Goal: Task Accomplishment & Management: Use online tool/utility

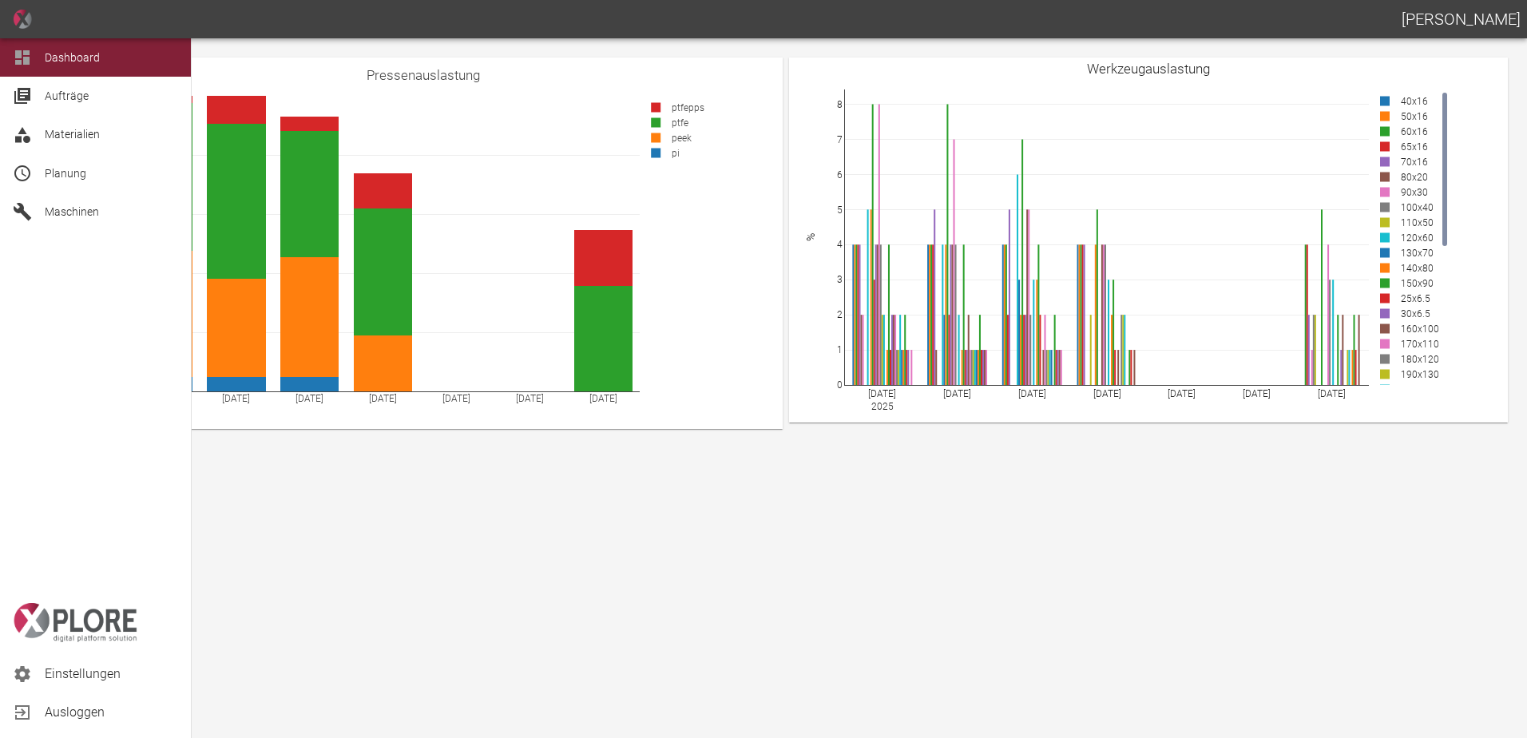
click at [34, 171] on div at bounding box center [25, 173] width 24 height 19
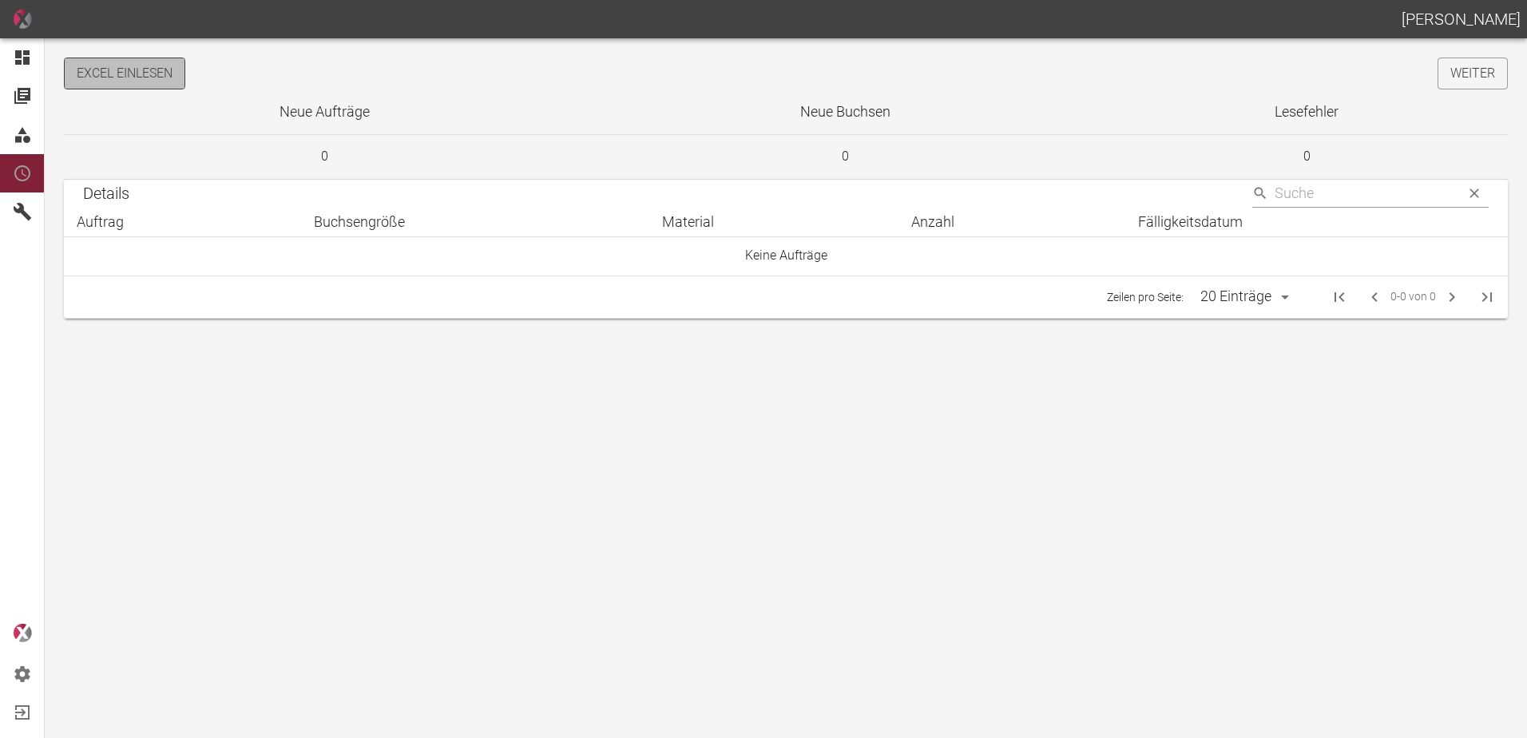
click at [156, 77] on button "Excel einlesen" at bounding box center [124, 74] width 121 height 32
click at [1464, 68] on link "Weiter" at bounding box center [1473, 74] width 70 height 32
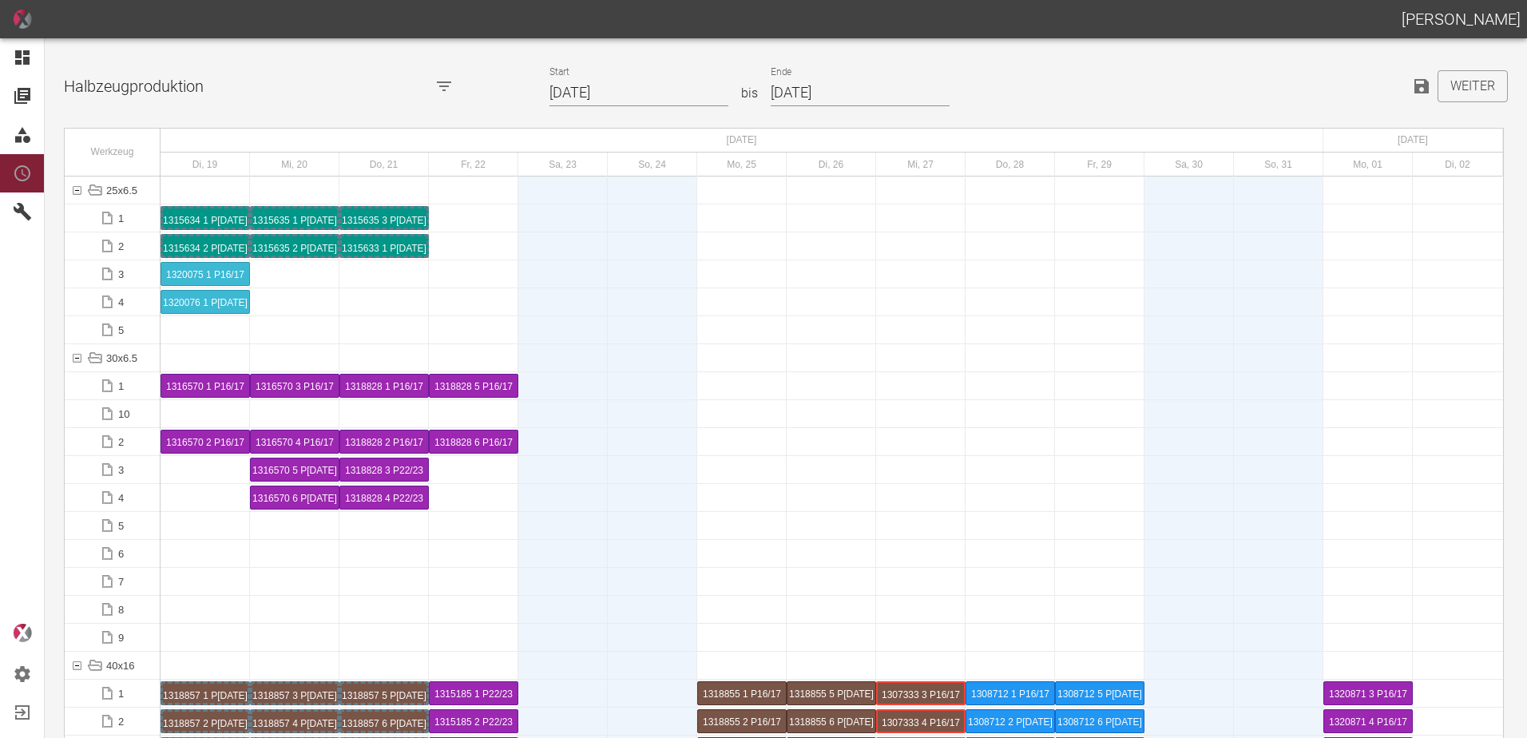
click at [646, 102] on input "19.08.2025" at bounding box center [638, 93] width 179 height 28
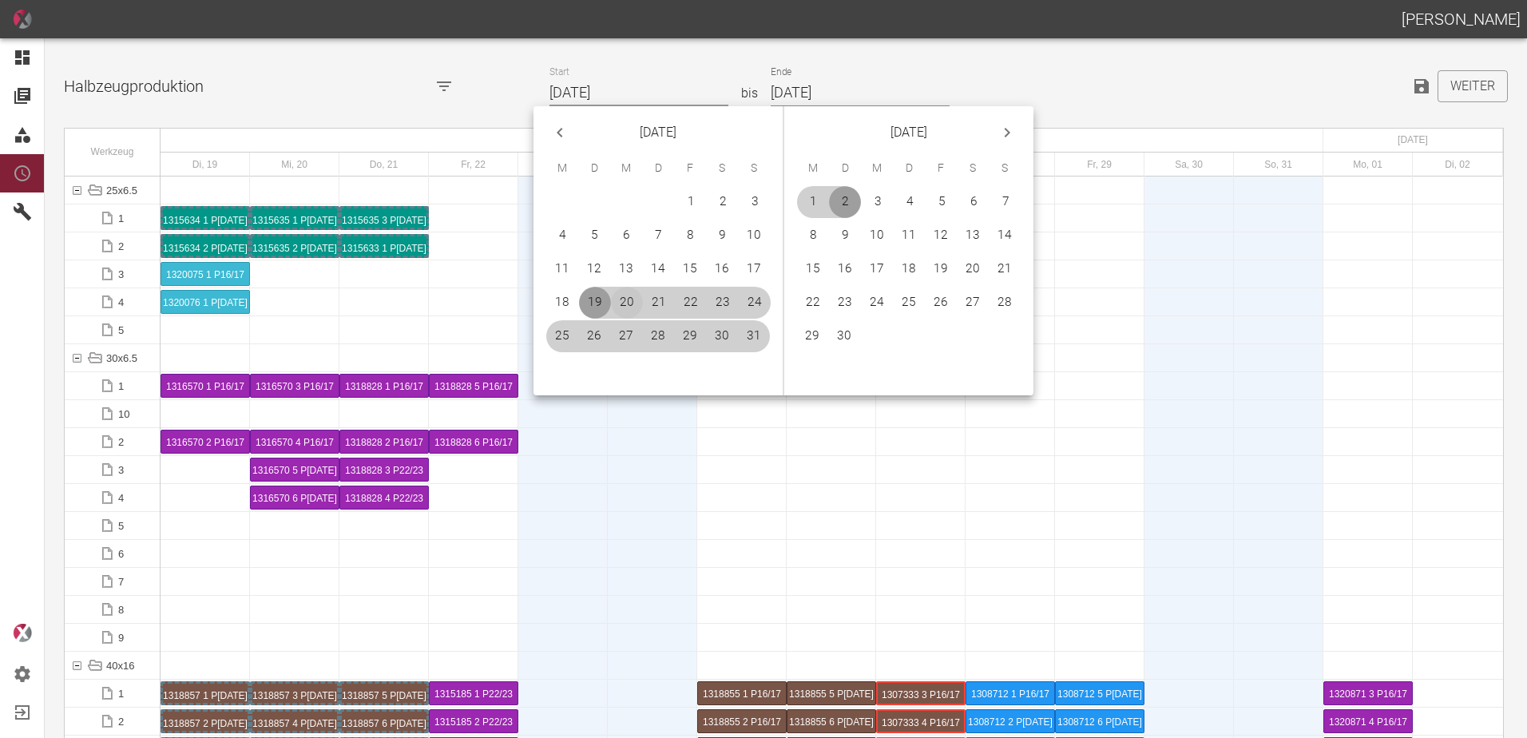
click at [625, 300] on button "20" at bounding box center [627, 303] width 32 height 32
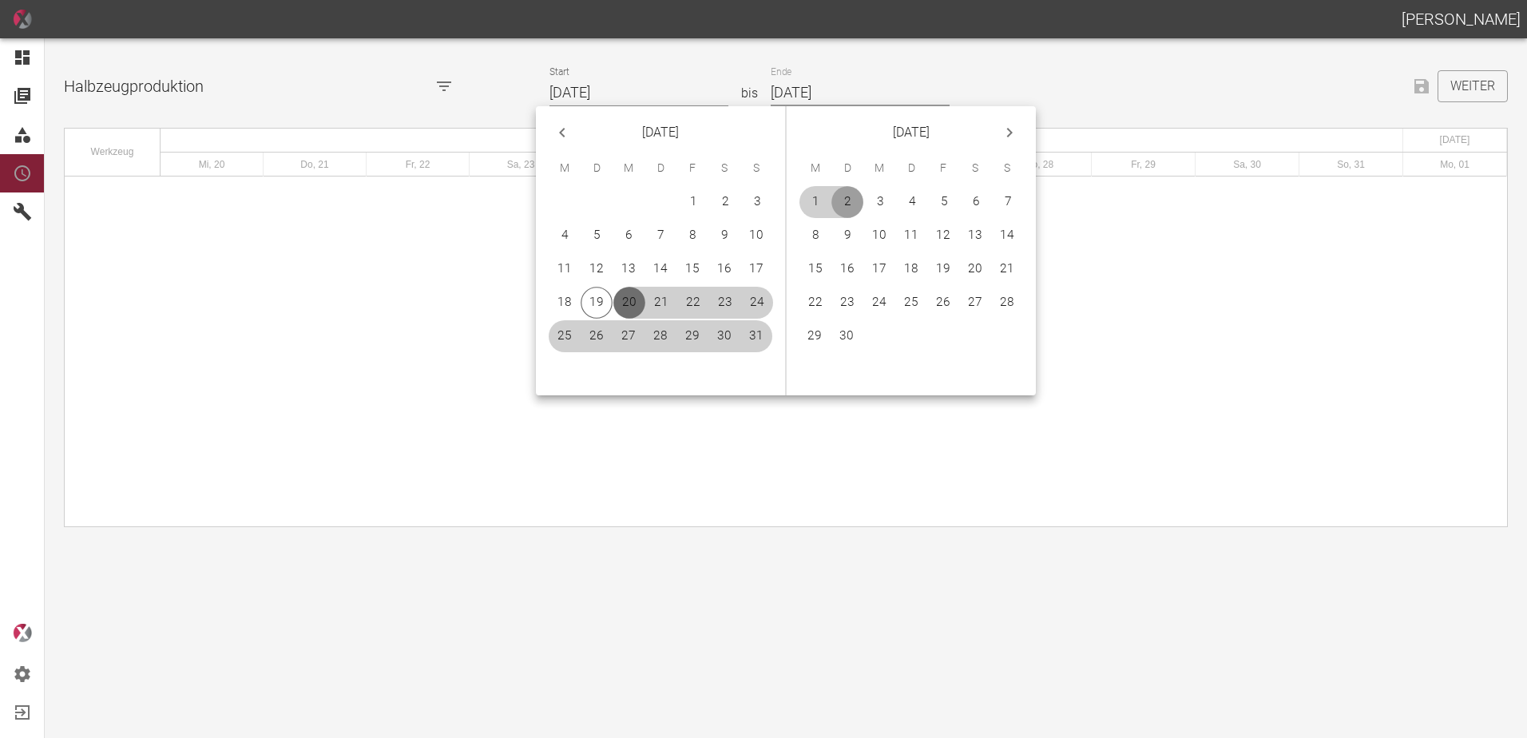
type input "[DATE]"
click at [1009, 261] on button "21" at bounding box center [1007, 269] width 32 height 32
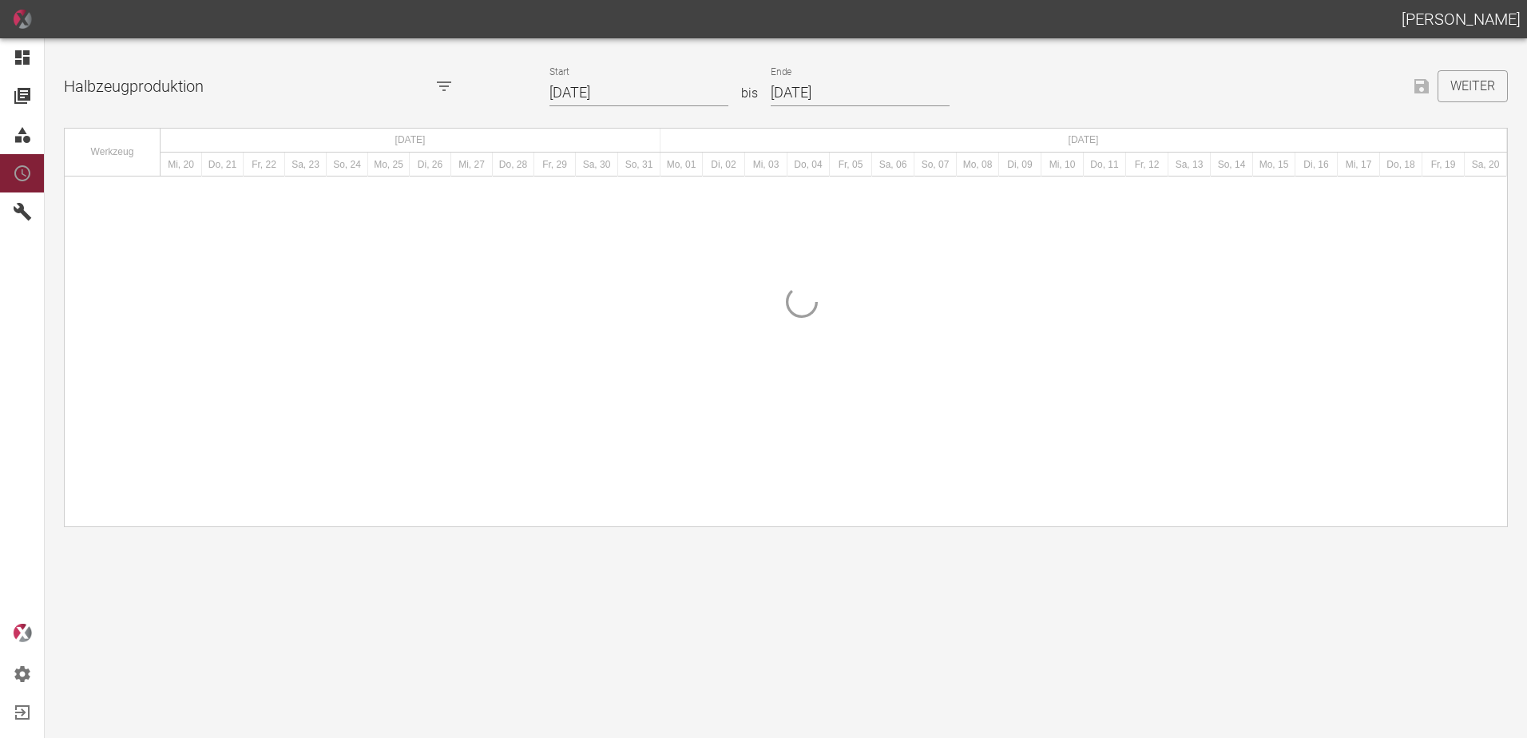
type input "[DATE]"
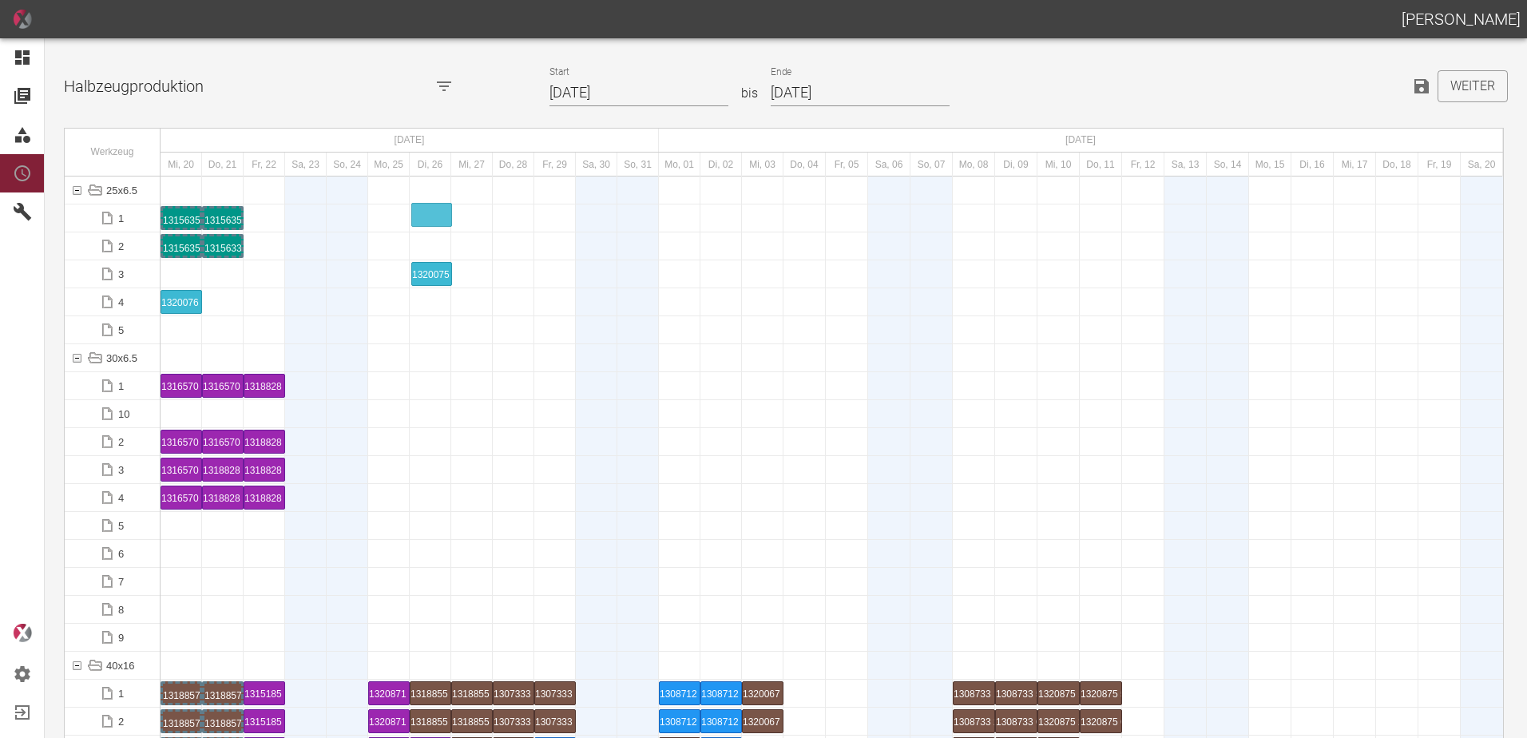
drag, startPoint x: 176, startPoint y: 272, endPoint x: 426, endPoint y: 204, distance: 259.0
drag, startPoint x: 174, startPoint y: 301, endPoint x: 425, endPoint y: 236, distance: 259.0
click at [422, 224] on div "1320075 1 P16/17" at bounding box center [430, 217] width 37 height 19
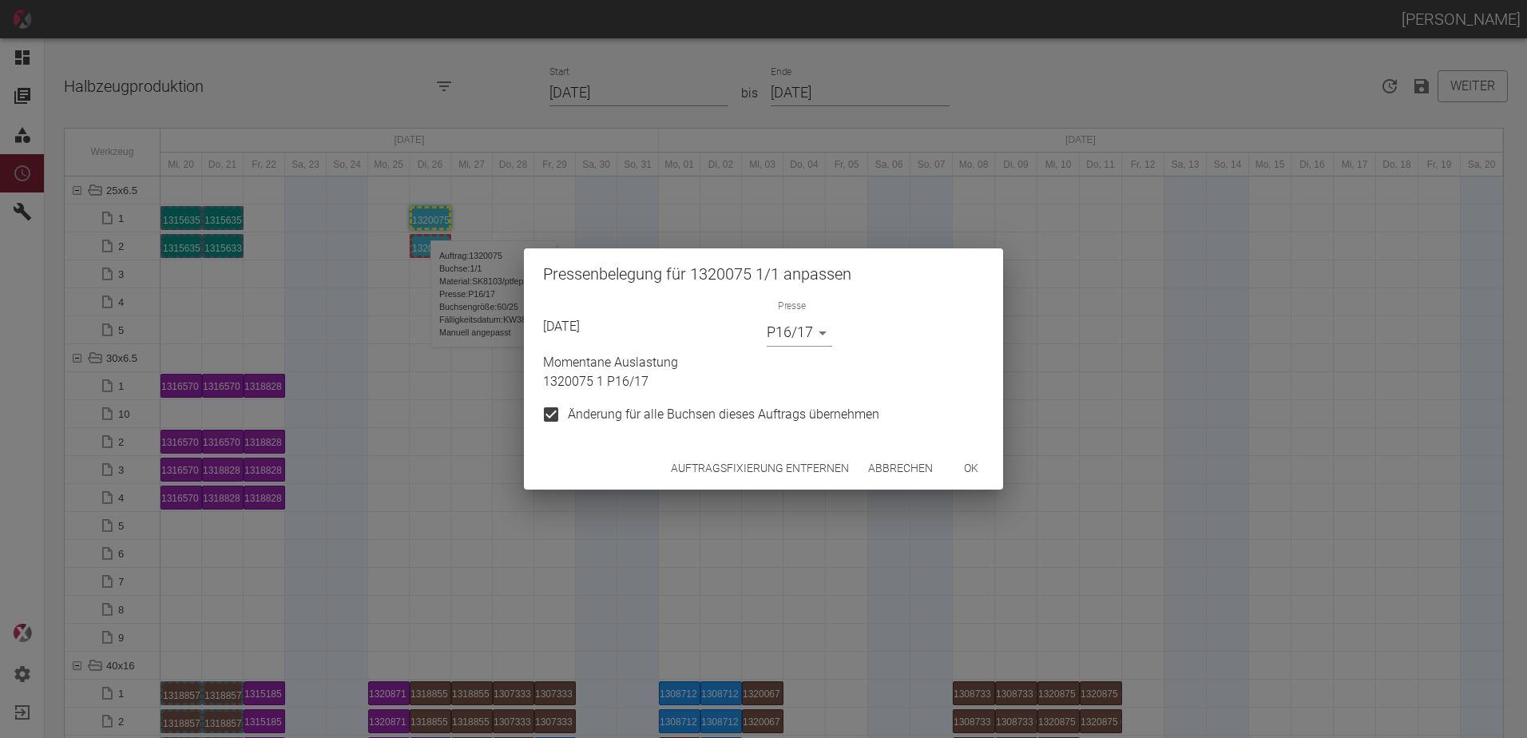
click at [704, 466] on button "Auftragsfixierung entfernen" at bounding box center [759, 469] width 191 height 30
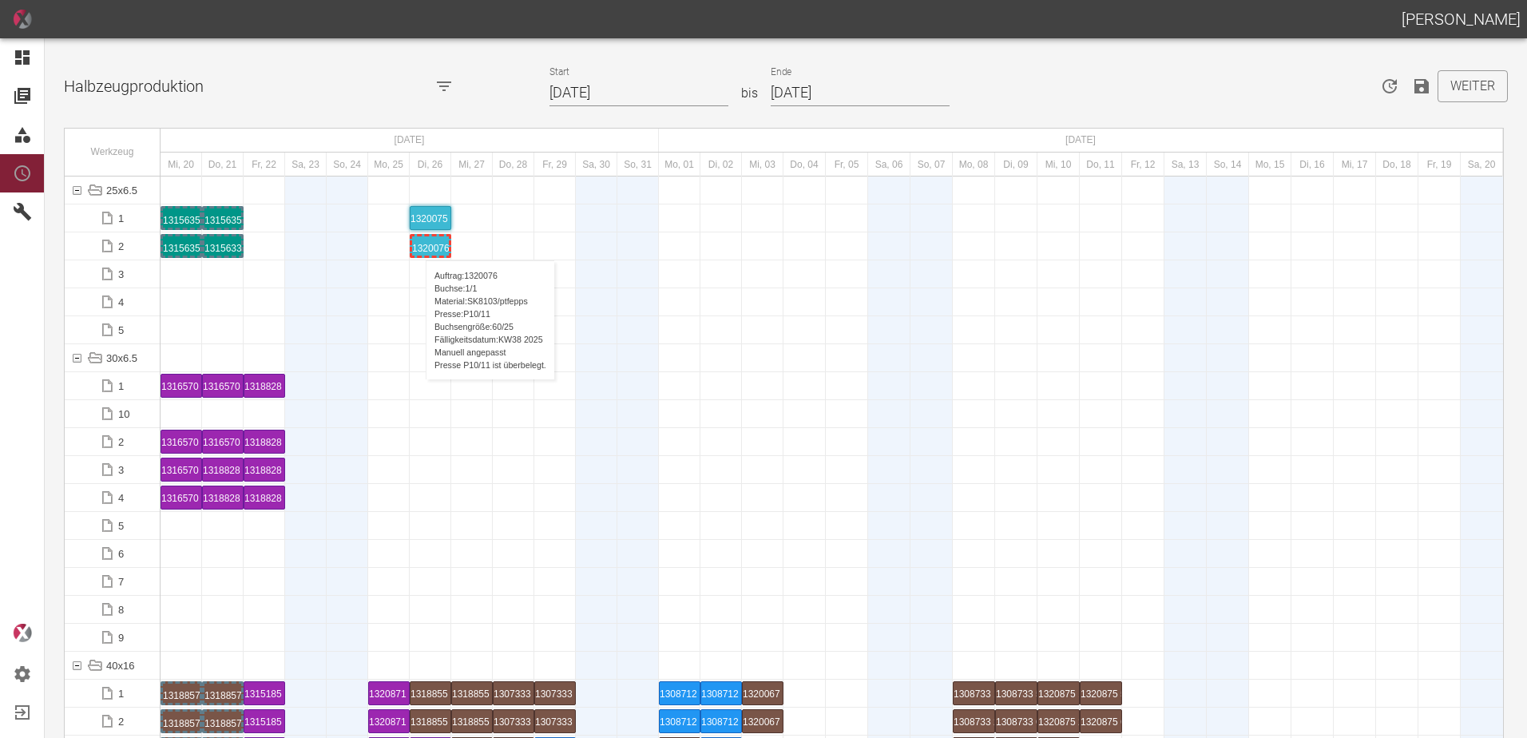
click at [418, 244] on div "1320076 1 P[DATE]" at bounding box center [430, 245] width 37 height 19
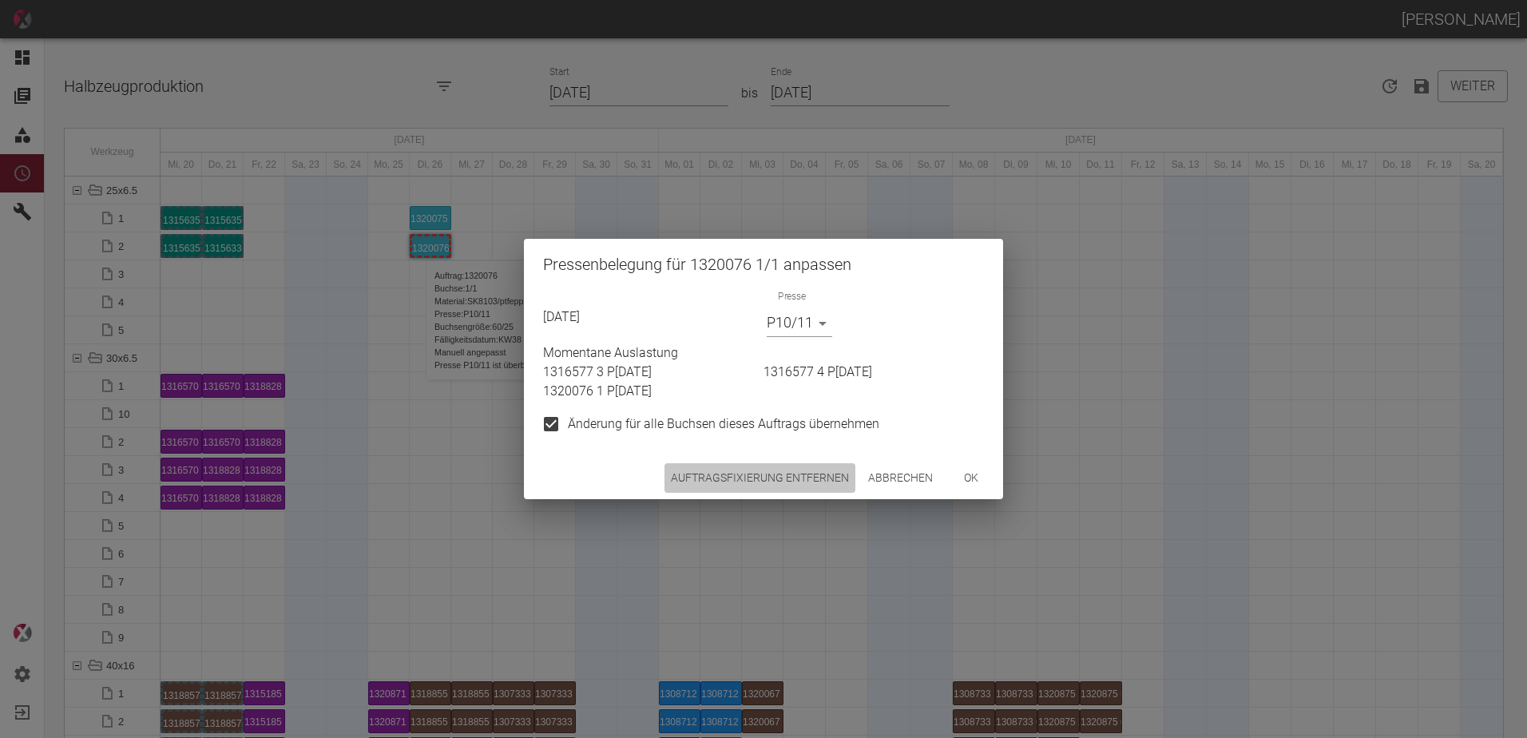
click at [766, 480] on button "Auftragsfixierung entfernen" at bounding box center [759, 478] width 191 height 30
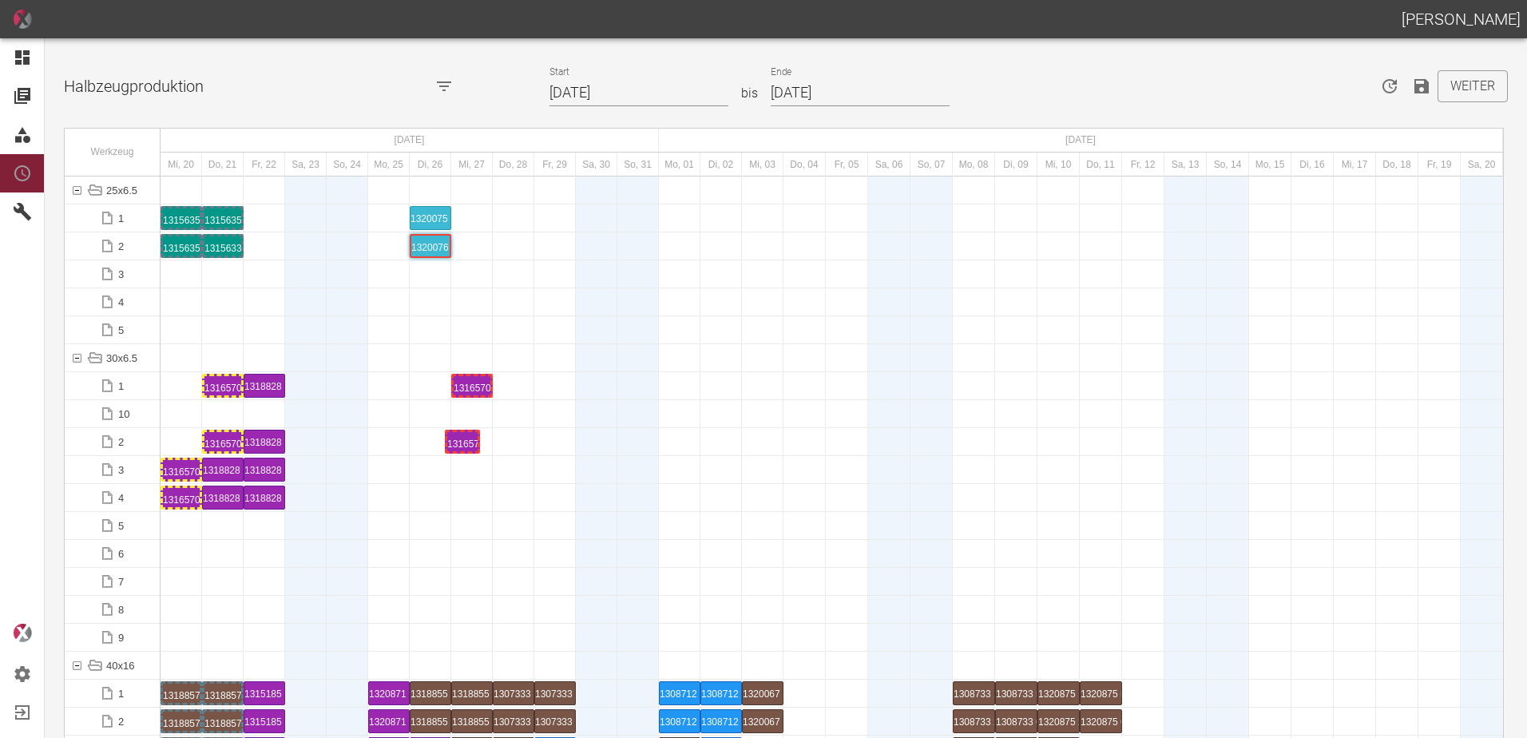
drag, startPoint x: 184, startPoint y: 442, endPoint x: 466, endPoint y: 416, distance: 283.9
drag, startPoint x: 176, startPoint y: 466, endPoint x: 498, endPoint y: 372, distance: 335.9
drag, startPoint x: 221, startPoint y: 379, endPoint x: 564, endPoint y: 378, distance: 342.6
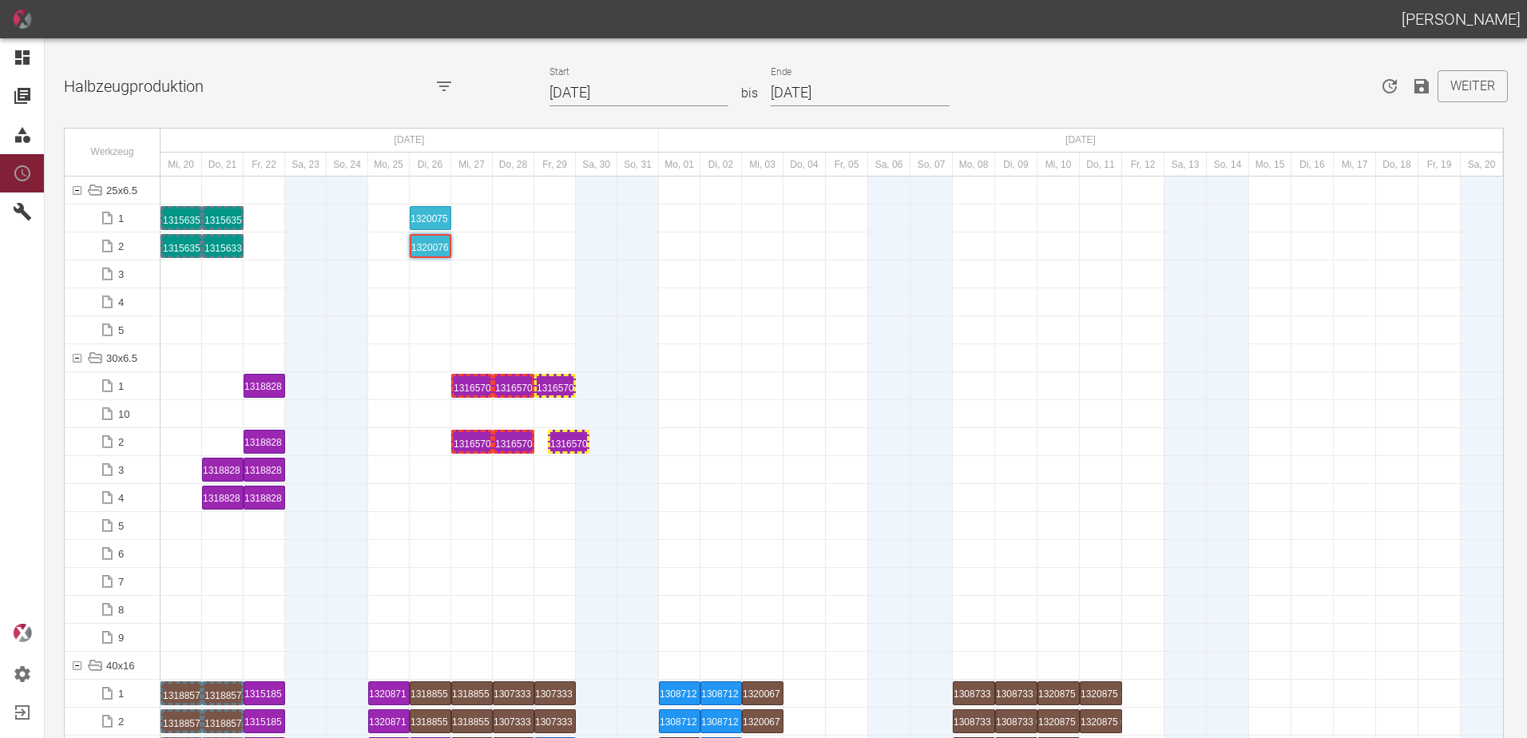
drag, startPoint x: 218, startPoint y: 442, endPoint x: 557, endPoint y: 421, distance: 340.1
click at [556, 388] on div "1316570 5 P[DATE]" at bounding box center [555, 385] width 37 height 19
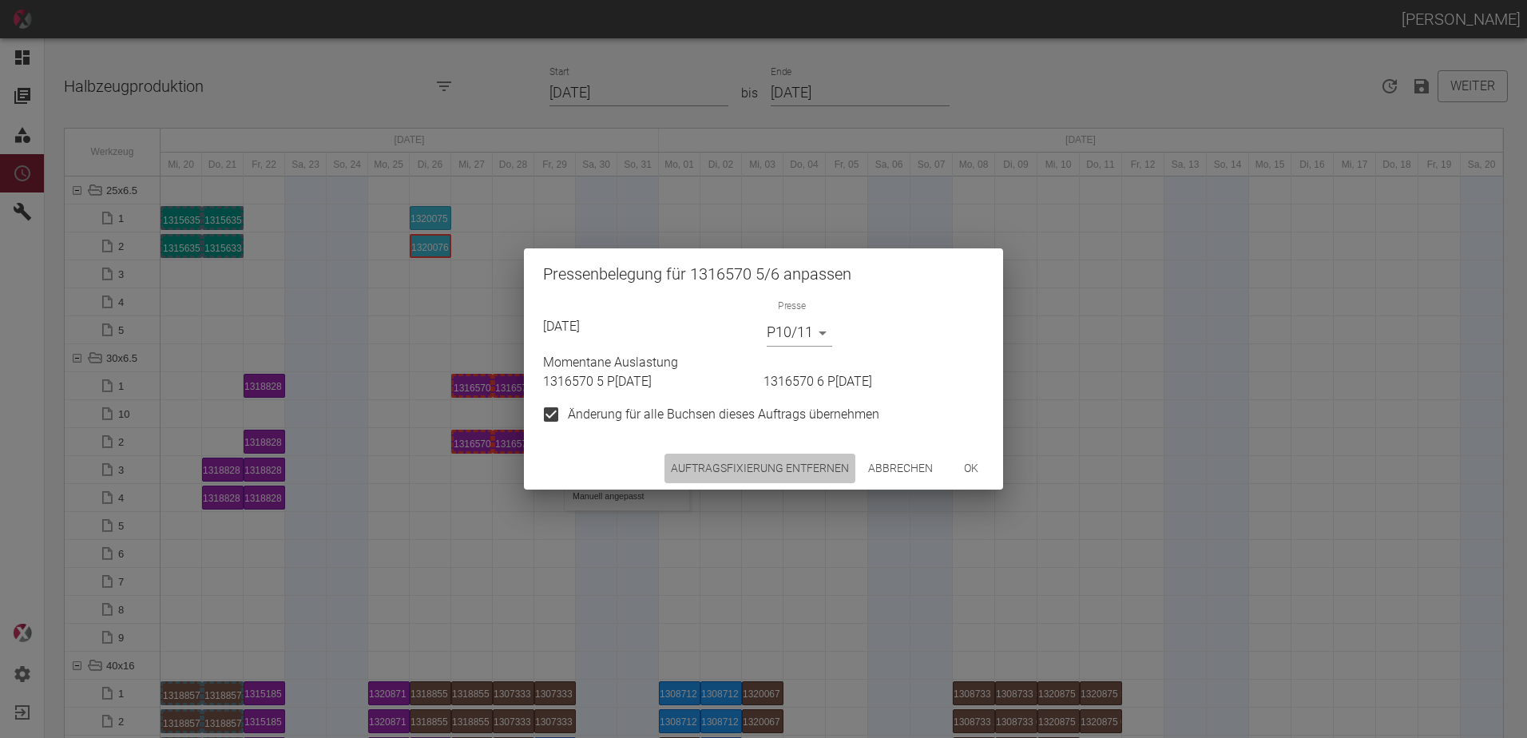
click at [778, 454] on button "Auftragsfixierung entfernen" at bounding box center [759, 469] width 191 height 30
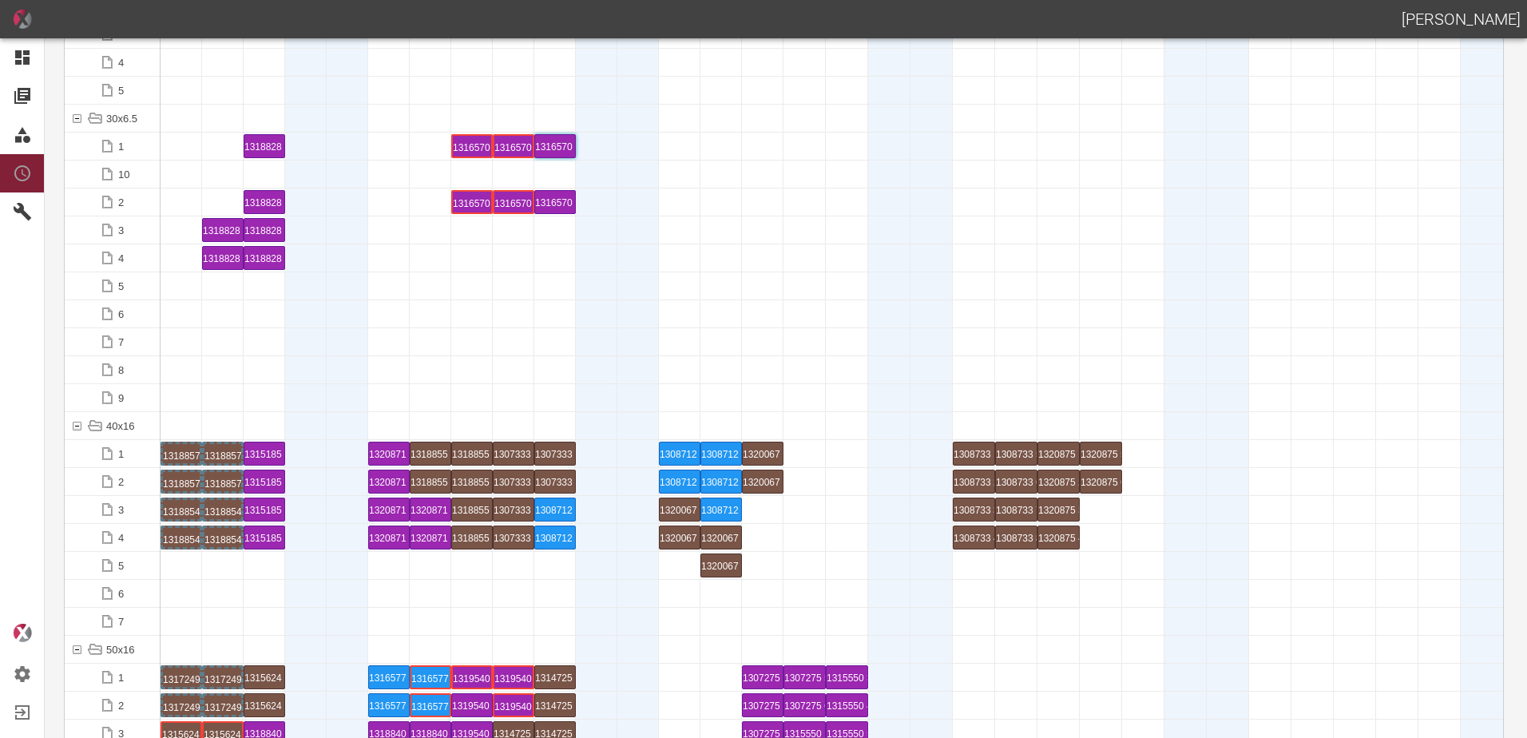
scroll to position [319, 0]
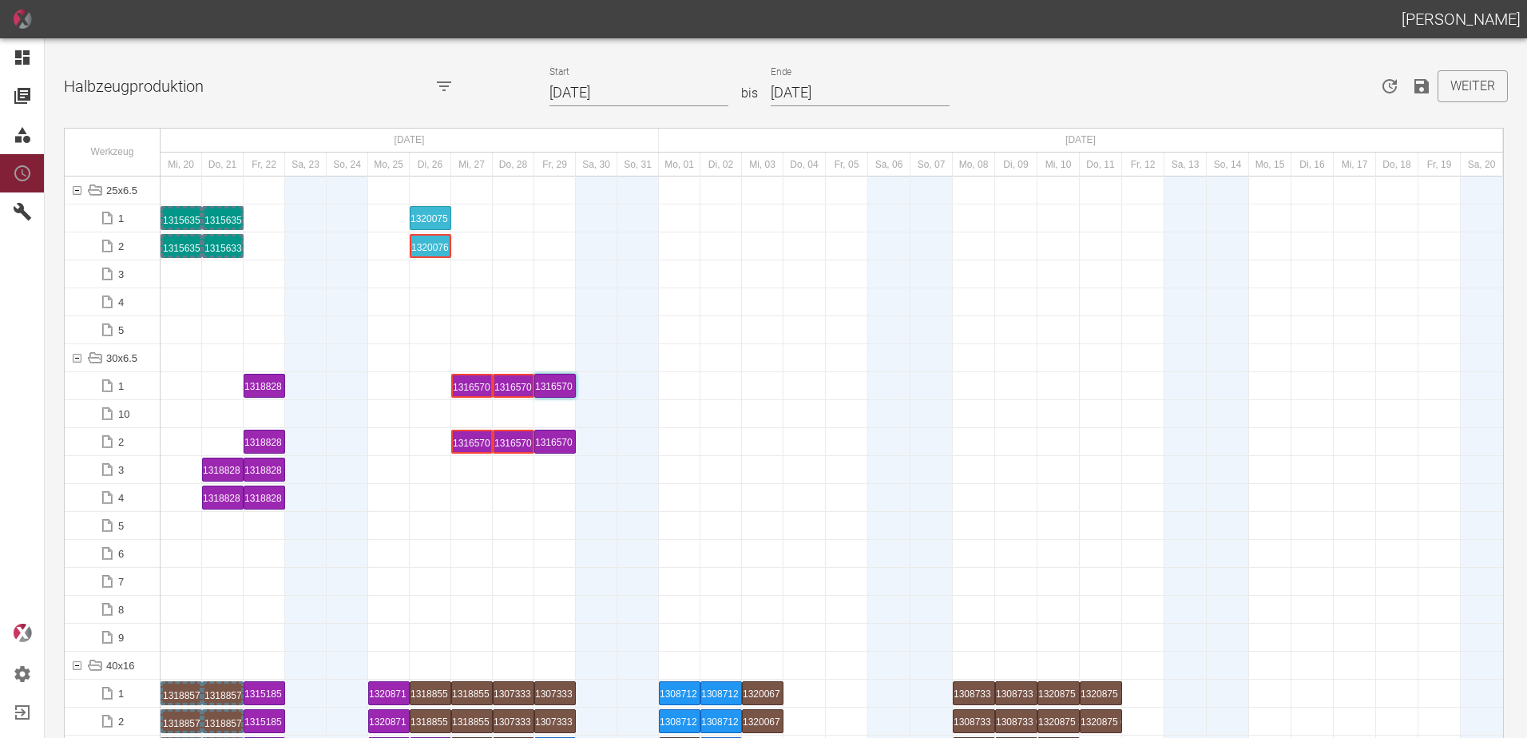
scroll to position [319, 0]
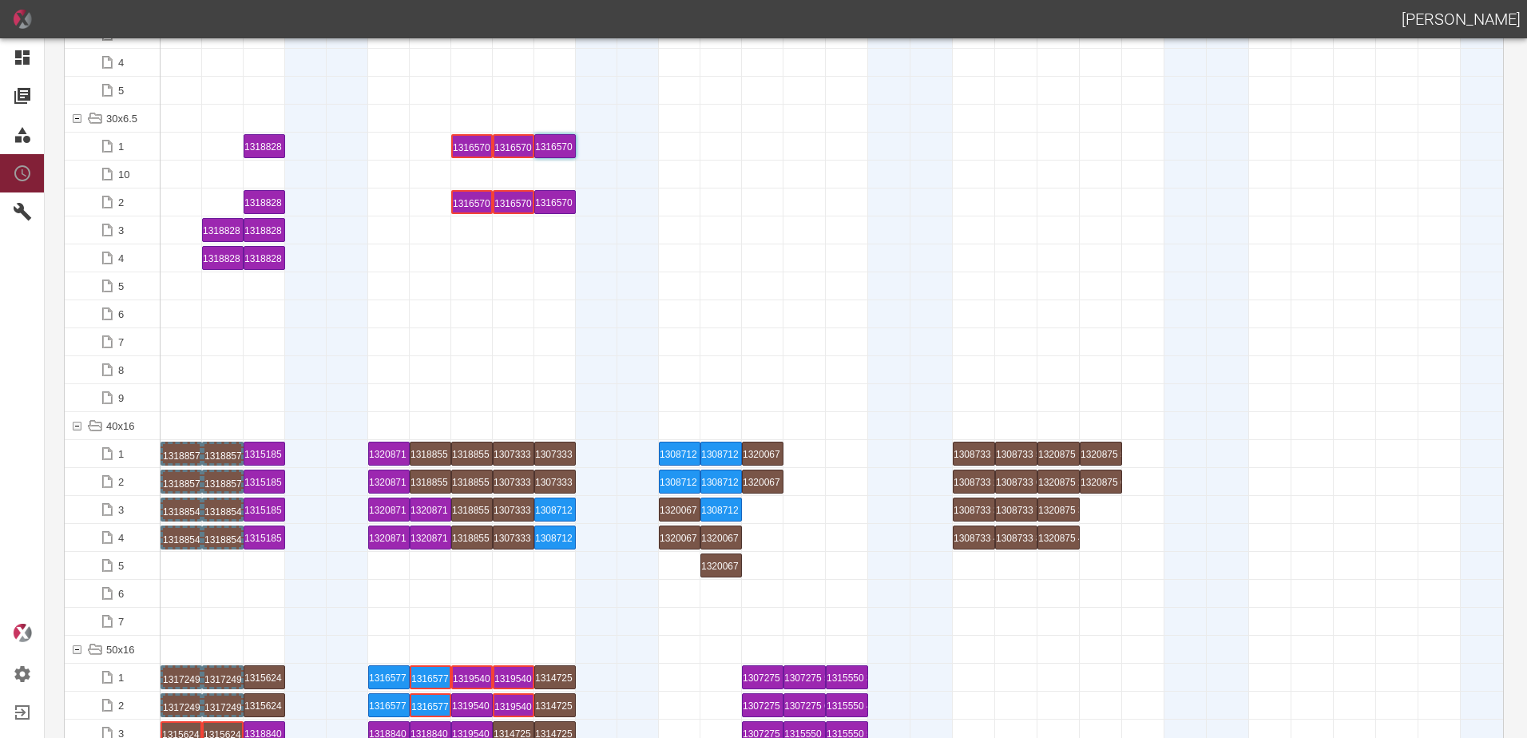
click at [256, 498] on div "1315185 3 P[DATE]" at bounding box center [264, 509] width 40 height 22
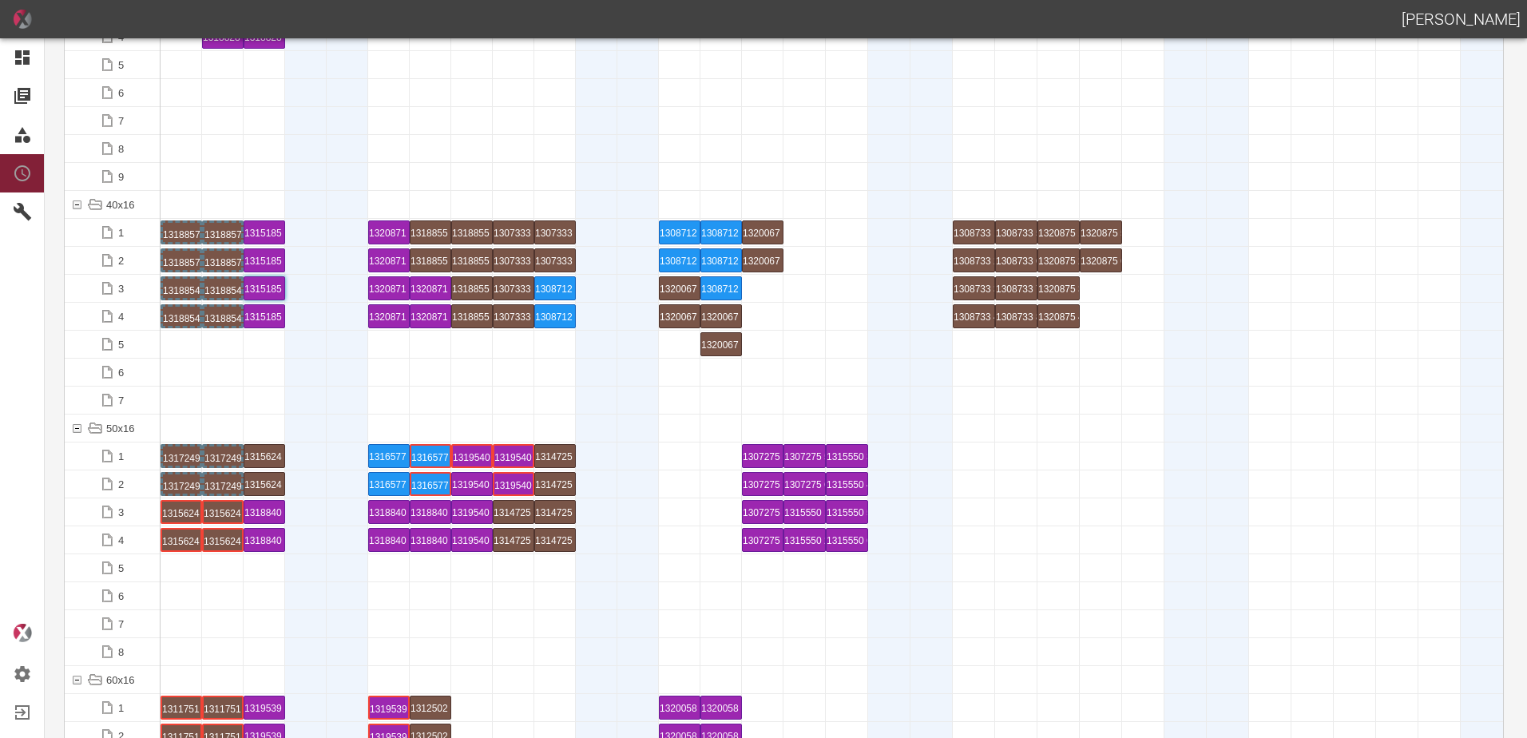
scroll to position [559, 0]
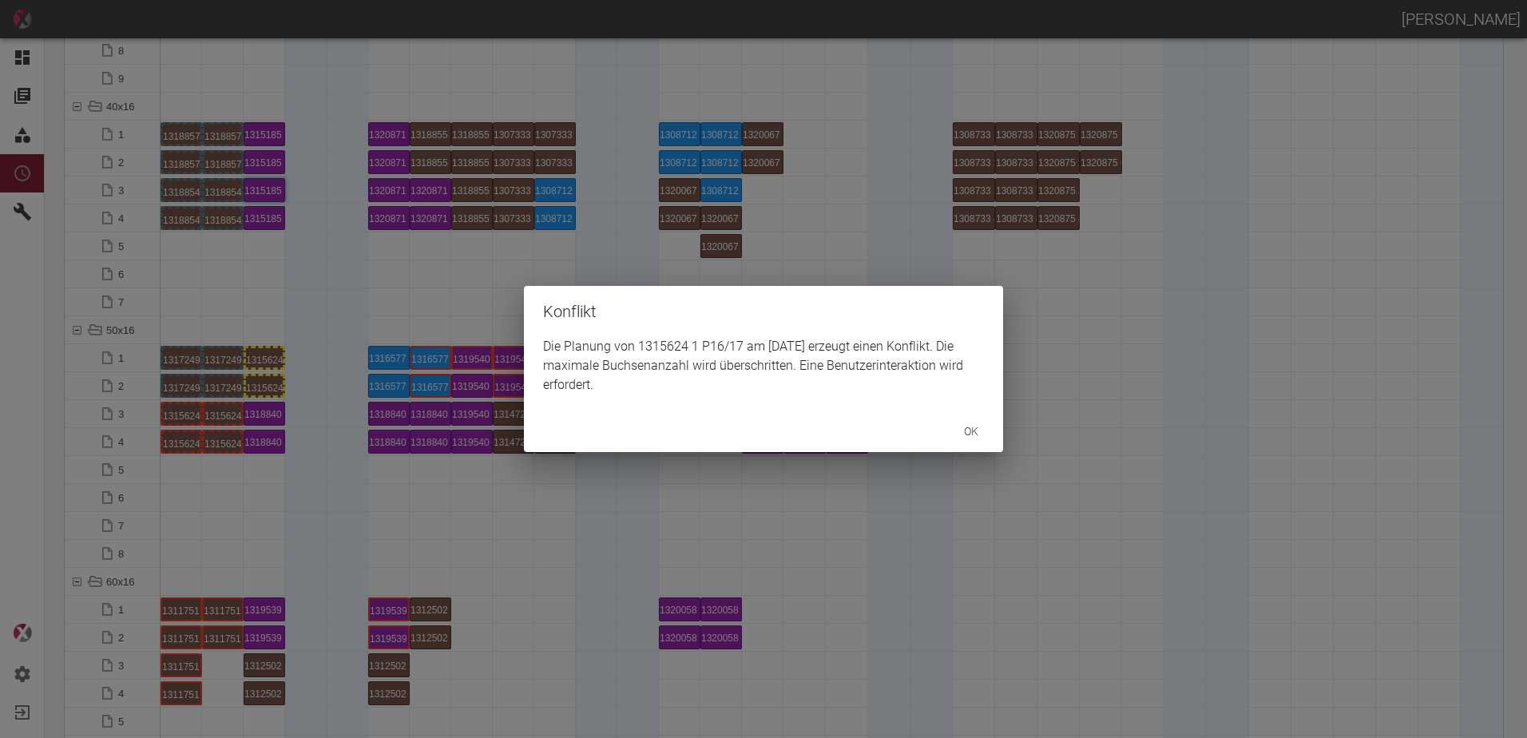
click at [271, 413] on div "Konflikt Die Planung von 1315624 1 P16/17 am 20.8.2025 erzeugt einen Konflikt. …" at bounding box center [763, 369] width 1527 height 738
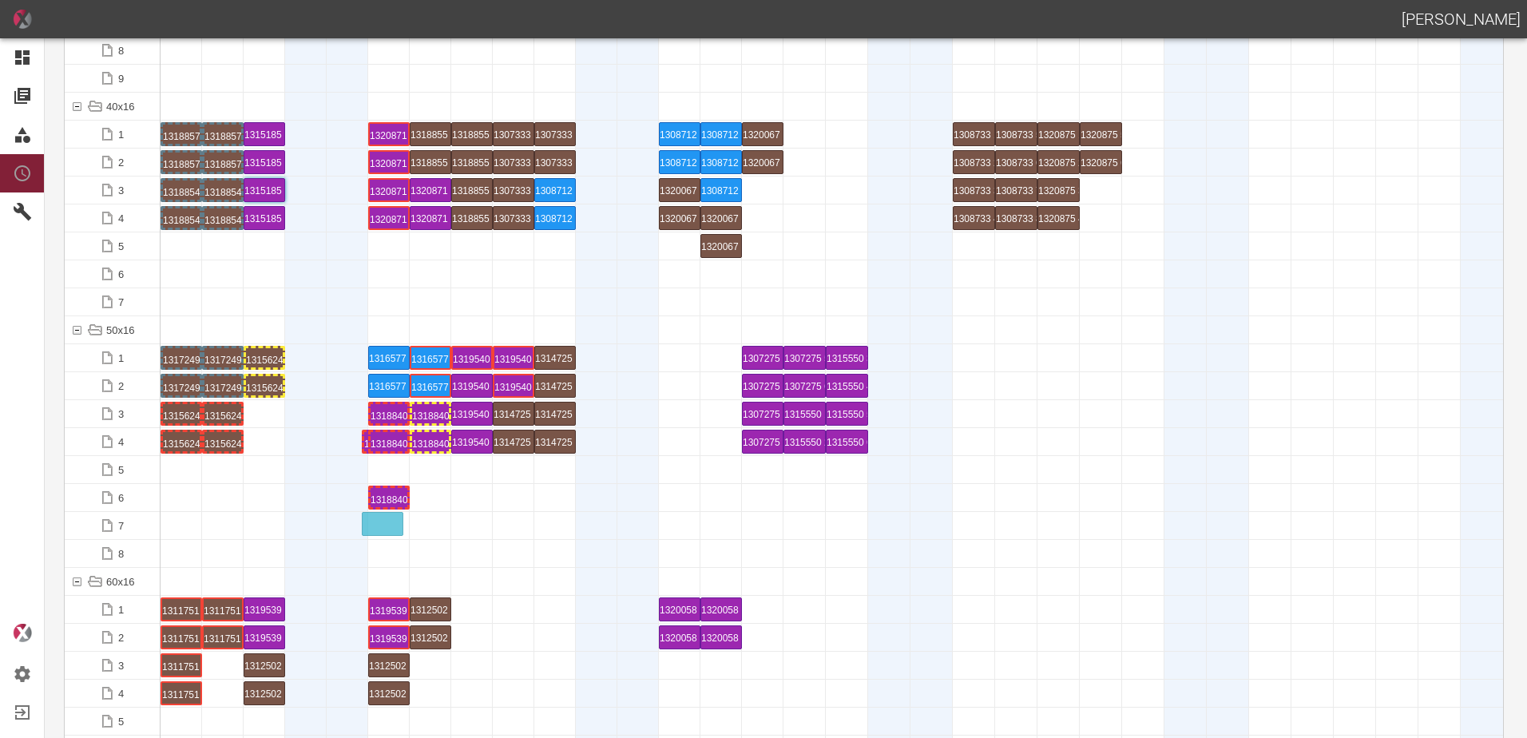
drag, startPoint x: 269, startPoint y: 442, endPoint x: 387, endPoint y: 513, distance: 137.5
drag, startPoint x: 422, startPoint y: 440, endPoint x: 426, endPoint y: 518, distance: 77.5
drag, startPoint x: 373, startPoint y: 448, endPoint x: 380, endPoint y: 417, distance: 32.0
click at [379, 436] on div at bounding box center [389, 441] width 42 height 27
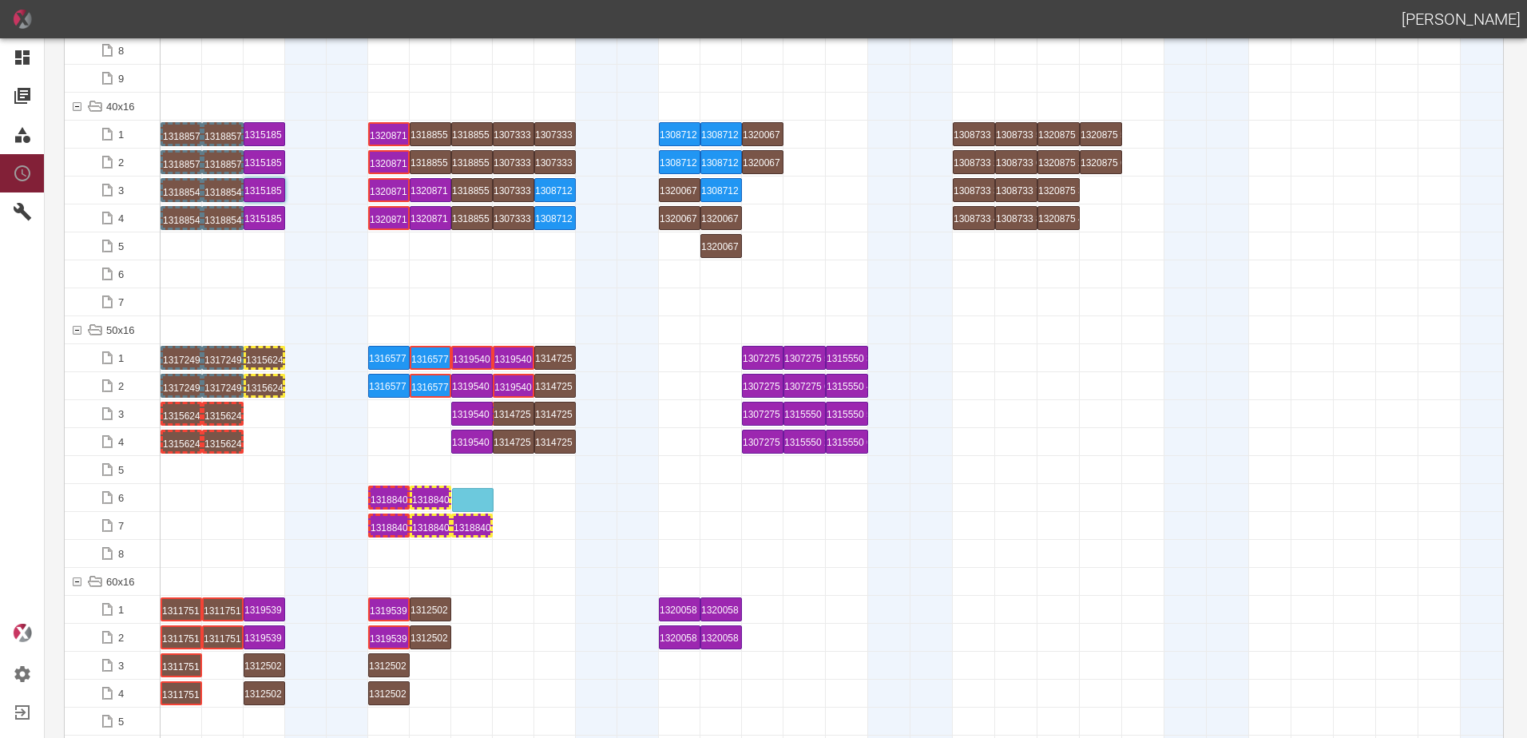
drag, startPoint x: 379, startPoint y: 415, endPoint x: 463, endPoint y: 479, distance: 105.4
drag, startPoint x: 549, startPoint y: 543, endPoint x: 489, endPoint y: 522, distance: 63.7
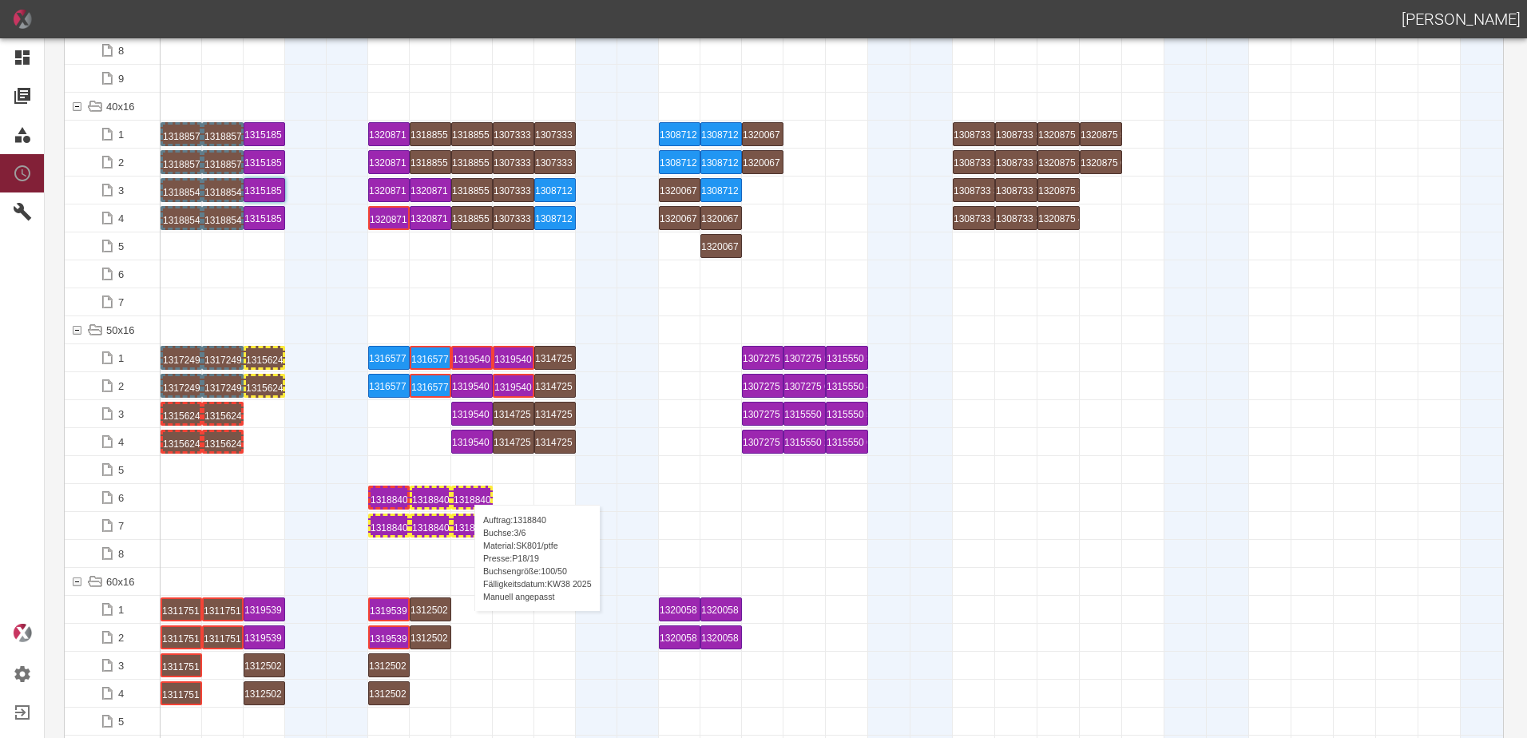
click at [466, 489] on div "1318840 3 P18/19" at bounding box center [472, 497] width 37 height 19
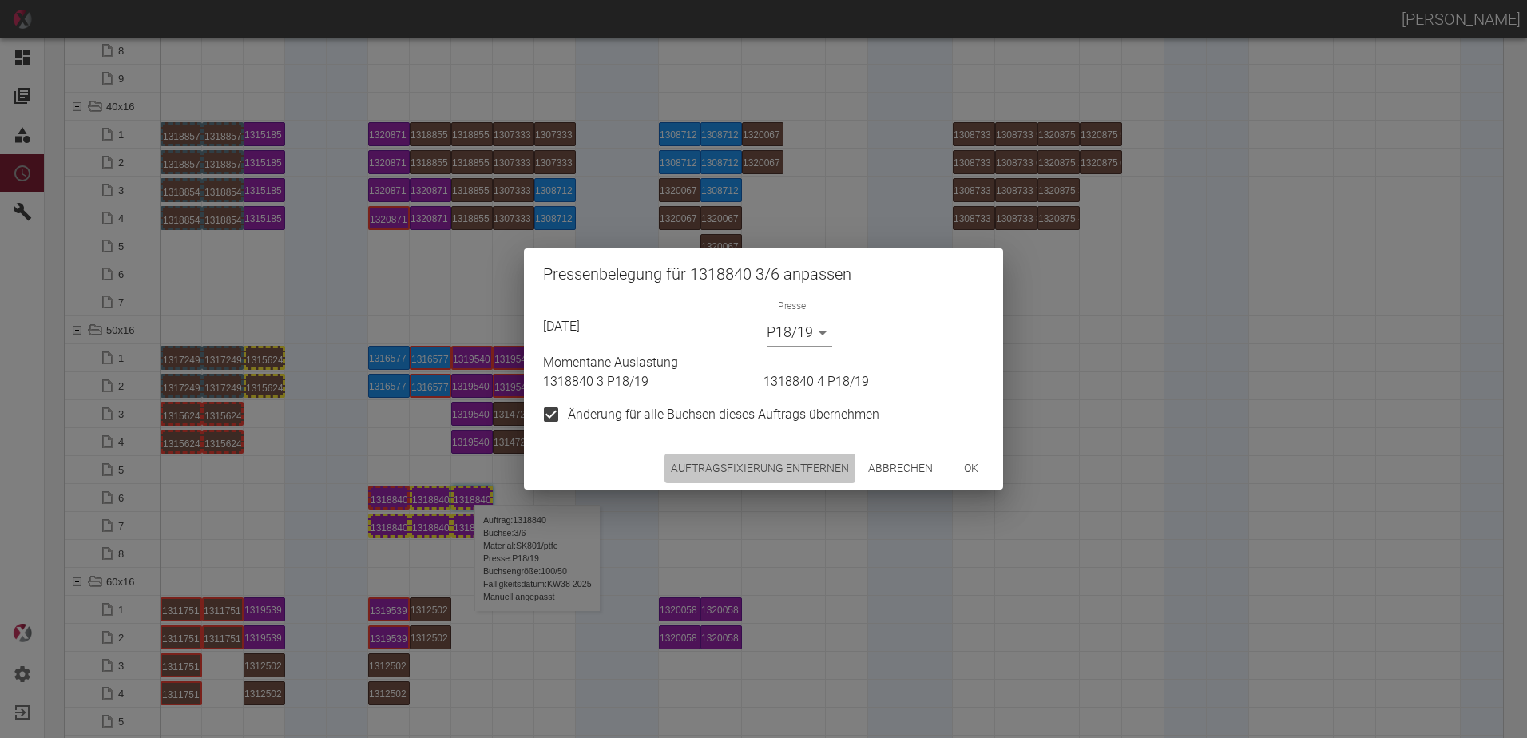
click at [714, 463] on button "Auftragsfixierung entfernen" at bounding box center [759, 469] width 191 height 30
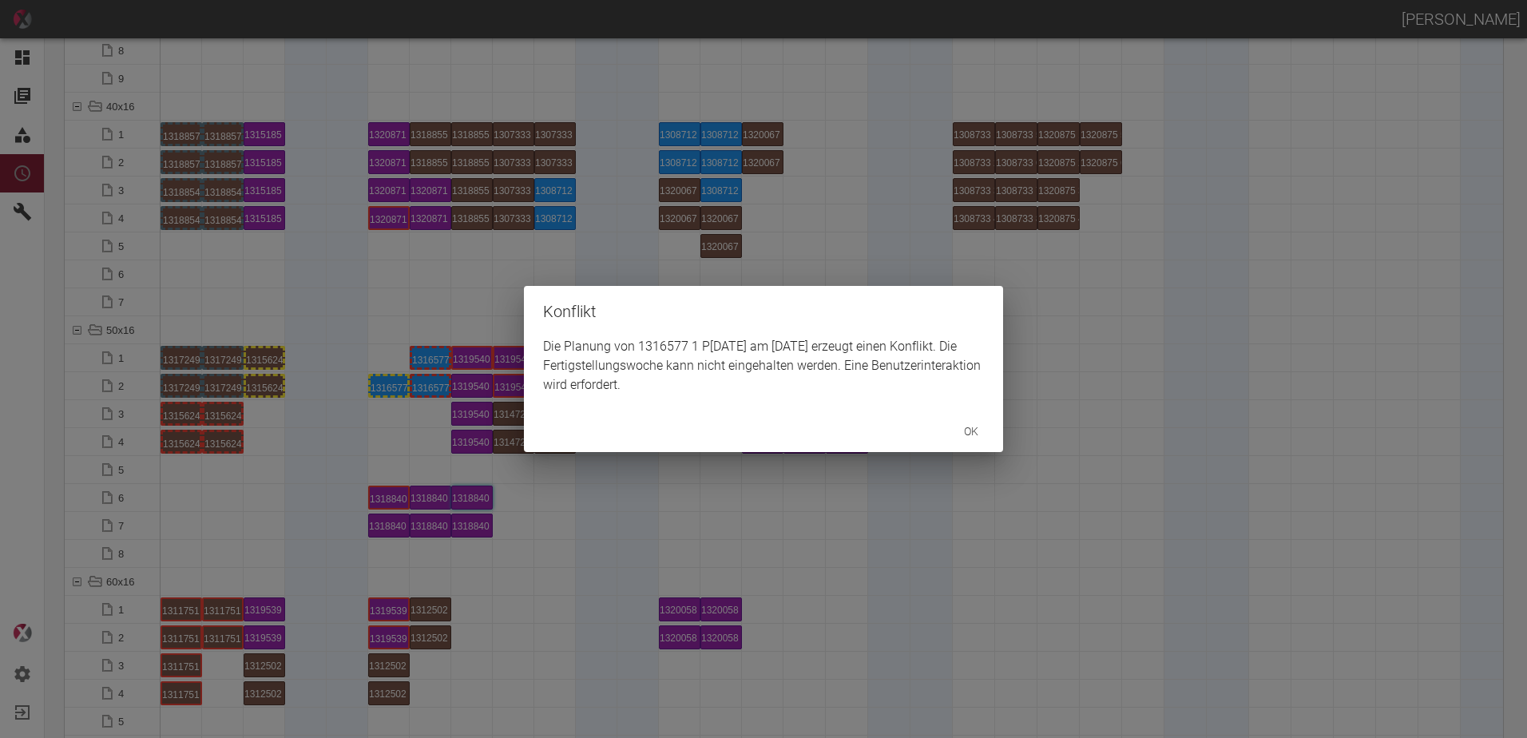
click at [395, 385] on div "Konflikt Die Planung von 1316577 1 P10/11 am 1.9.2025 erzeugt einen Konflikt. D…" at bounding box center [763, 369] width 1527 height 738
drag, startPoint x: 395, startPoint y: 385, endPoint x: 412, endPoint y: 409, distance: 29.2
click at [399, 417] on div "Konflikt Die Planung von 1316577 2 P10/11 am 1.9.2025 erzeugt einen Konflikt. D…" at bounding box center [763, 369] width 1527 height 738
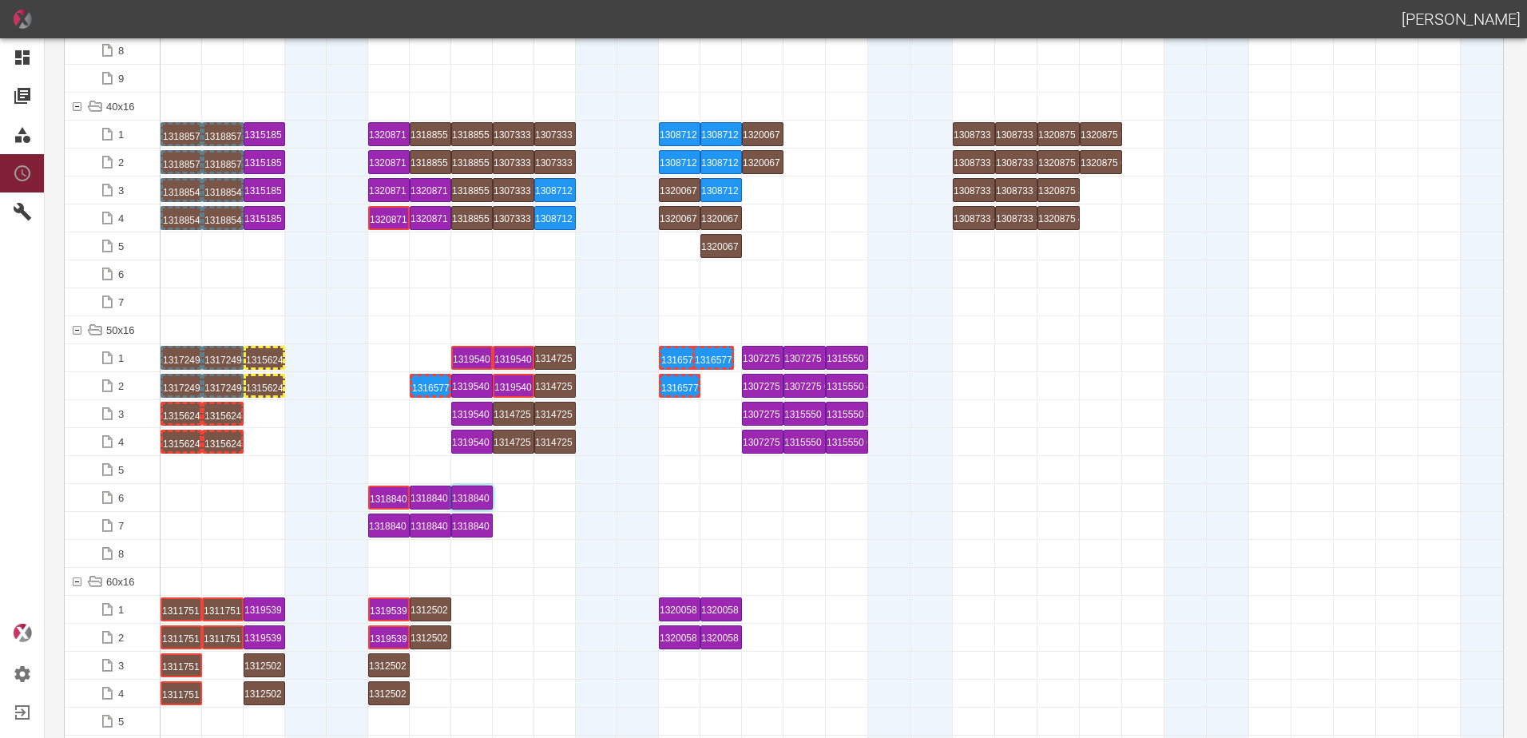
drag, startPoint x: 431, startPoint y: 347, endPoint x: 717, endPoint y: 340, distance: 286.0
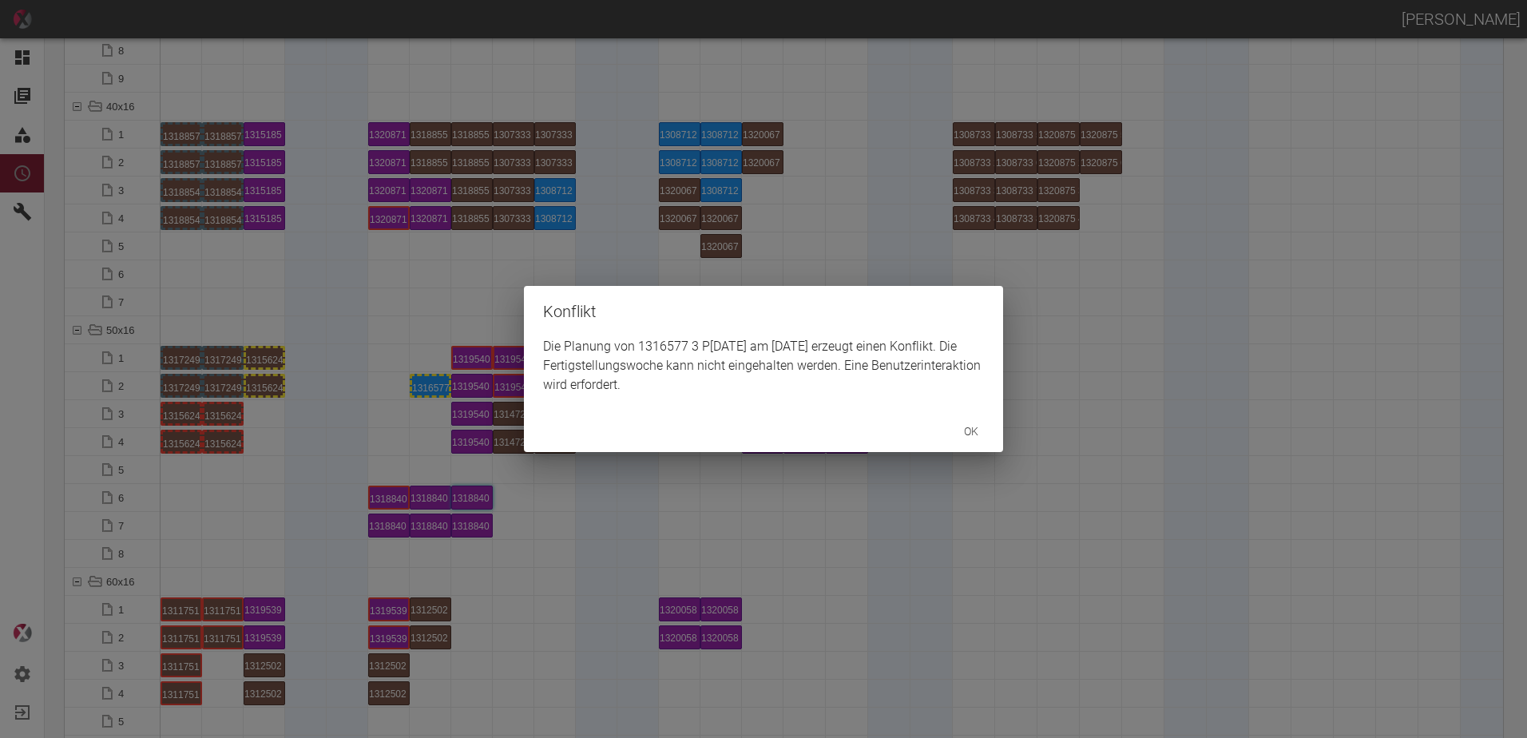
click at [419, 421] on div "Konflikt Die Planung von 1316577 3 P10/11 am 2.9.2025 erzeugt einen Konflikt. D…" at bounding box center [763, 369] width 1527 height 738
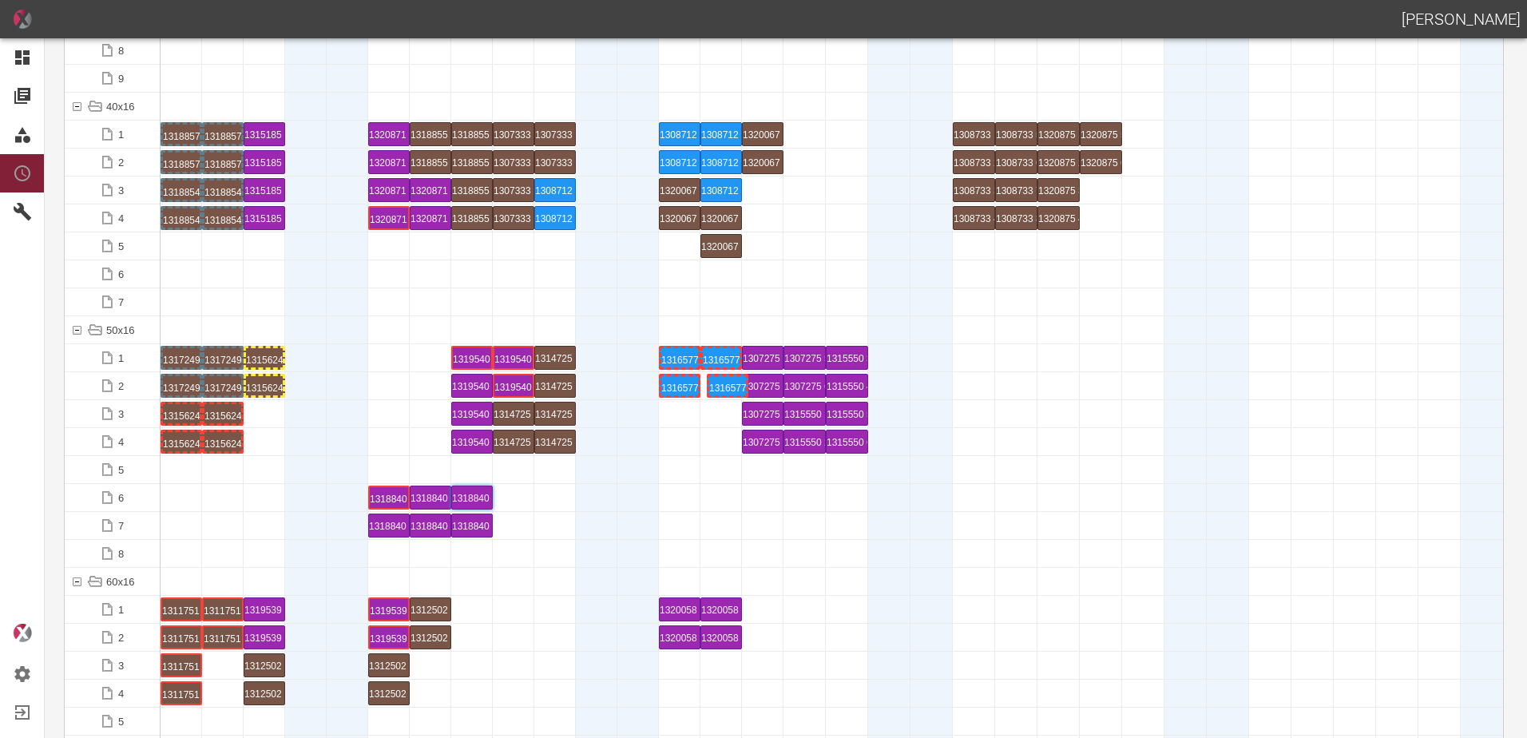
drag, startPoint x: 425, startPoint y: 386, endPoint x: 725, endPoint y: 363, distance: 301.2
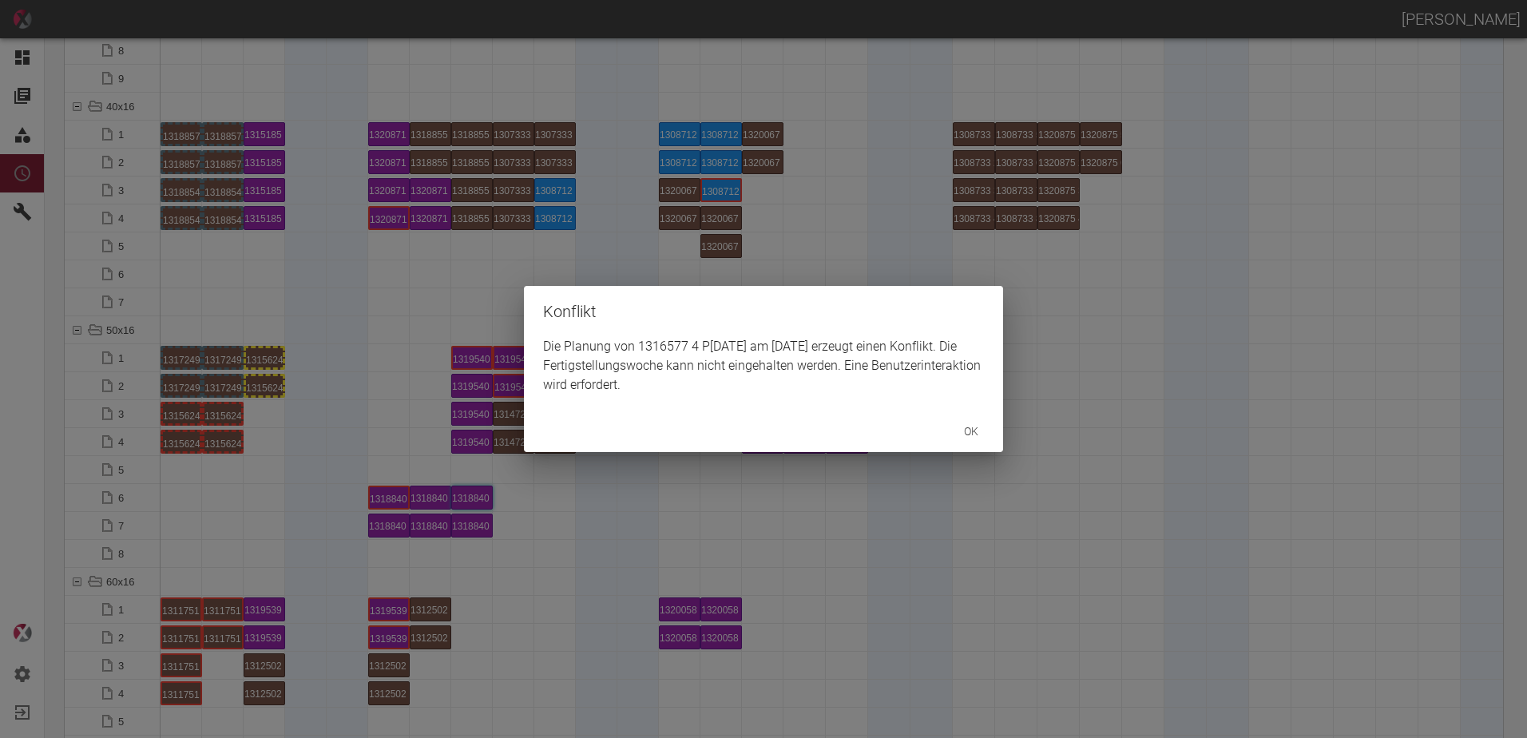
drag, startPoint x: 698, startPoint y: 434, endPoint x: 722, endPoint y: 404, distance: 38.0
click at [702, 432] on div "ok" at bounding box center [763, 432] width 479 height 42
drag, startPoint x: 705, startPoint y: 494, endPoint x: 717, endPoint y: 439, distance: 56.4
click at [708, 477] on div "Konflikt Die Planung von 1316577 4 P10/11 am 2.9.2025 erzeugt einen Konflikt. D…" at bounding box center [763, 369] width 1527 height 738
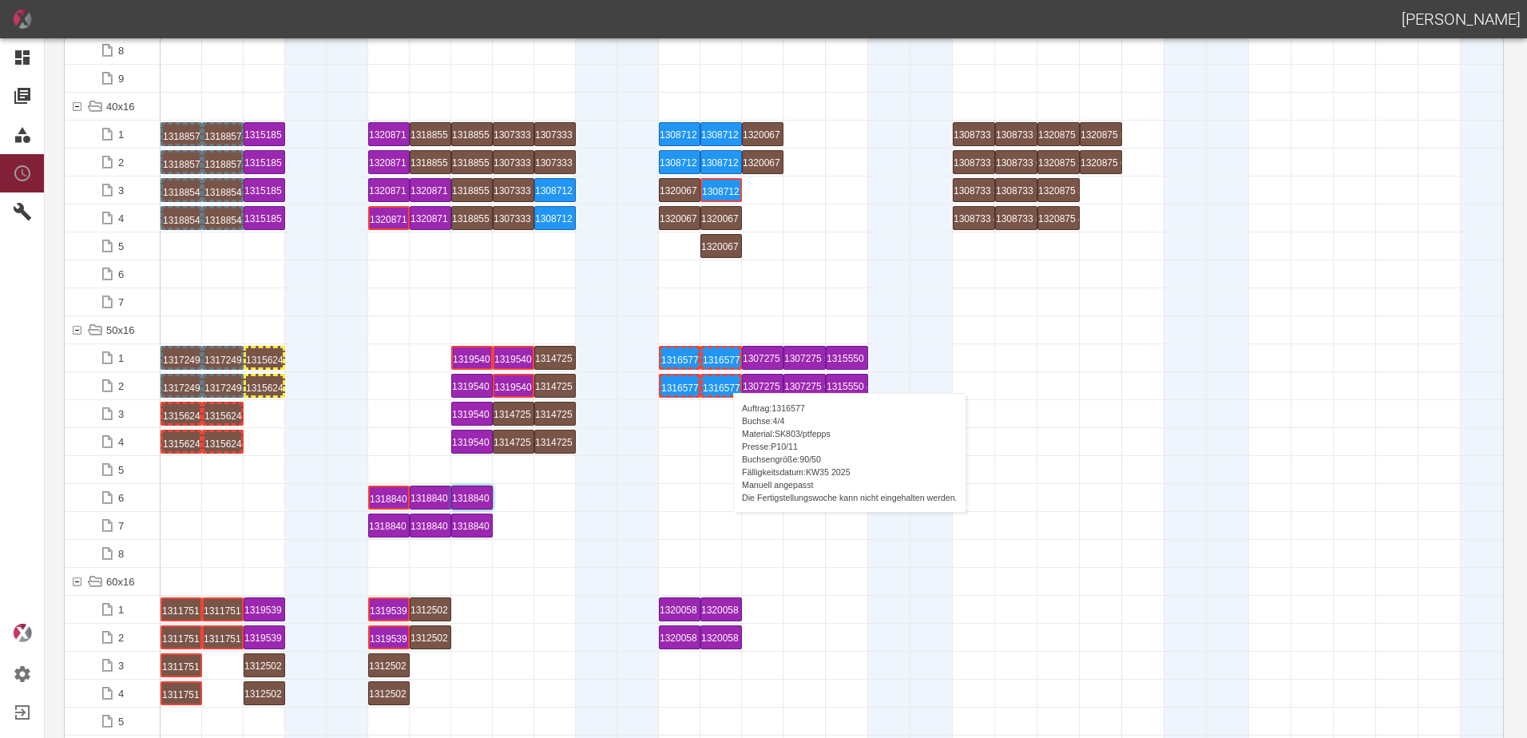
click at [725, 377] on div "1316577 4 P[DATE]" at bounding box center [721, 385] width 37 height 19
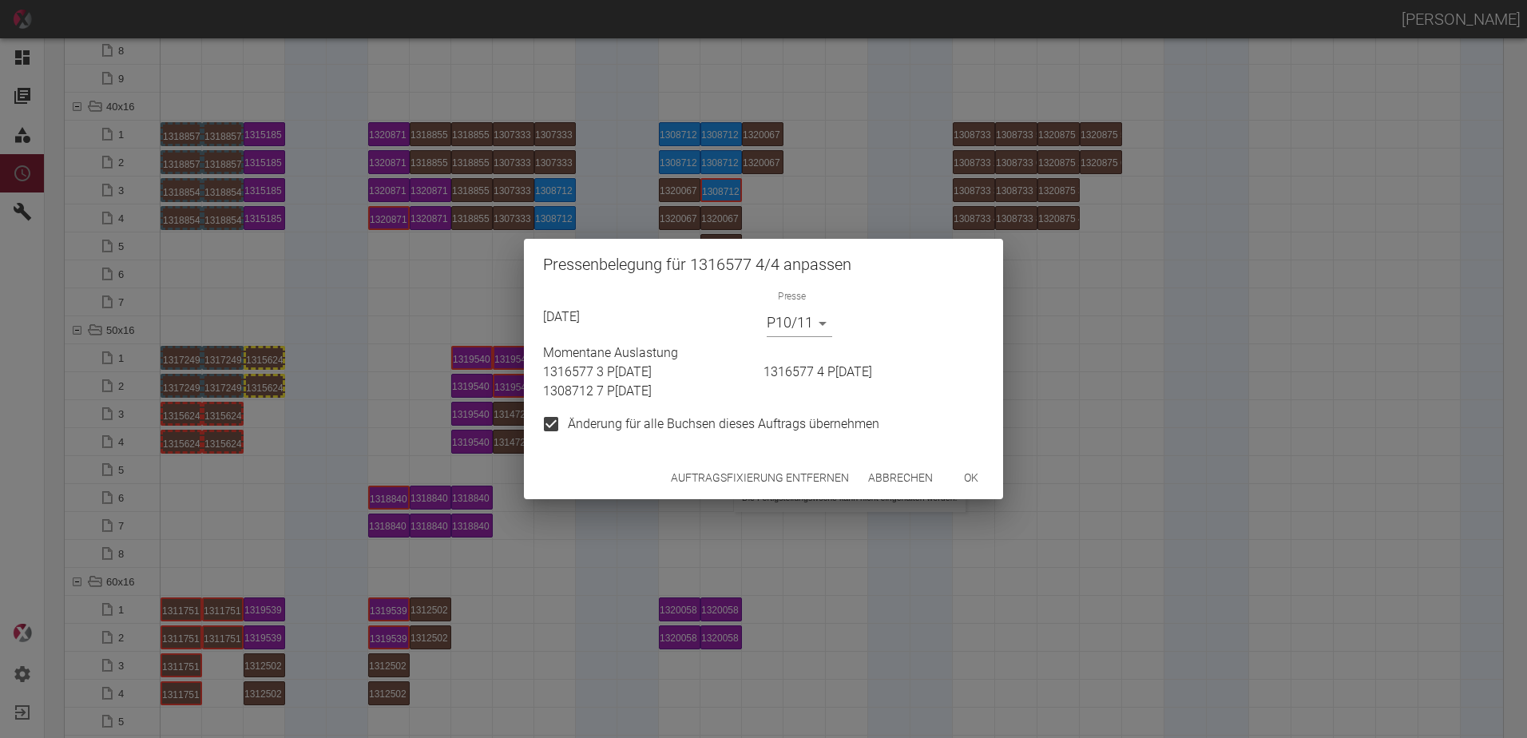
click at [764, 478] on button "Auftragsfixierung entfernen" at bounding box center [759, 478] width 191 height 30
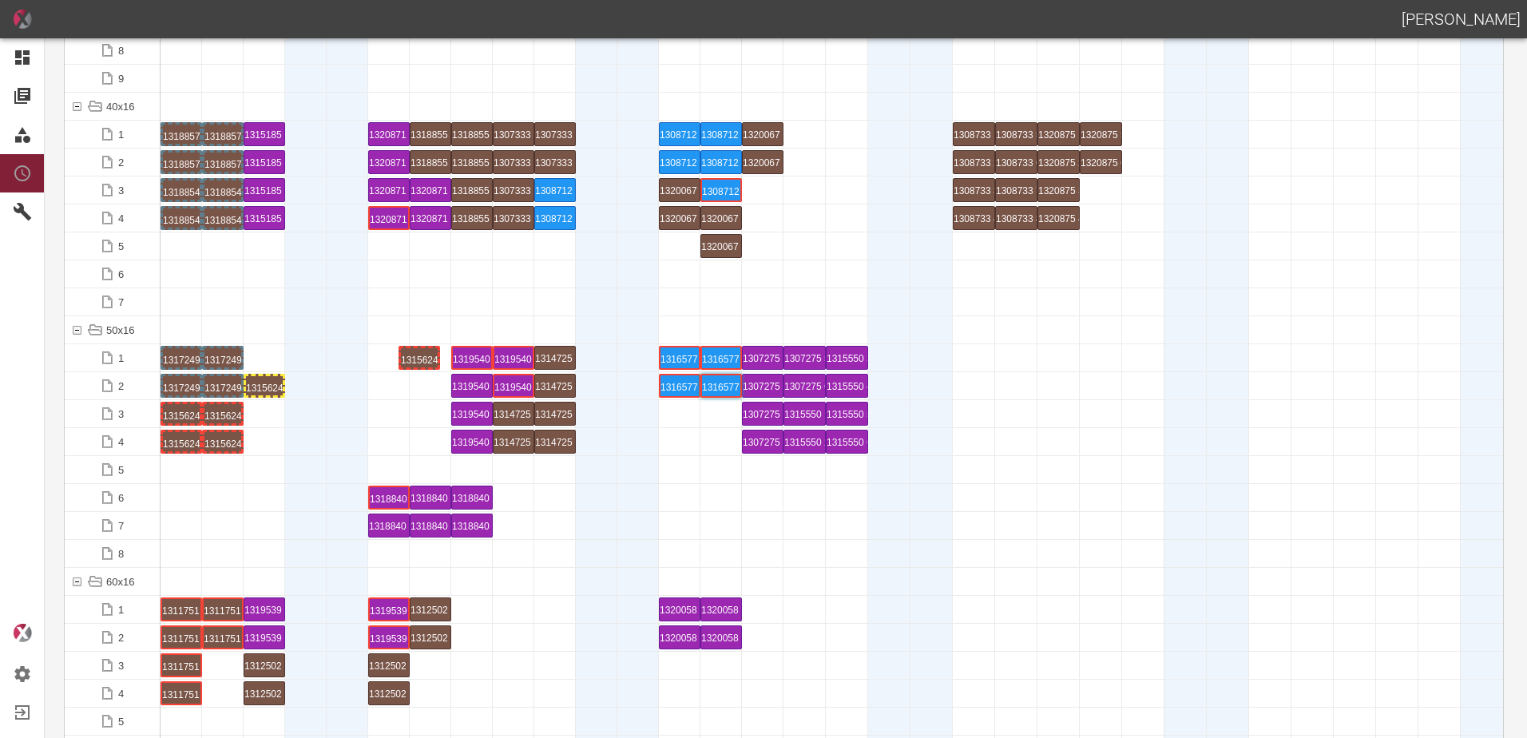
drag, startPoint x: 259, startPoint y: 359, endPoint x: 415, endPoint y: 337, distance: 158.1
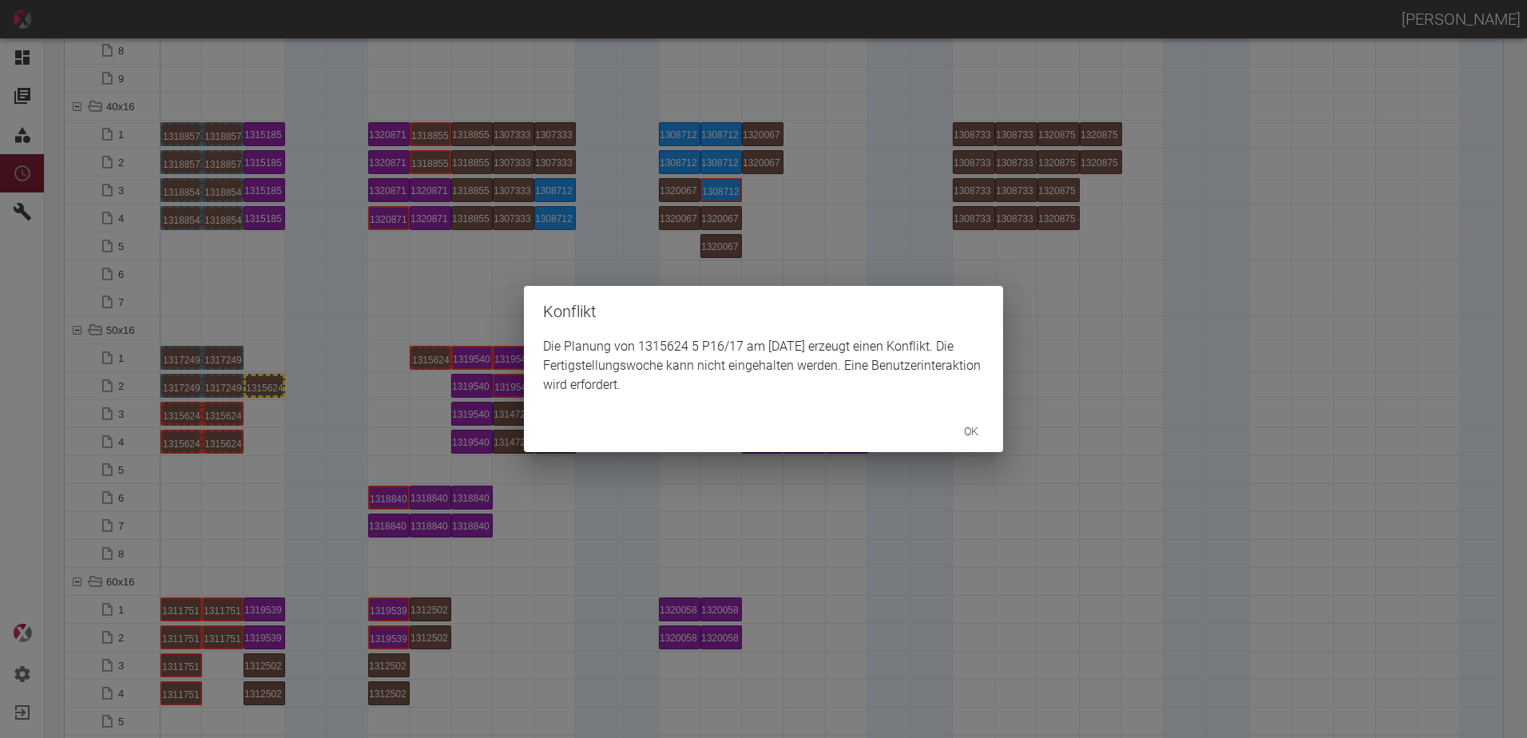
click at [264, 386] on div "Konflikt Die Planung von 1315624 5 P16/17 am 26.8.2025 erzeugt einen Konflikt. …" at bounding box center [763, 369] width 1527 height 738
click at [418, 430] on div "Konflikt Die Planung von 1315624 6 P16/17 am 26.8.2025 erzeugt einen Konflikt. …" at bounding box center [763, 369] width 1527 height 738
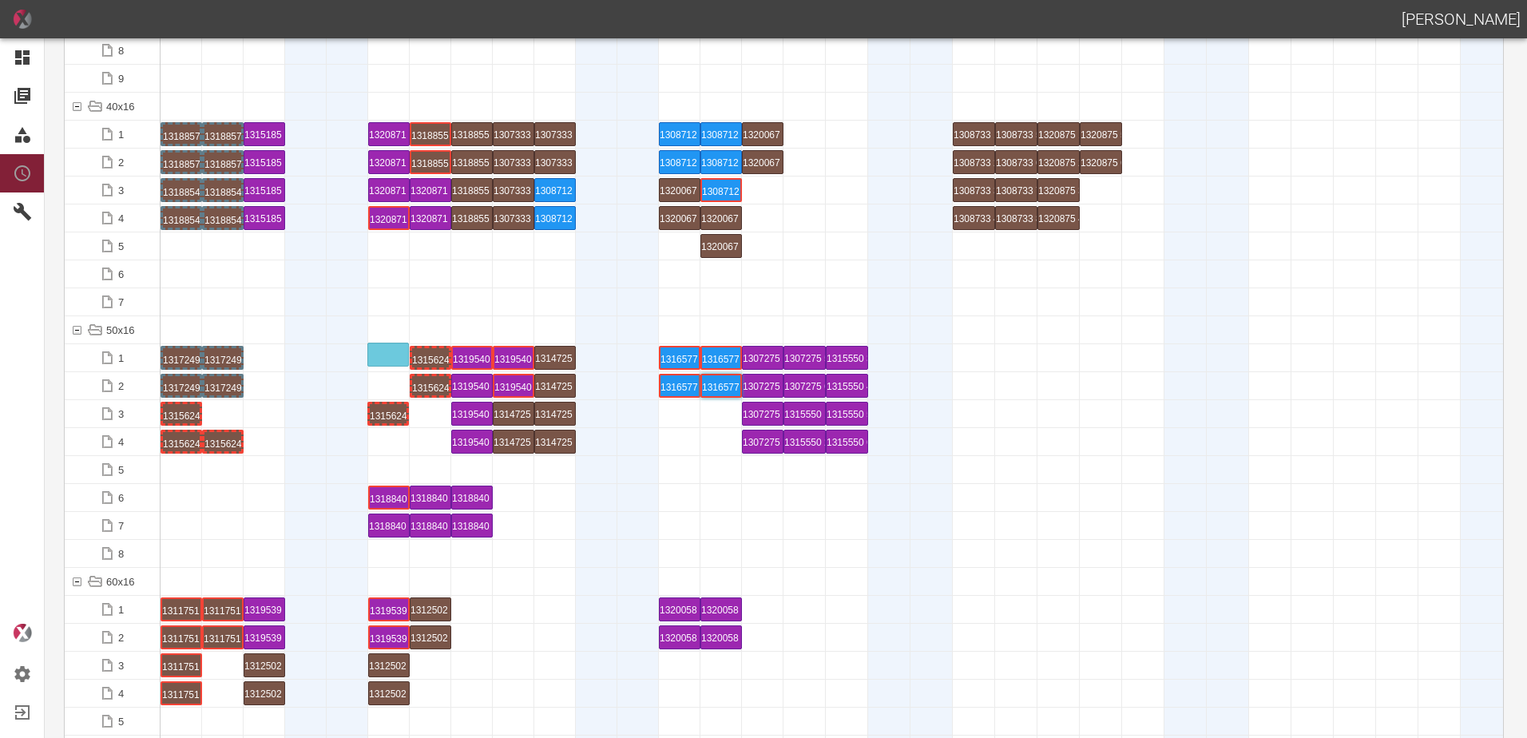
drag, startPoint x: 216, startPoint y: 408, endPoint x: 387, endPoint y: 346, distance: 181.9
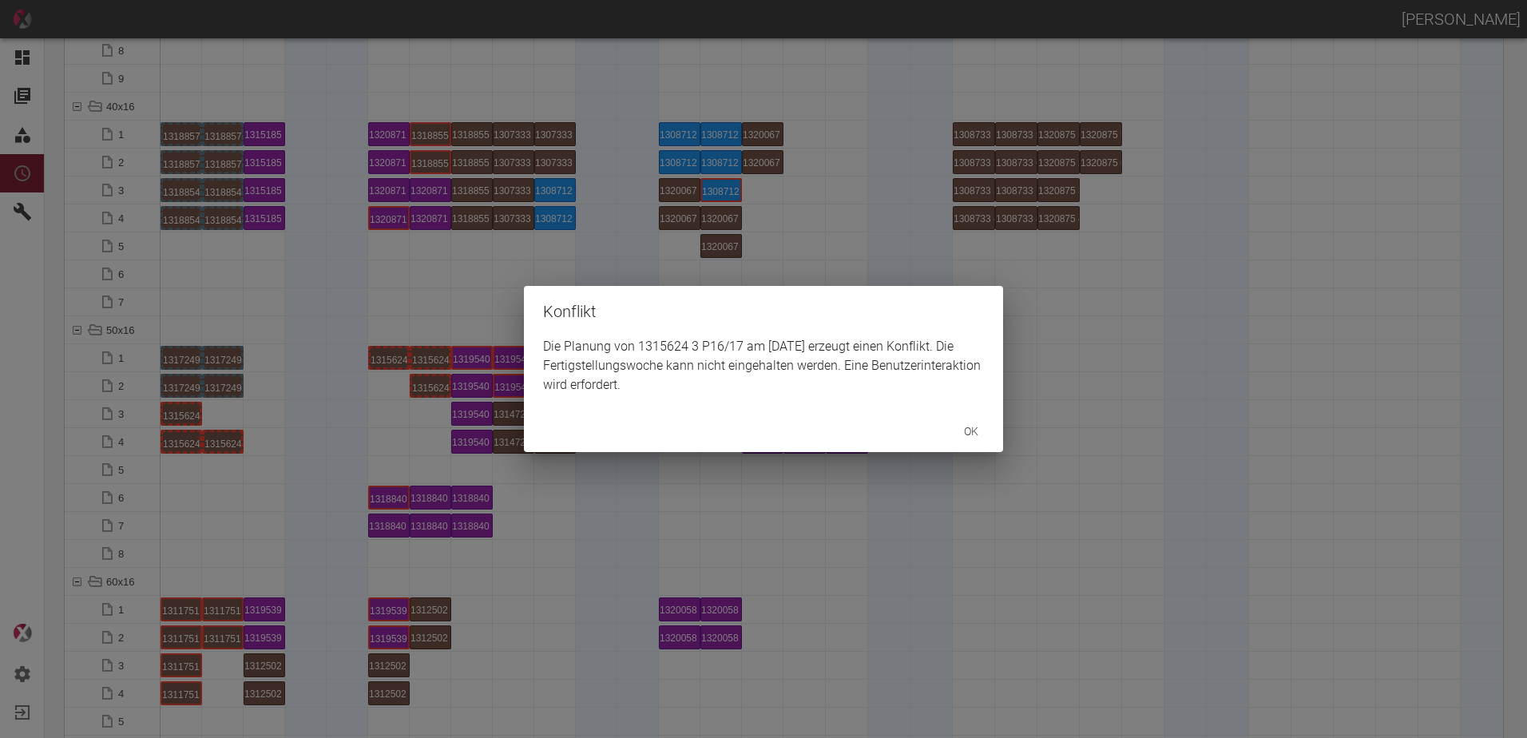
click at [229, 441] on div "Konflikt Die Planung von 1315624 3 P16/17 am 25.8.2025 erzeugt einen Konflikt. …" at bounding box center [763, 369] width 1527 height 738
drag, startPoint x: 233, startPoint y: 442, endPoint x: 200, endPoint y: 418, distance: 40.6
click at [237, 415] on div "Konflikt Die Planung von 1315624 4 P16/17 am 25.8.2025 erzeugt einen Konflikt. …" at bounding box center [763, 369] width 1527 height 738
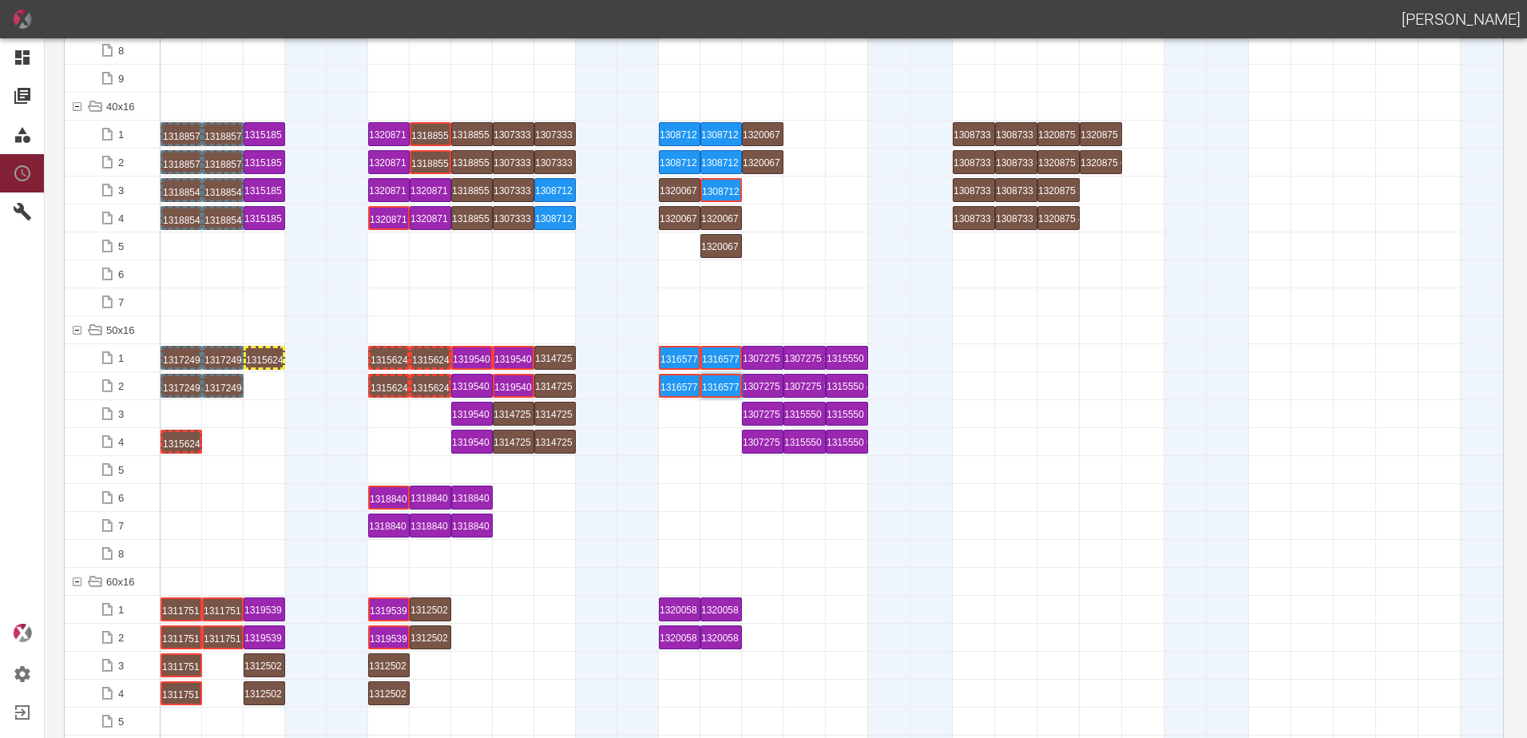
drag, startPoint x: 276, startPoint y: 351, endPoint x: 183, endPoint y: 438, distance: 128.3
click at [235, 422] on div at bounding box center [223, 413] width 42 height 27
click at [241, 412] on div at bounding box center [832, 414] width 1343 height 28
click at [259, 359] on div "1315624 1 P16/17" at bounding box center [264, 357] width 37 height 19
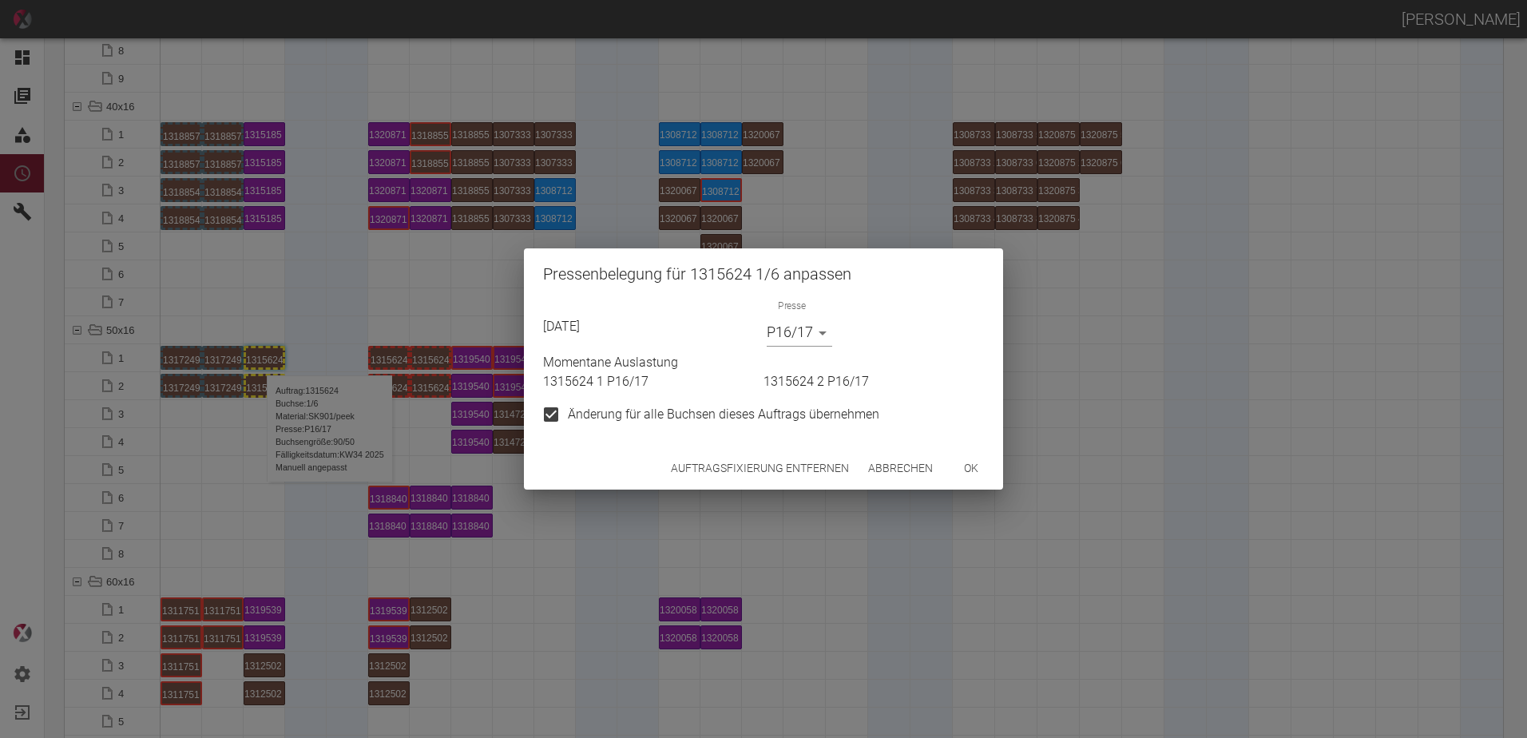
click at [780, 332] on body "[PERSON_NAME] Dashboard Aufträge Materialien Planung Maschinen Einstellungen Au…" at bounding box center [763, 369] width 1527 height 738
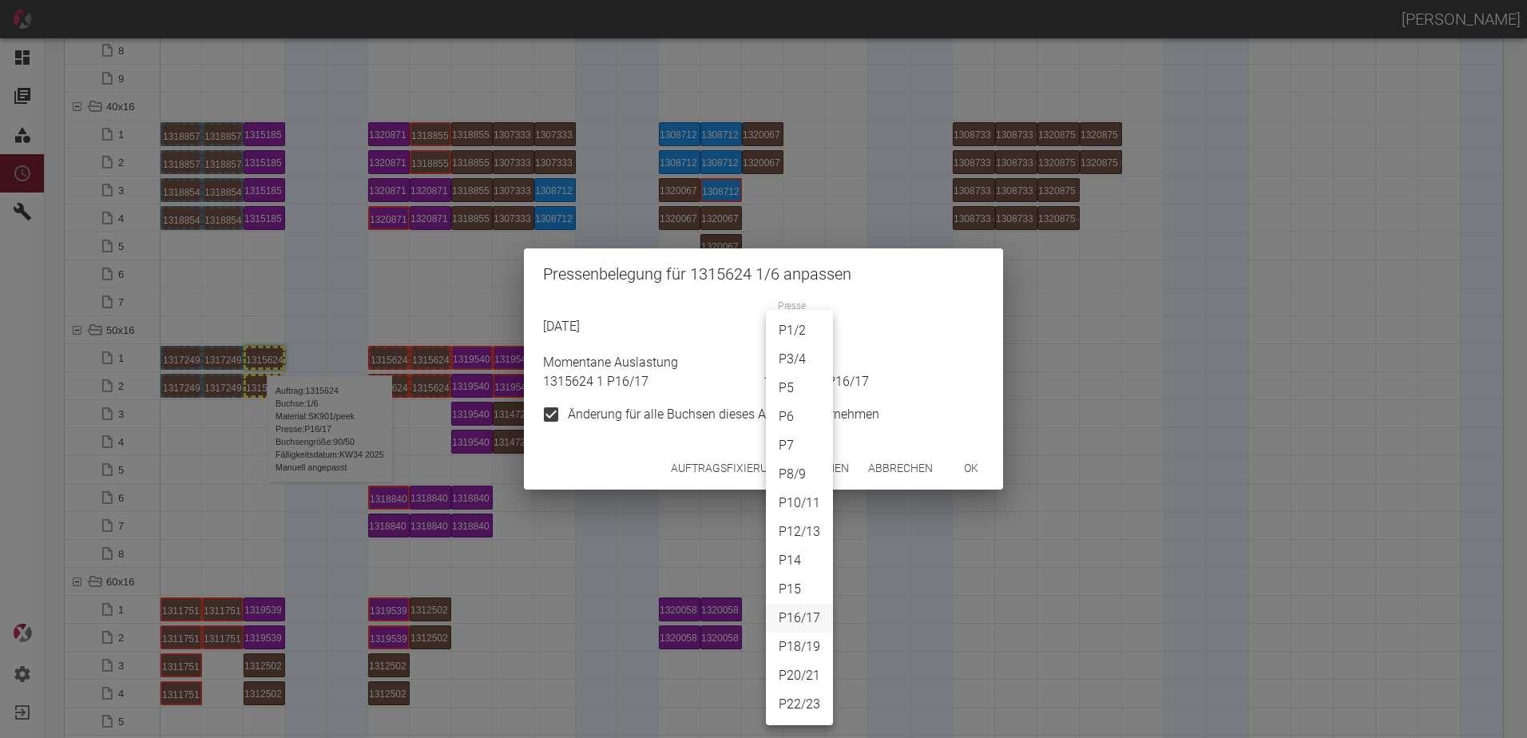
click at [793, 497] on li "P10/11" at bounding box center [799, 503] width 67 height 29
type input "P10/11"
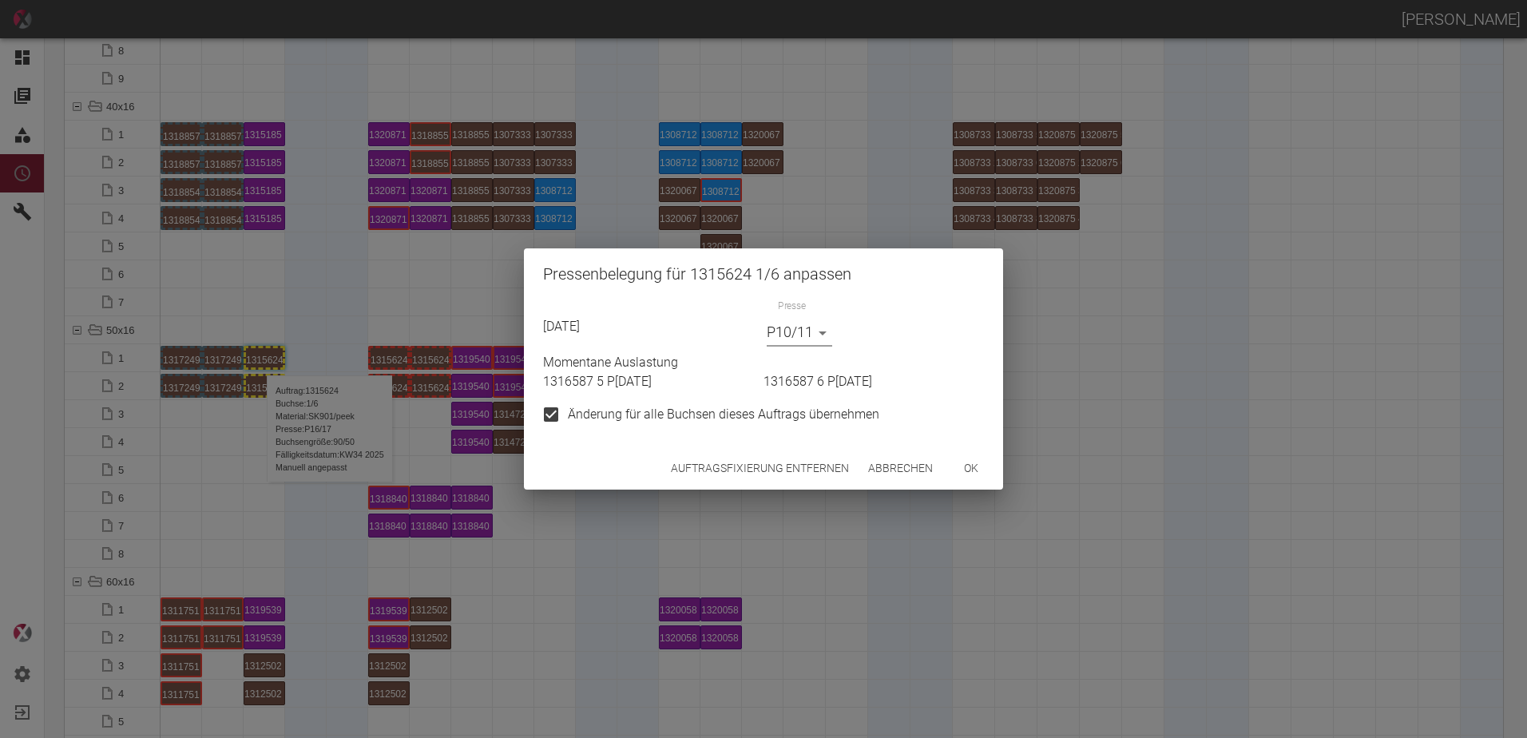
click at [984, 469] on button "ok" at bounding box center [971, 469] width 51 height 30
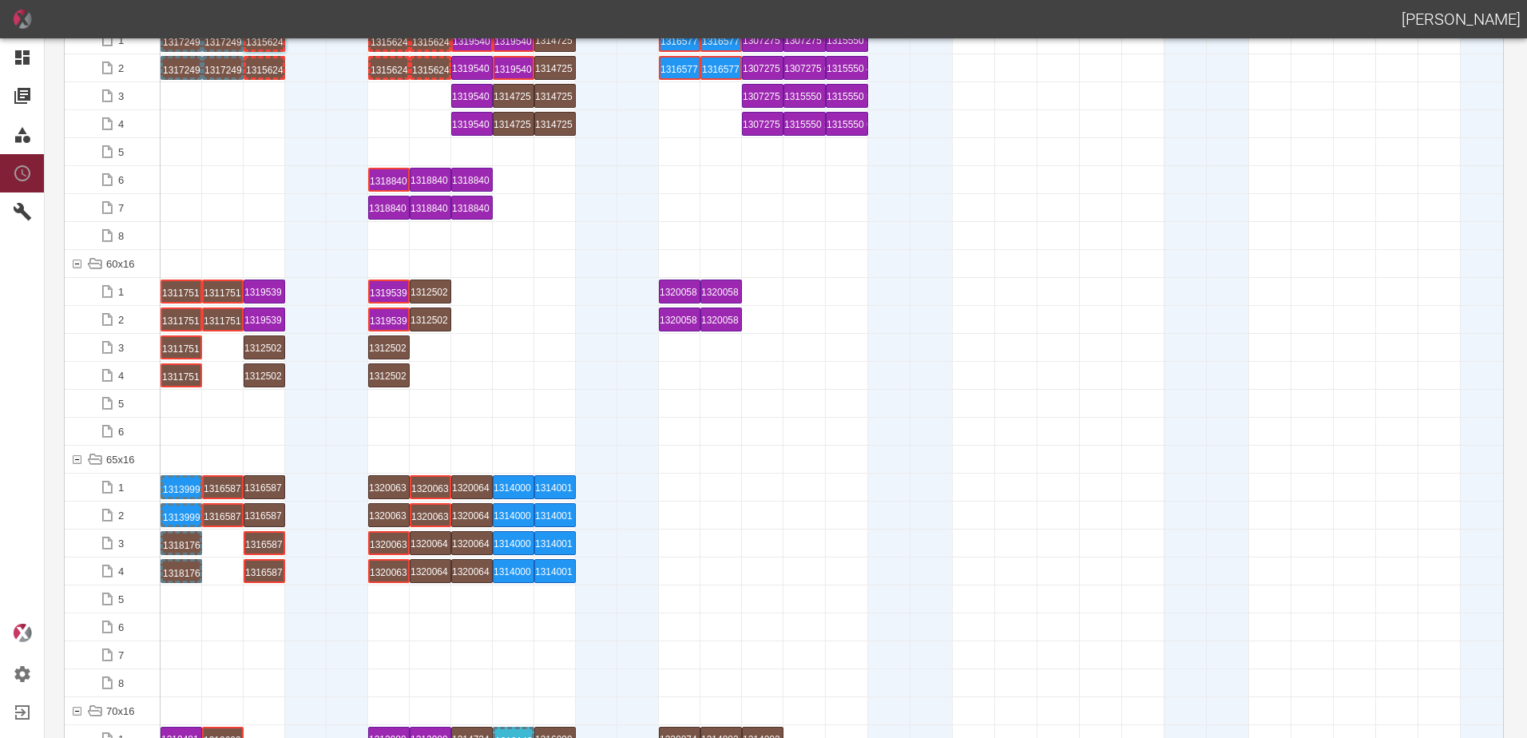
scroll to position [879, 0]
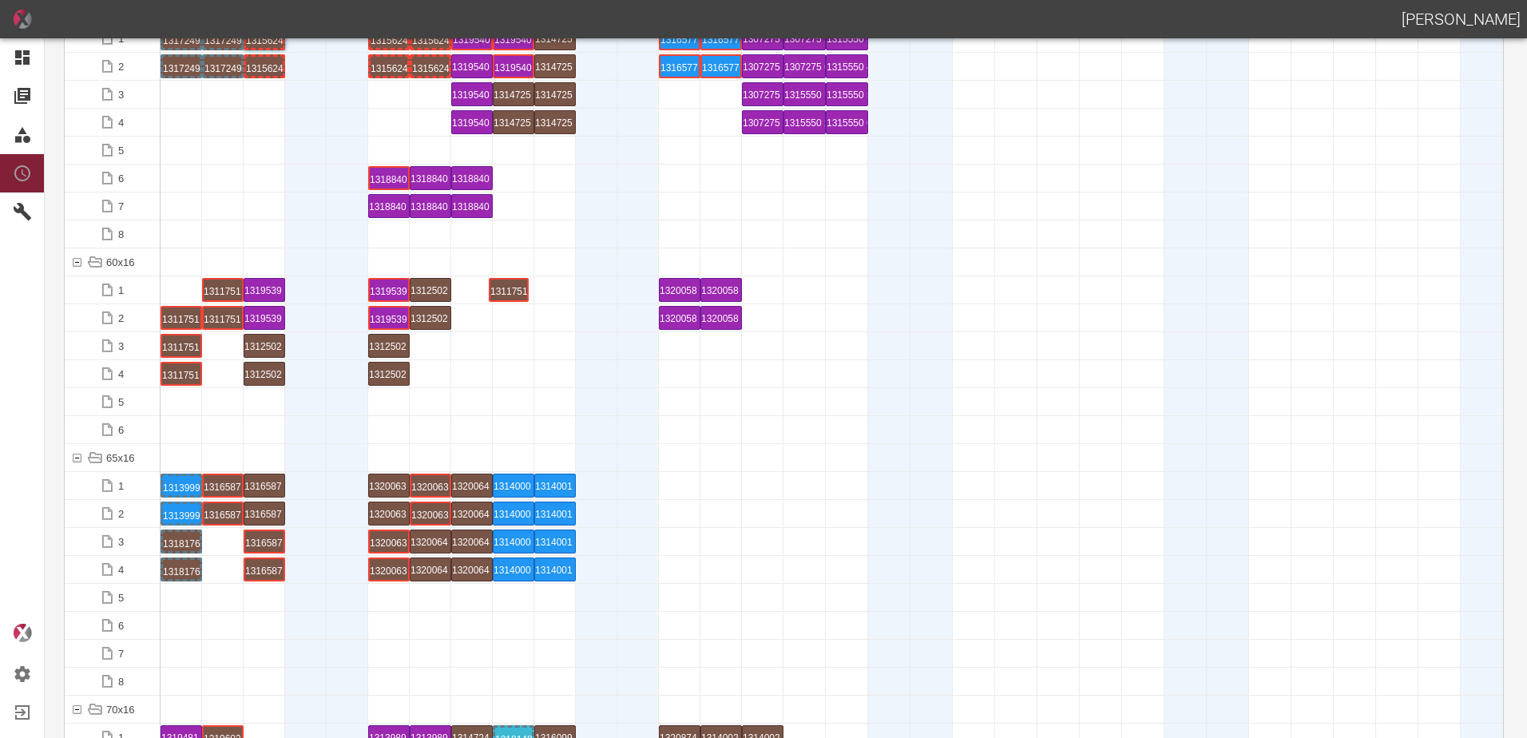
drag, startPoint x: 182, startPoint y: 283, endPoint x: 507, endPoint y: 267, distance: 325.4
drag, startPoint x: 180, startPoint y: 319, endPoint x: 495, endPoint y: 314, distance: 315.5
drag, startPoint x: 192, startPoint y: 375, endPoint x: 545, endPoint y: 304, distance: 360.9
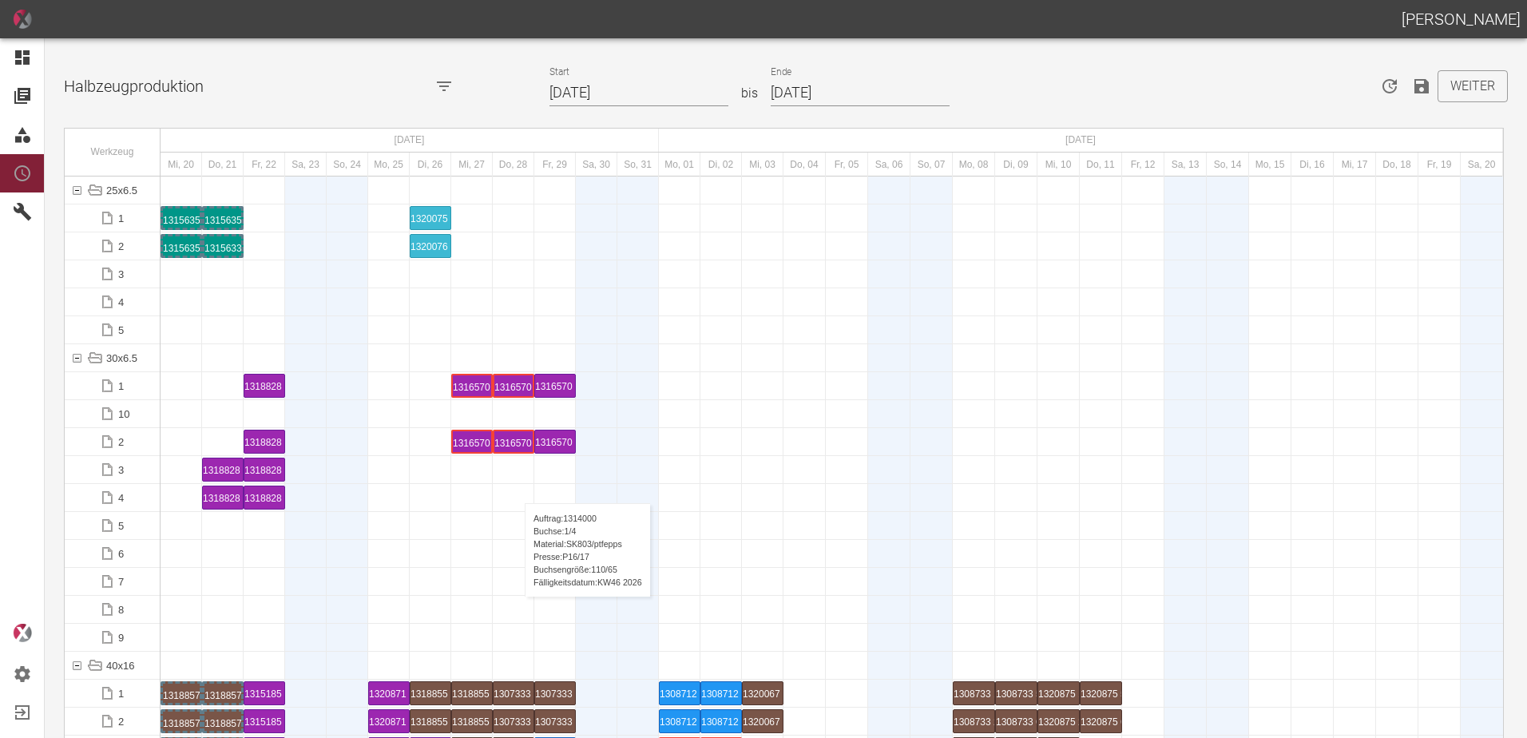
scroll to position [879, 0]
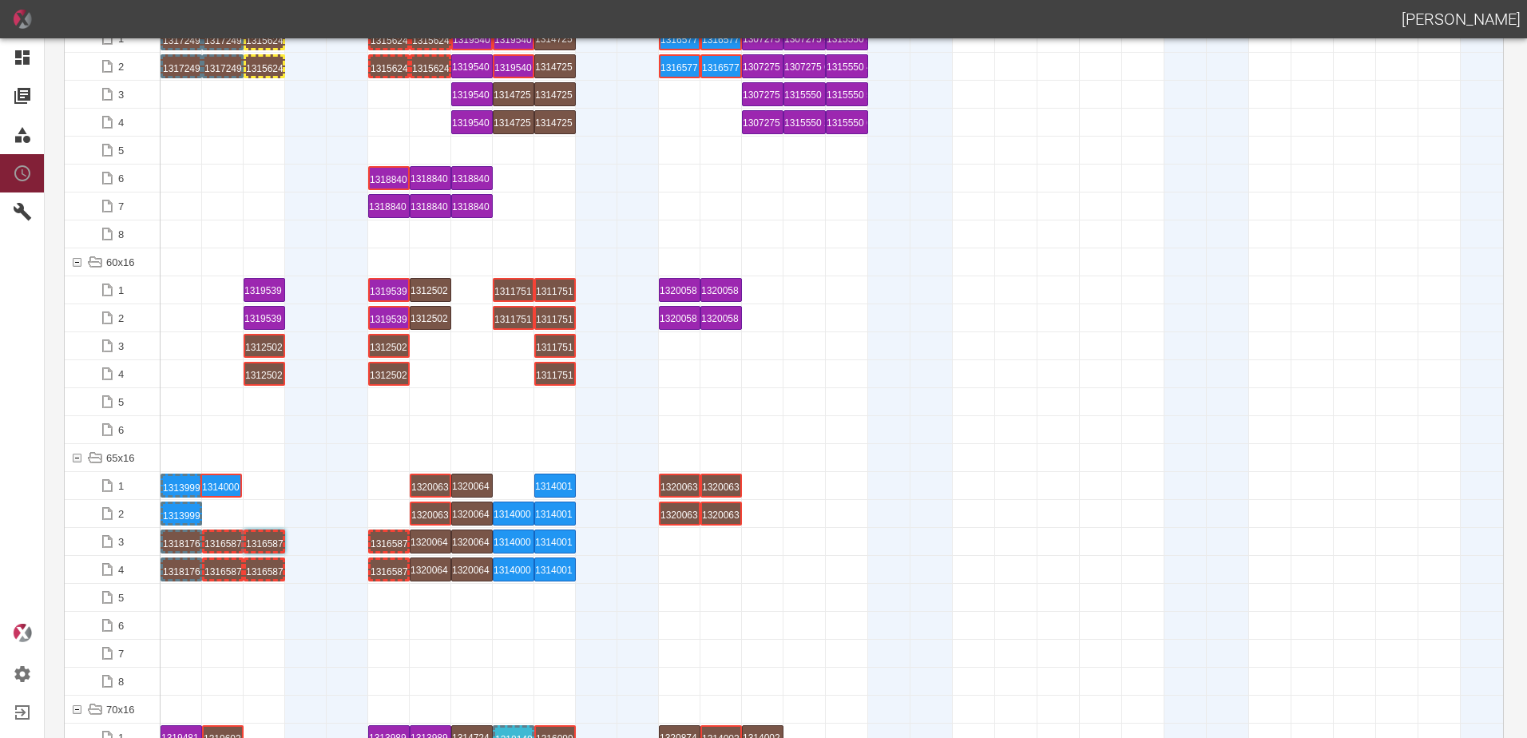
drag, startPoint x: 519, startPoint y: 484, endPoint x: 226, endPoint y: 482, distance: 293.1
drag, startPoint x: 513, startPoint y: 517, endPoint x: 217, endPoint y: 493, distance: 296.5
drag, startPoint x: 514, startPoint y: 571, endPoint x: 259, endPoint y: 508, distance: 262.5
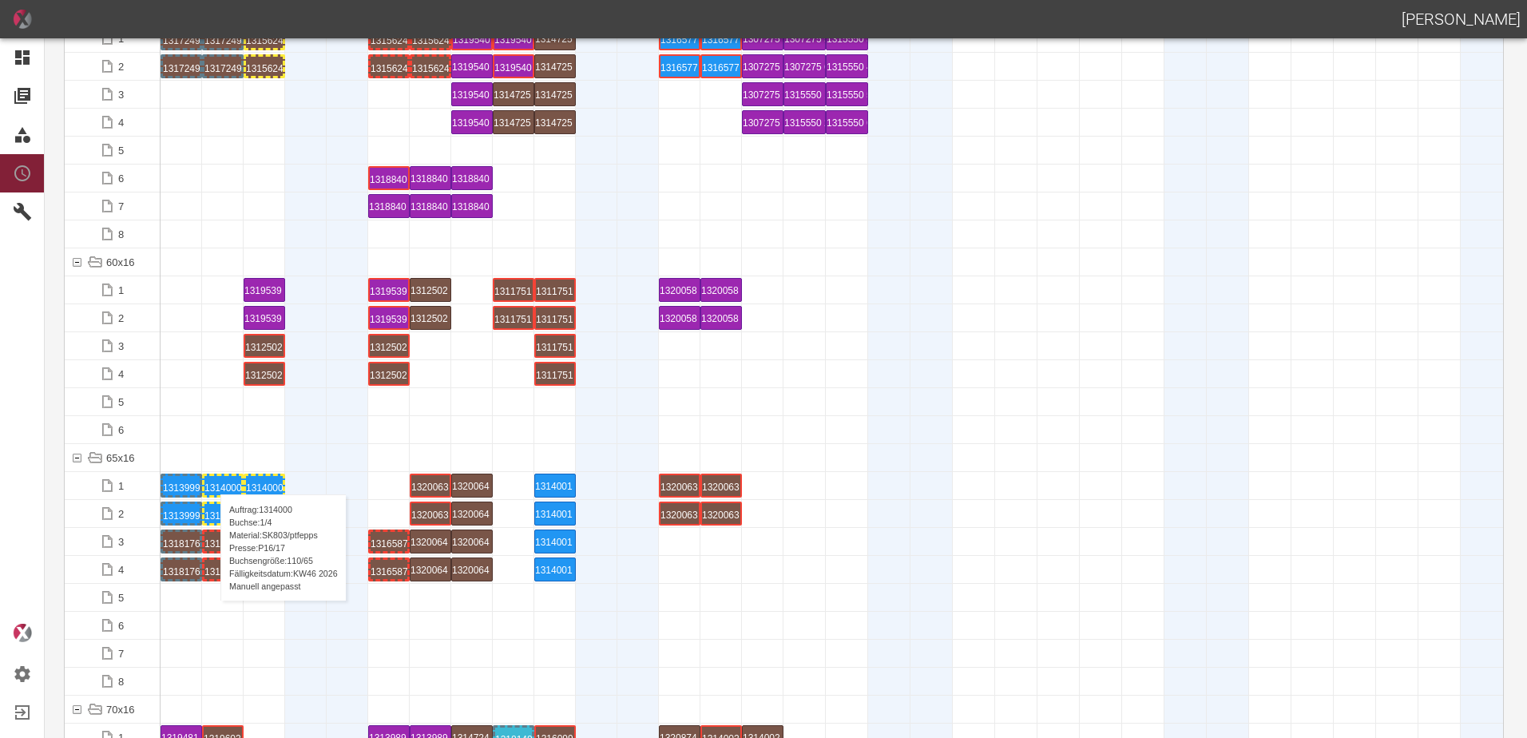
click at [212, 478] on div "1314000 1 P16/17" at bounding box center [222, 485] width 37 height 19
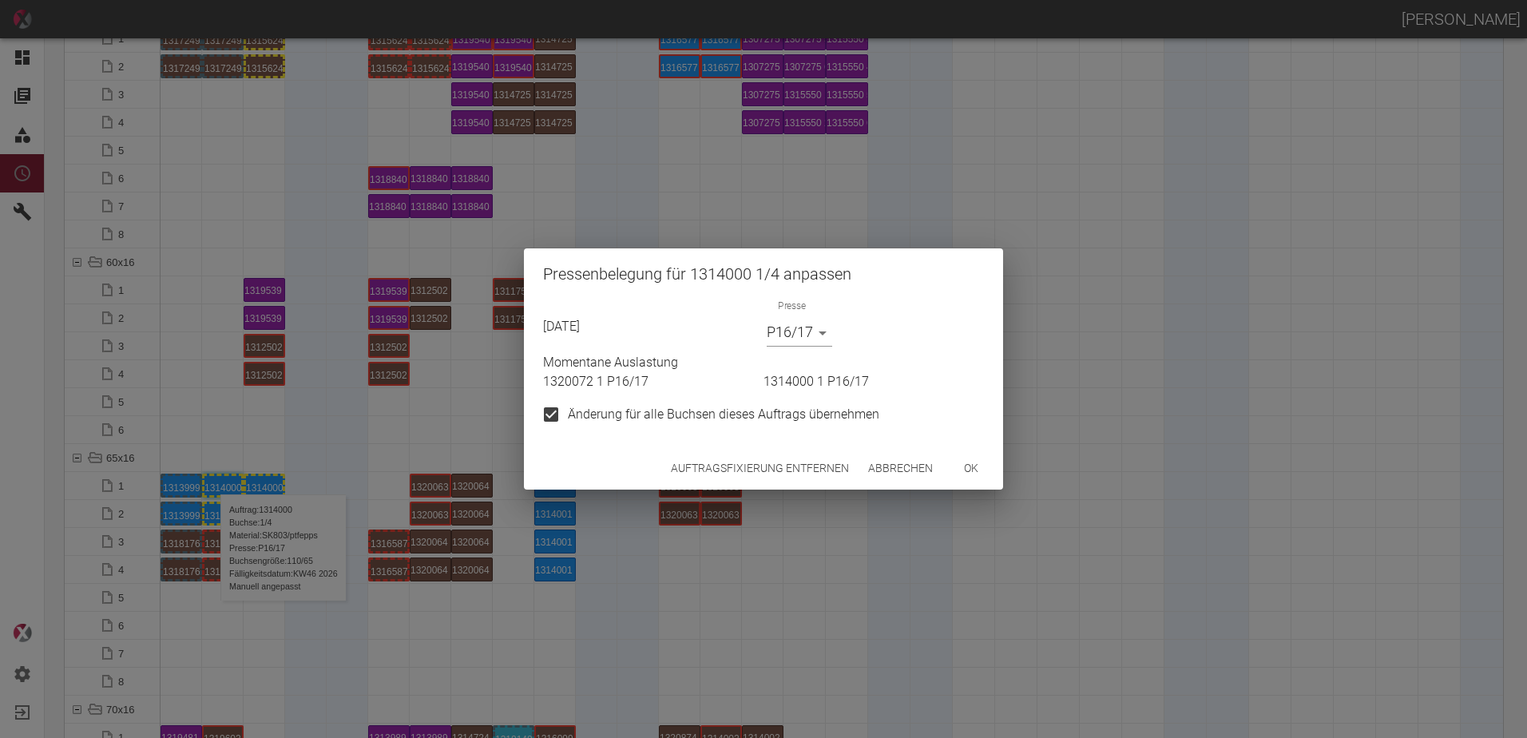
click at [813, 336] on body "[PERSON_NAME] Dashboard Aufträge Materialien Planung Maschinen Einstellungen Au…" at bounding box center [763, 369] width 1527 height 738
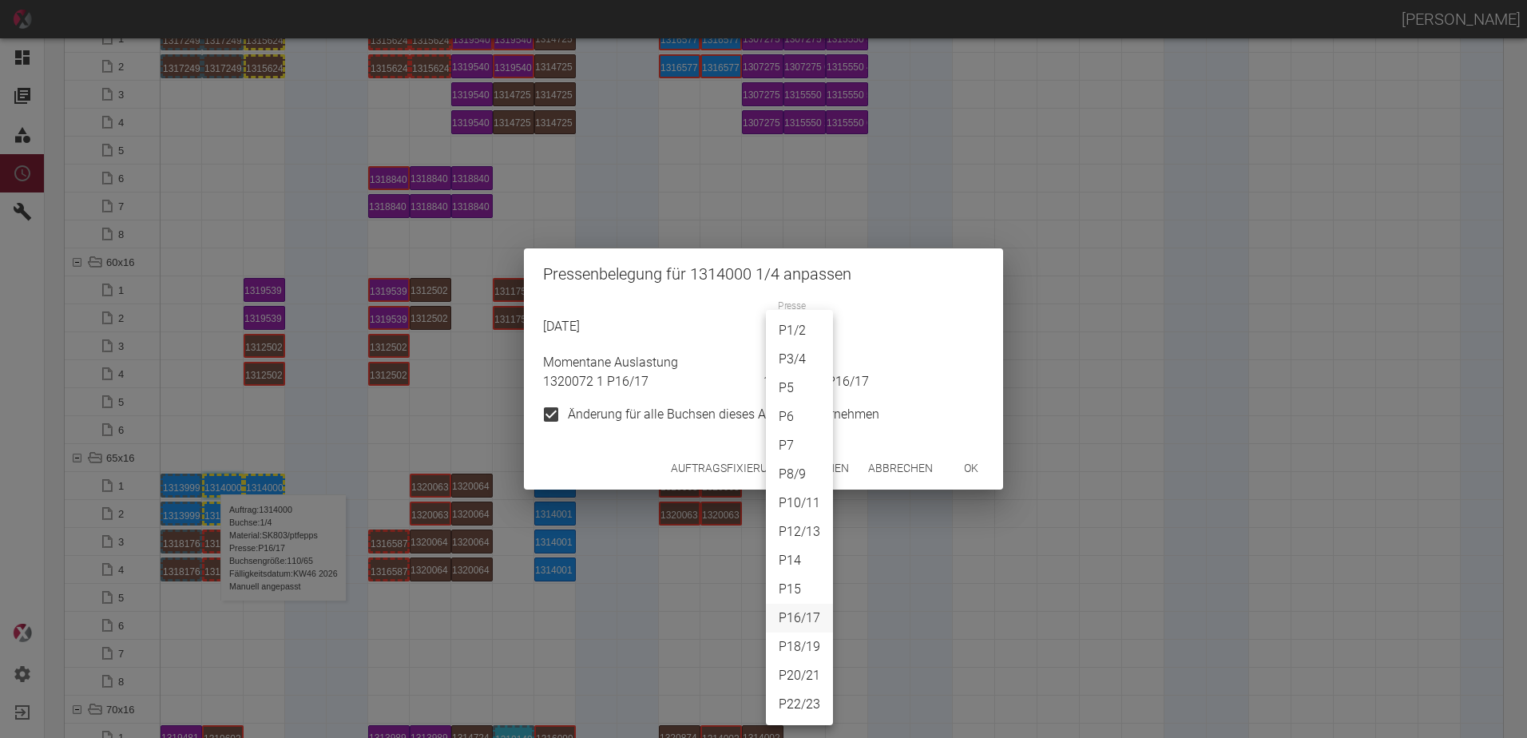
click at [799, 363] on li "P3/4" at bounding box center [799, 359] width 67 height 29
type input "P3/4"
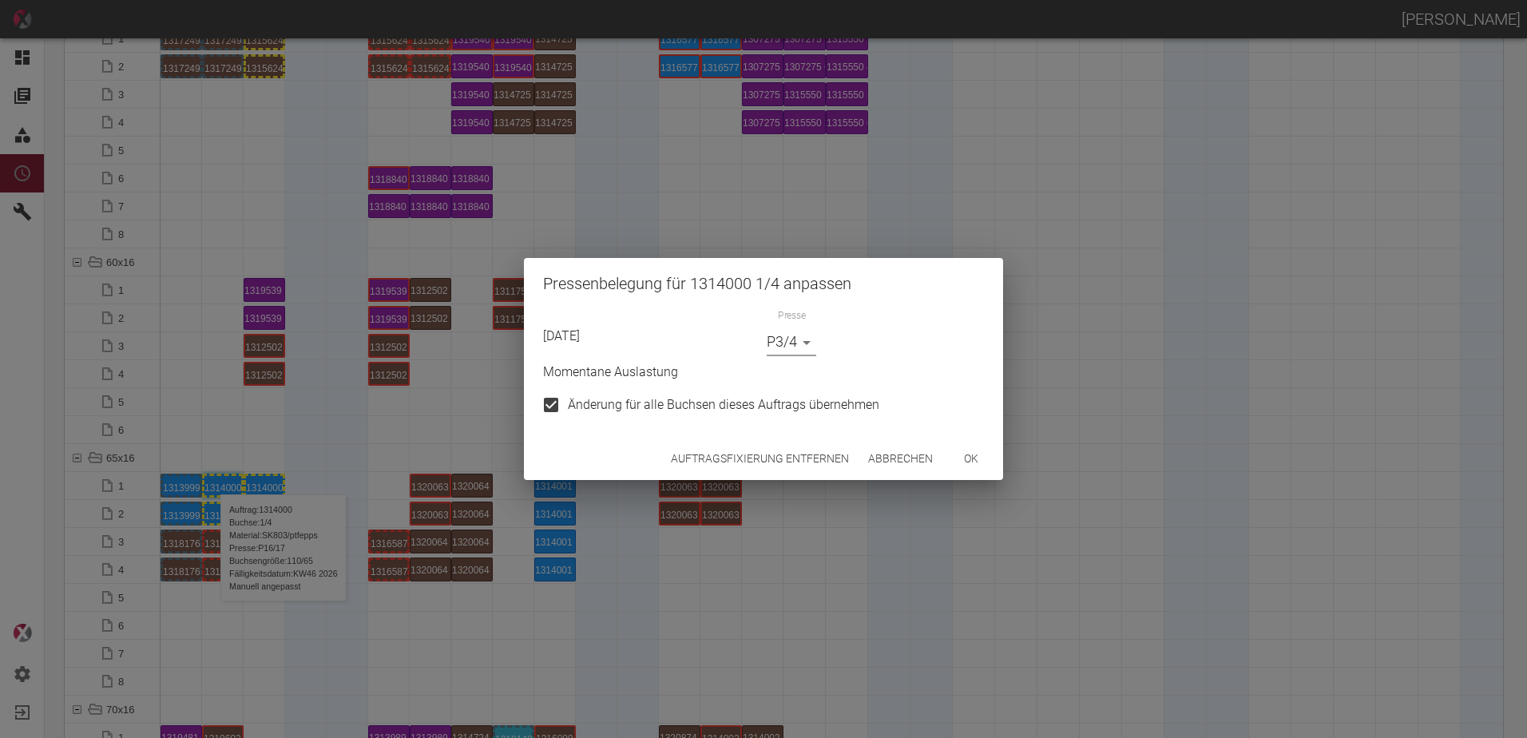
click at [985, 470] on button "ok" at bounding box center [971, 459] width 51 height 30
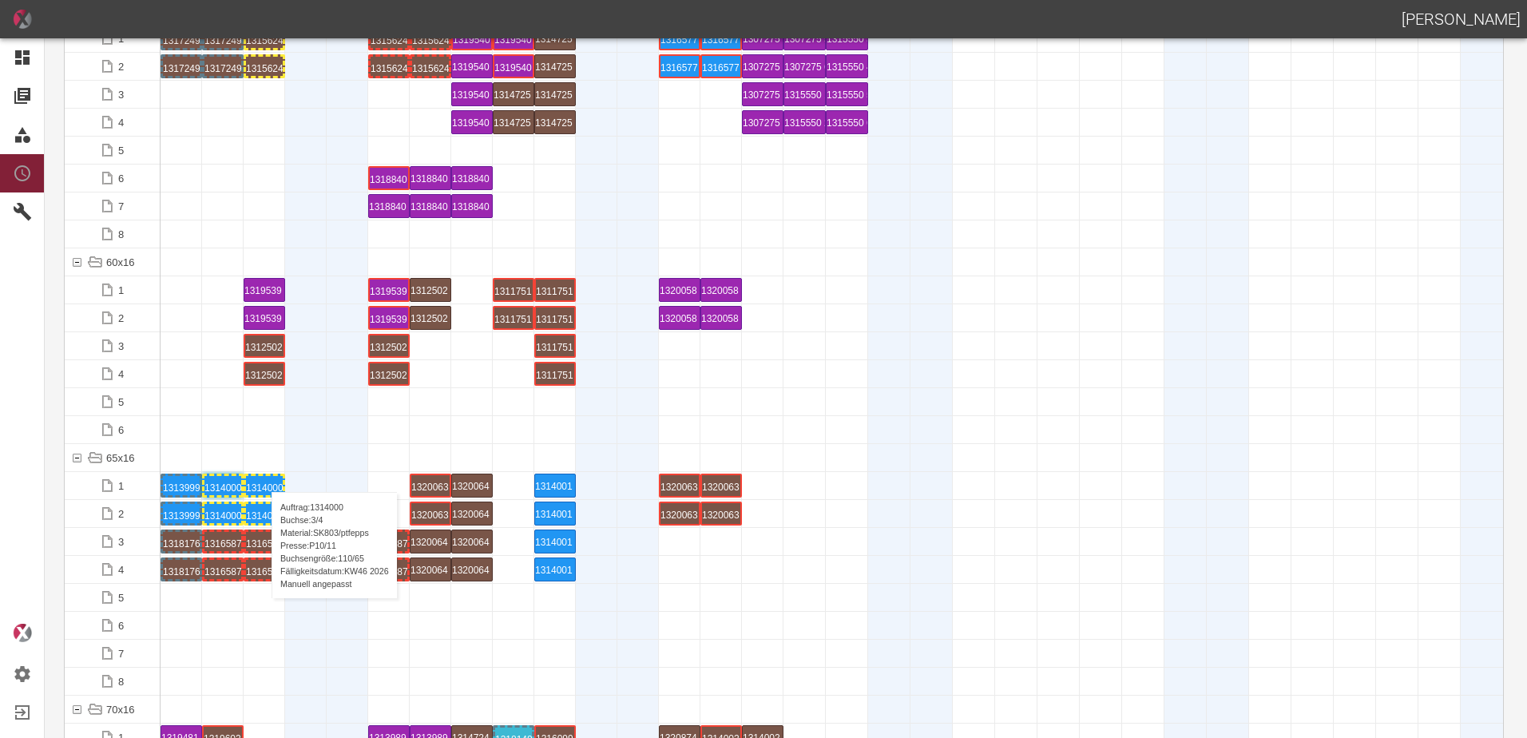
click at [264, 476] on div "1314000 3 P10/11" at bounding box center [264, 485] width 37 height 19
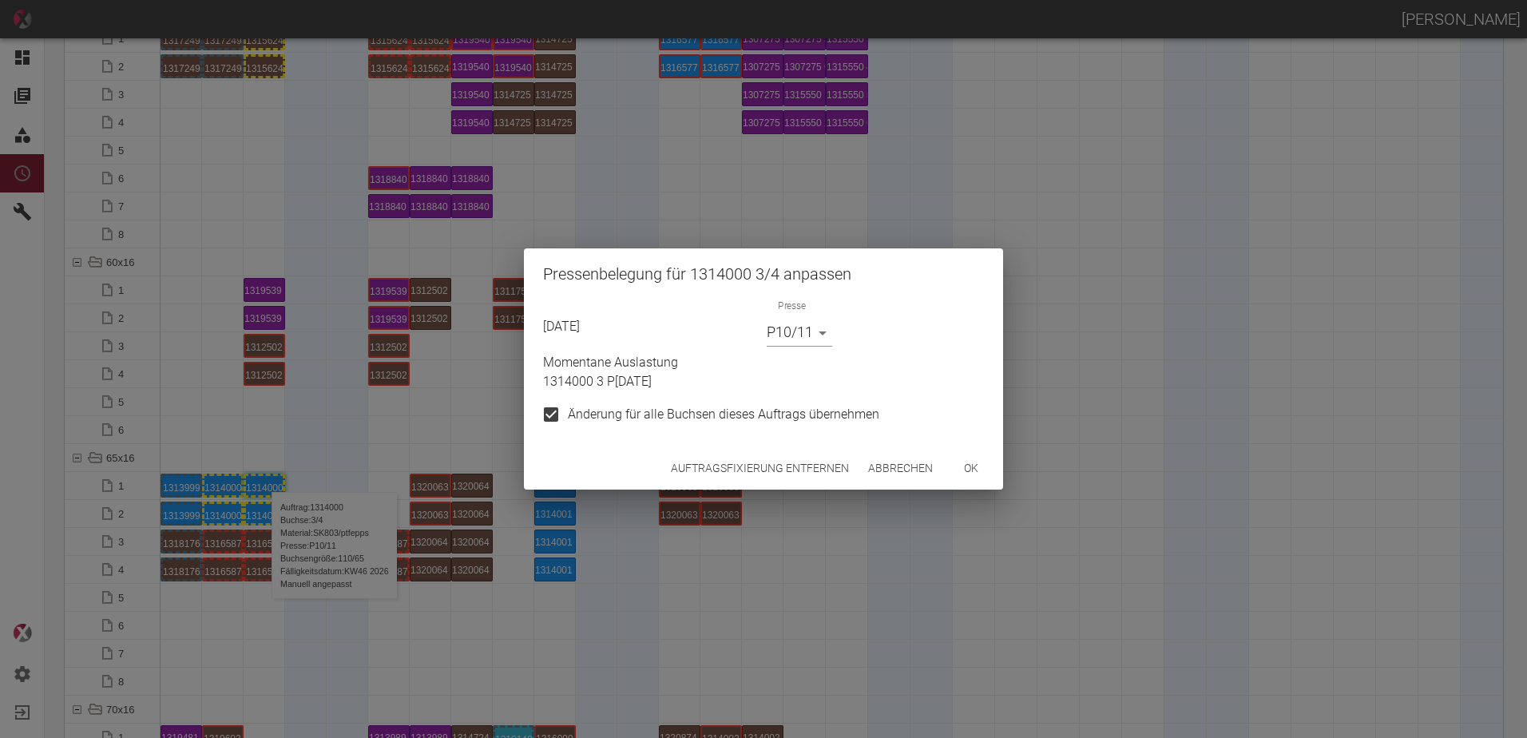
click at [772, 330] on body "[PERSON_NAME] Dashboard Aufträge Materialien Planung Maschinen Einstellungen Au…" at bounding box center [763, 369] width 1527 height 738
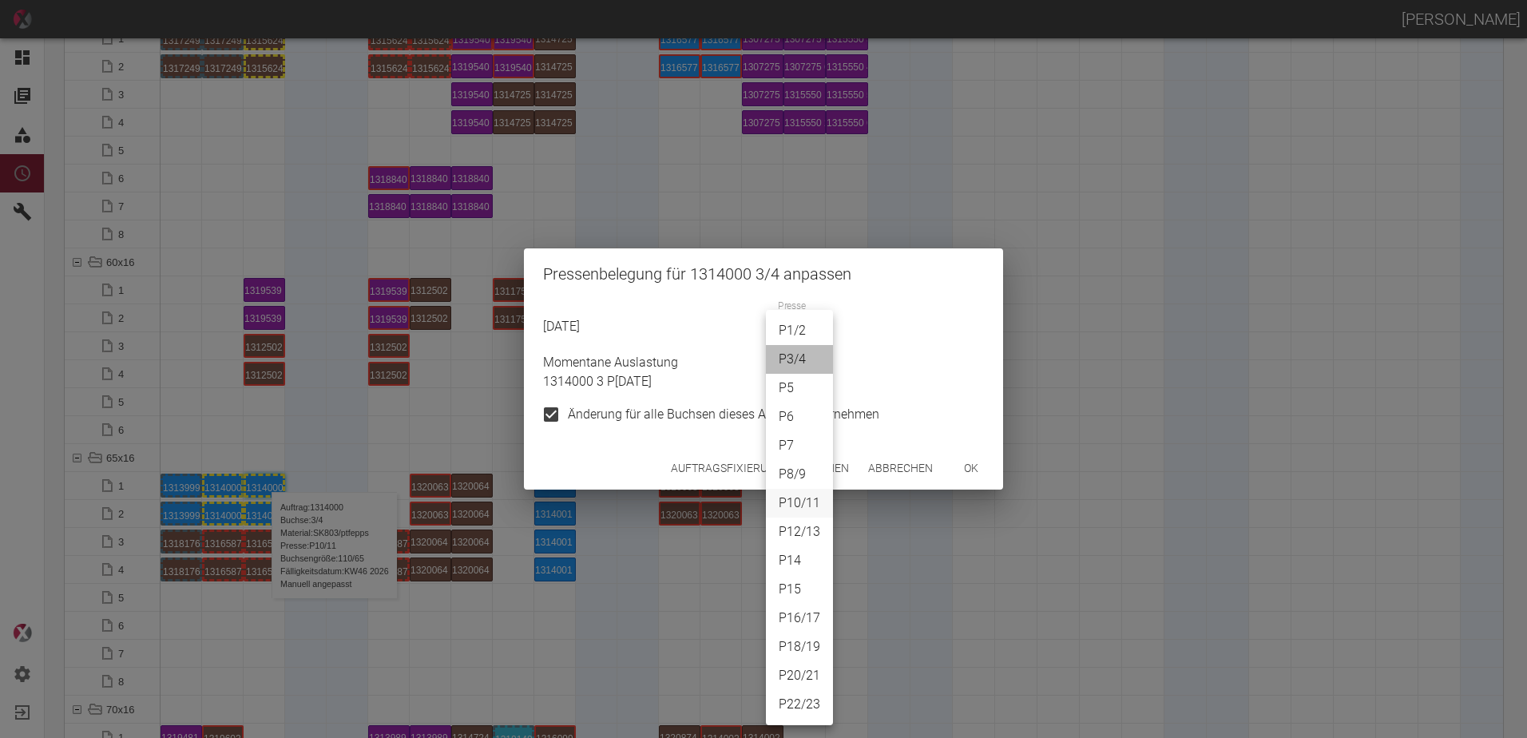
click at [794, 359] on li "P3/4" at bounding box center [799, 359] width 67 height 29
type input "P3/4"
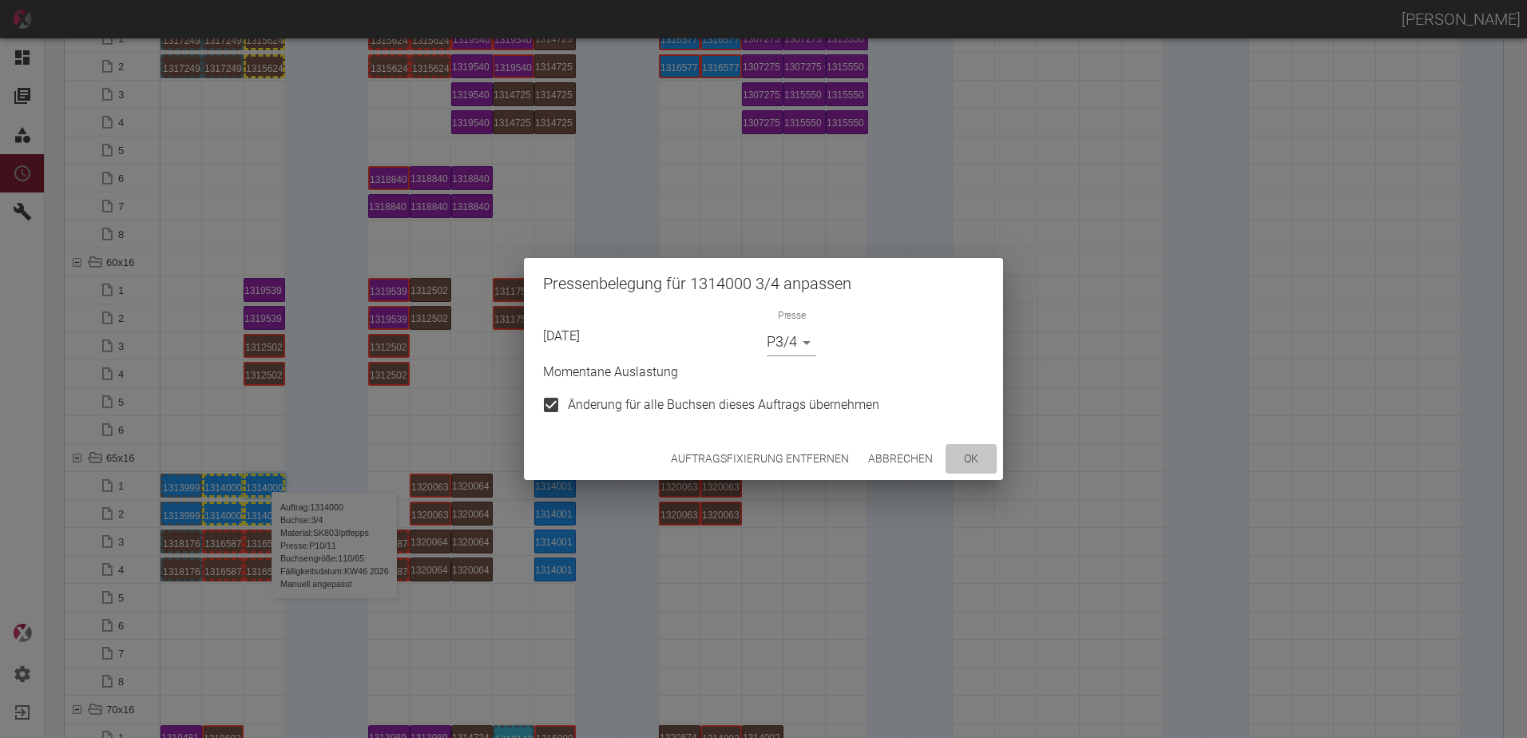
click at [974, 458] on button "ok" at bounding box center [971, 459] width 51 height 30
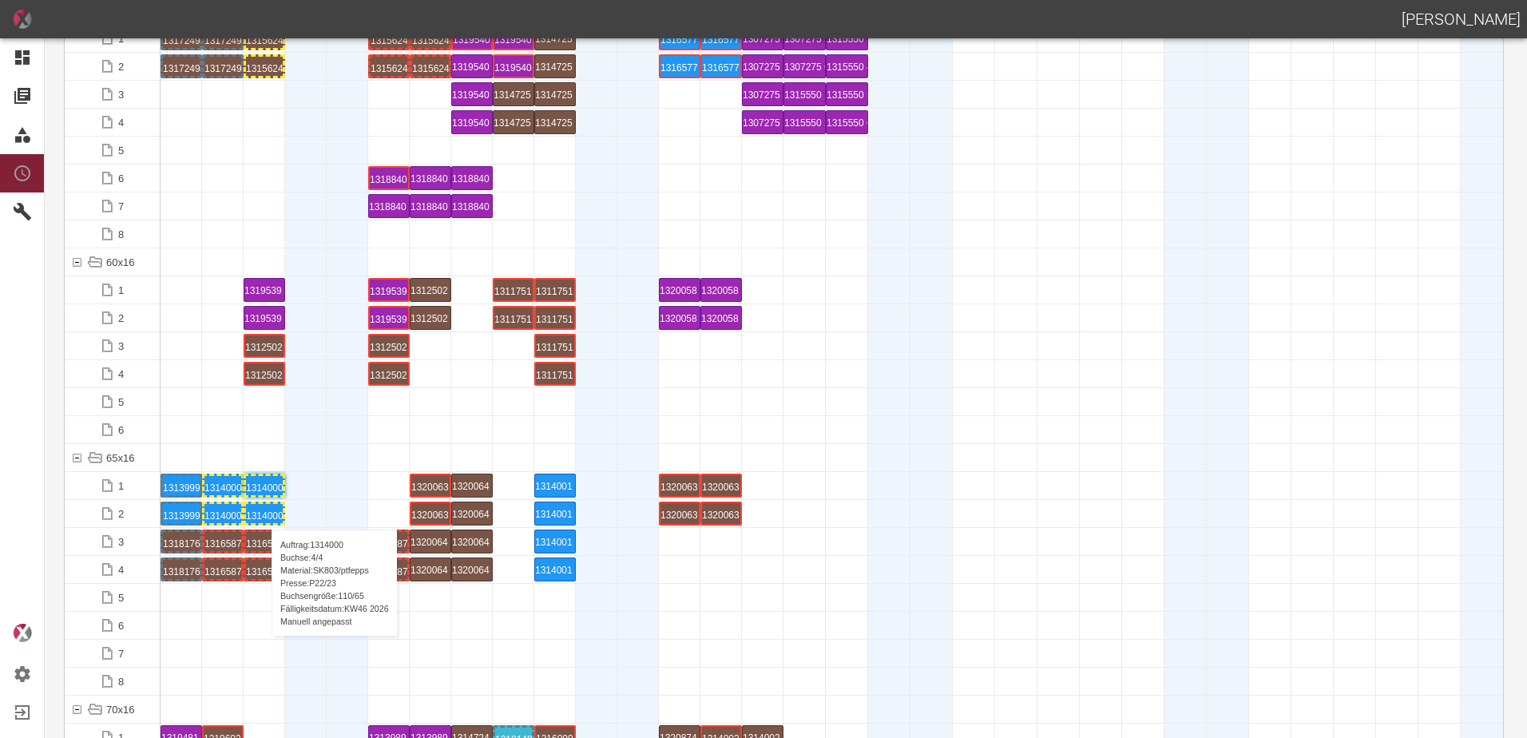
click at [264, 514] on div "1314000 4 P22/23" at bounding box center [264, 513] width 37 height 19
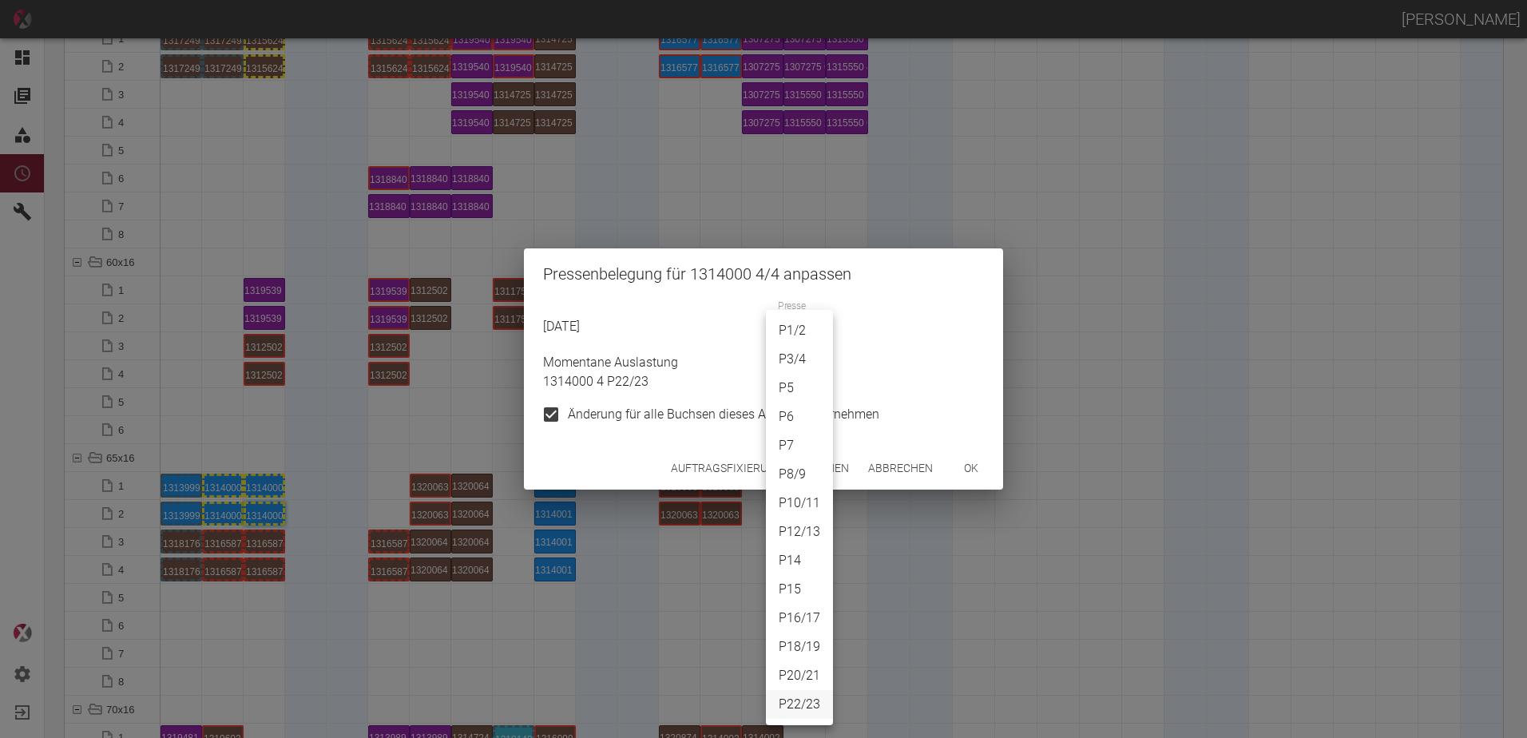
click at [785, 343] on body "[PERSON_NAME] Dashboard Aufträge Materialien Planung Maschinen Einstellungen Au…" at bounding box center [763, 369] width 1527 height 738
click at [795, 366] on li "P3/4" at bounding box center [799, 359] width 67 height 29
type input "P3/4"
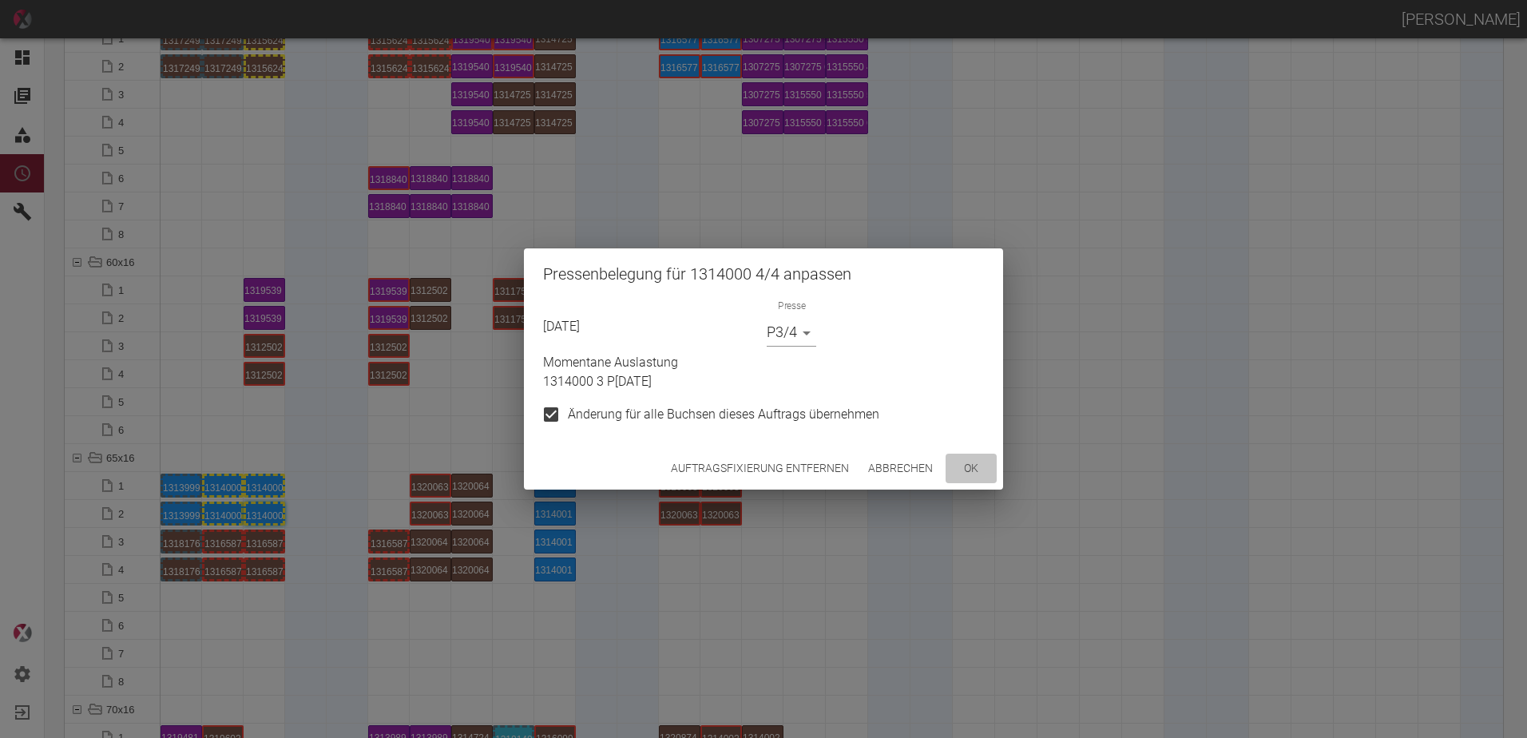
click at [973, 475] on button "ok" at bounding box center [971, 469] width 51 height 30
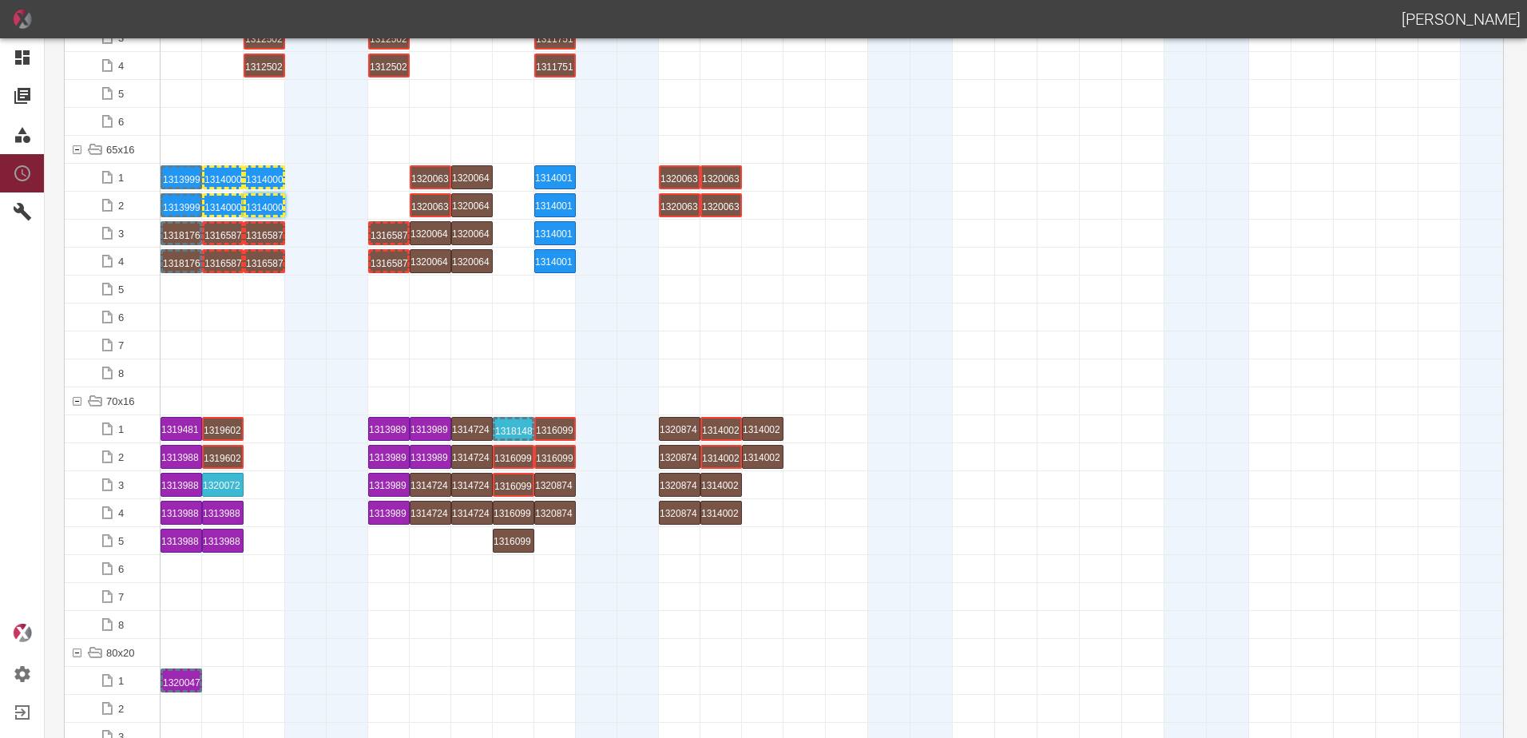
scroll to position [1278, 0]
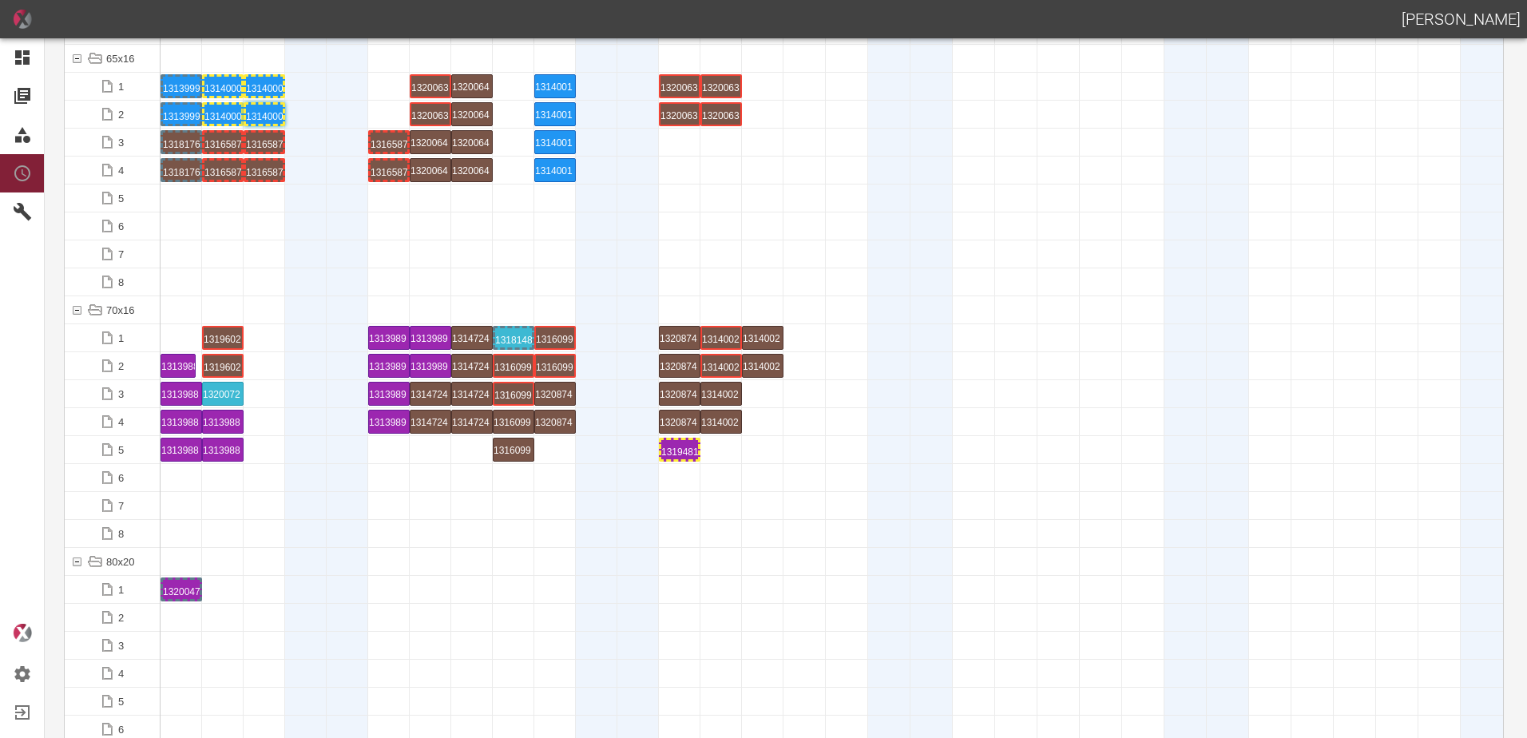
drag, startPoint x: 178, startPoint y: 367, endPoint x: 171, endPoint y: 351, distance: 17.5
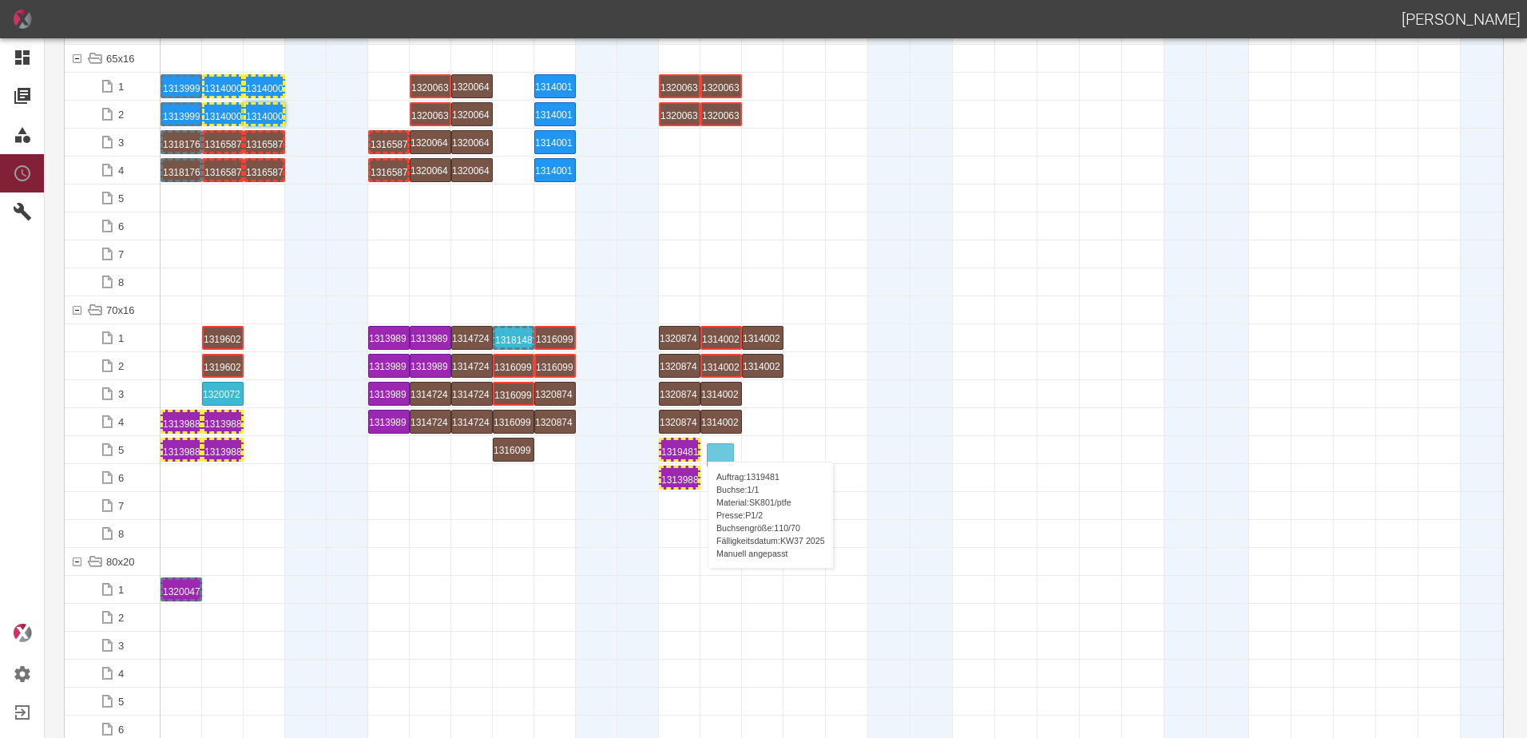
drag, startPoint x: 169, startPoint y: 394, endPoint x: 696, endPoint y: 440, distance: 529.9
drag, startPoint x: 180, startPoint y: 450, endPoint x: 763, endPoint y: 446, distance: 582.2
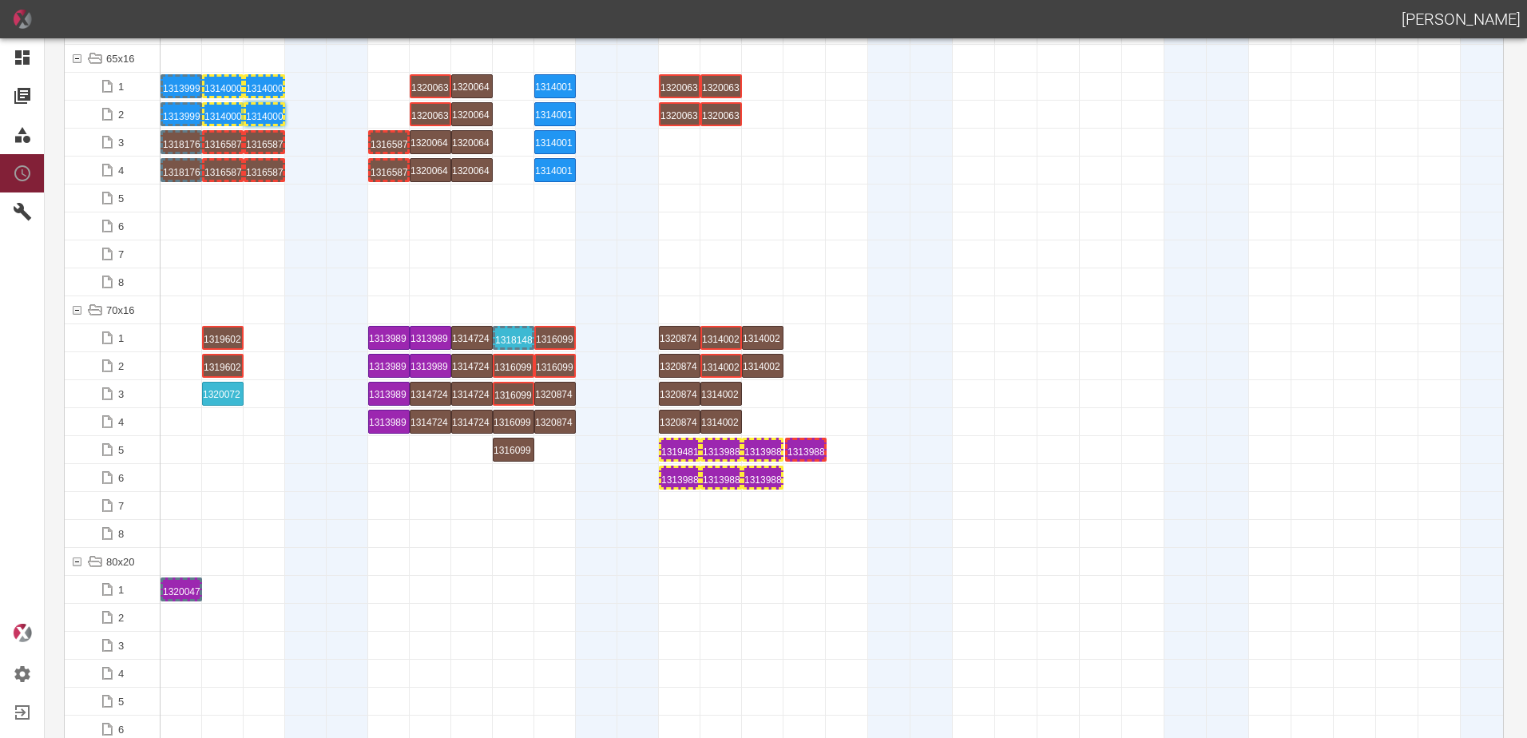
drag, startPoint x: 208, startPoint y: 442, endPoint x: 790, endPoint y: 430, distance: 582.3
click at [802, 446] on div "1313988 6 P18/19" at bounding box center [805, 449] width 38 height 19
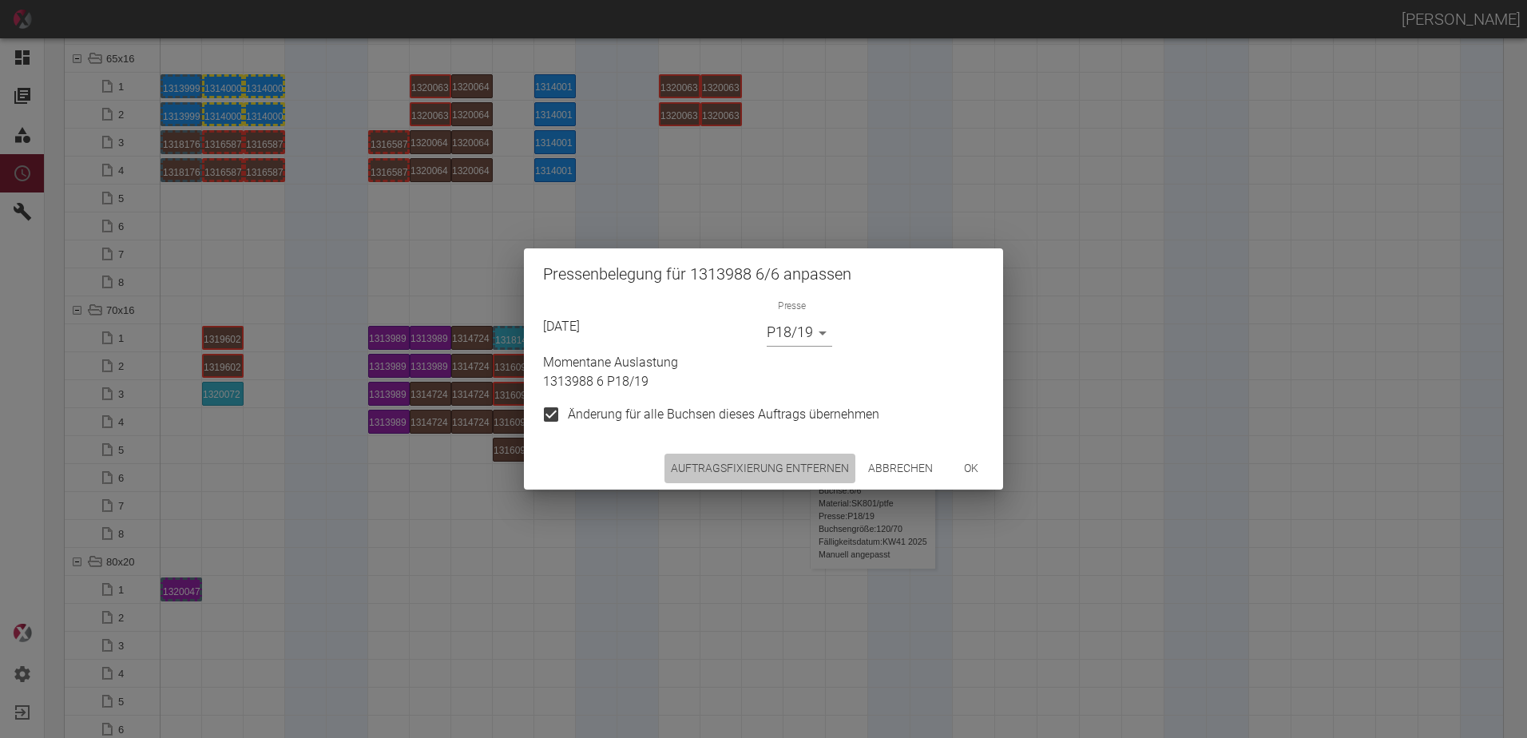
click at [773, 473] on button "Auftragsfixierung entfernen" at bounding box center [759, 469] width 191 height 30
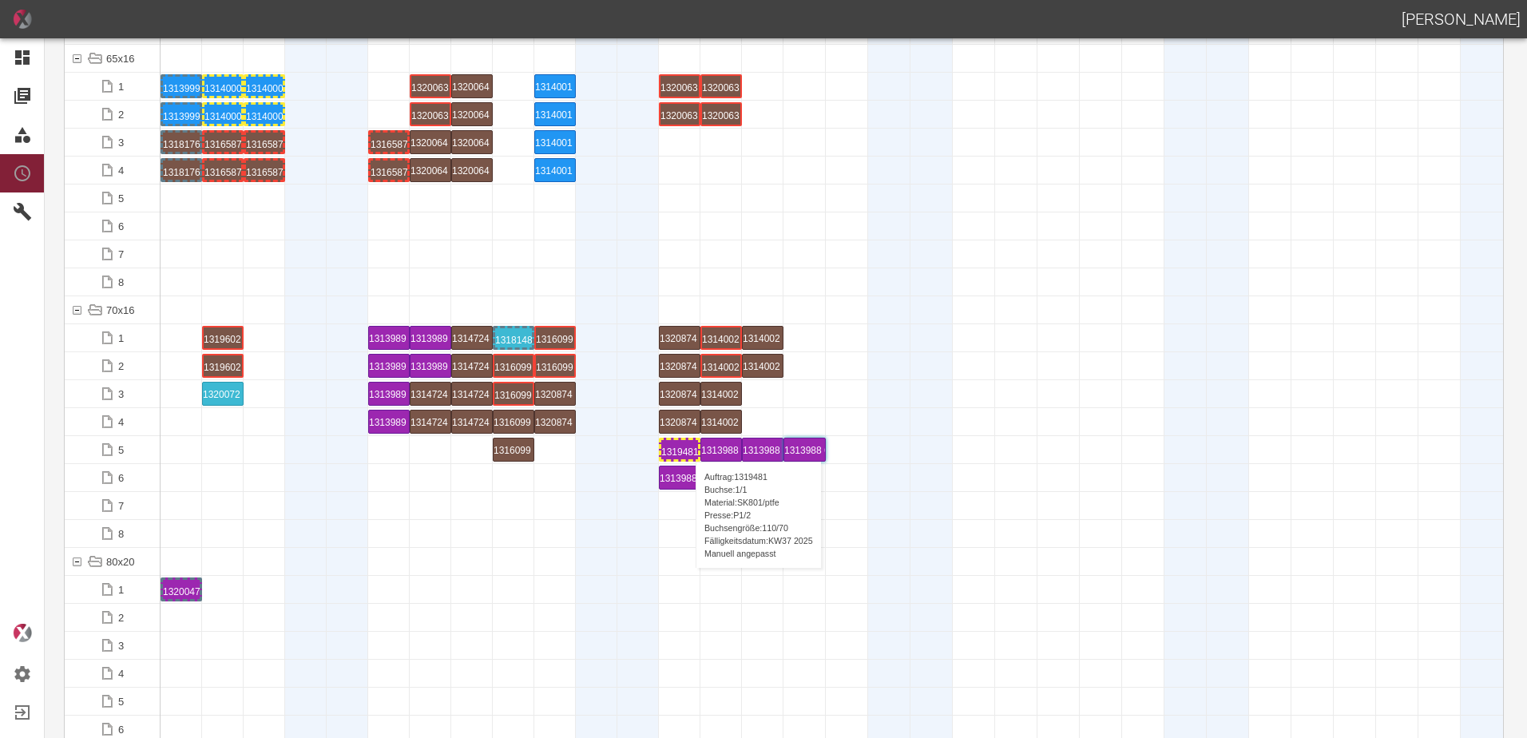
click at [688, 446] on div "1319481 1 P[DATE]" at bounding box center [679, 449] width 37 height 19
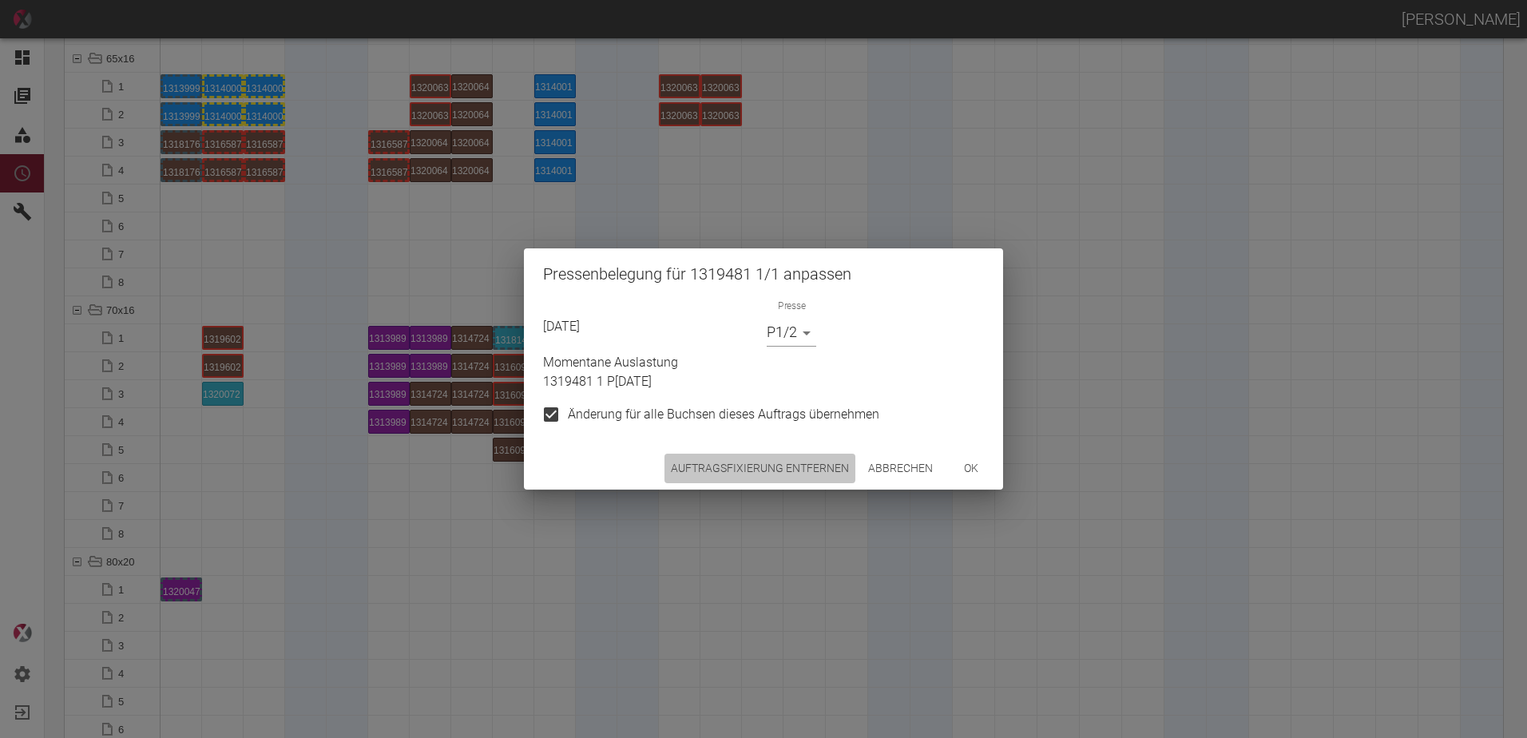
click at [755, 458] on button "Auftragsfixierung entfernen" at bounding box center [759, 469] width 191 height 30
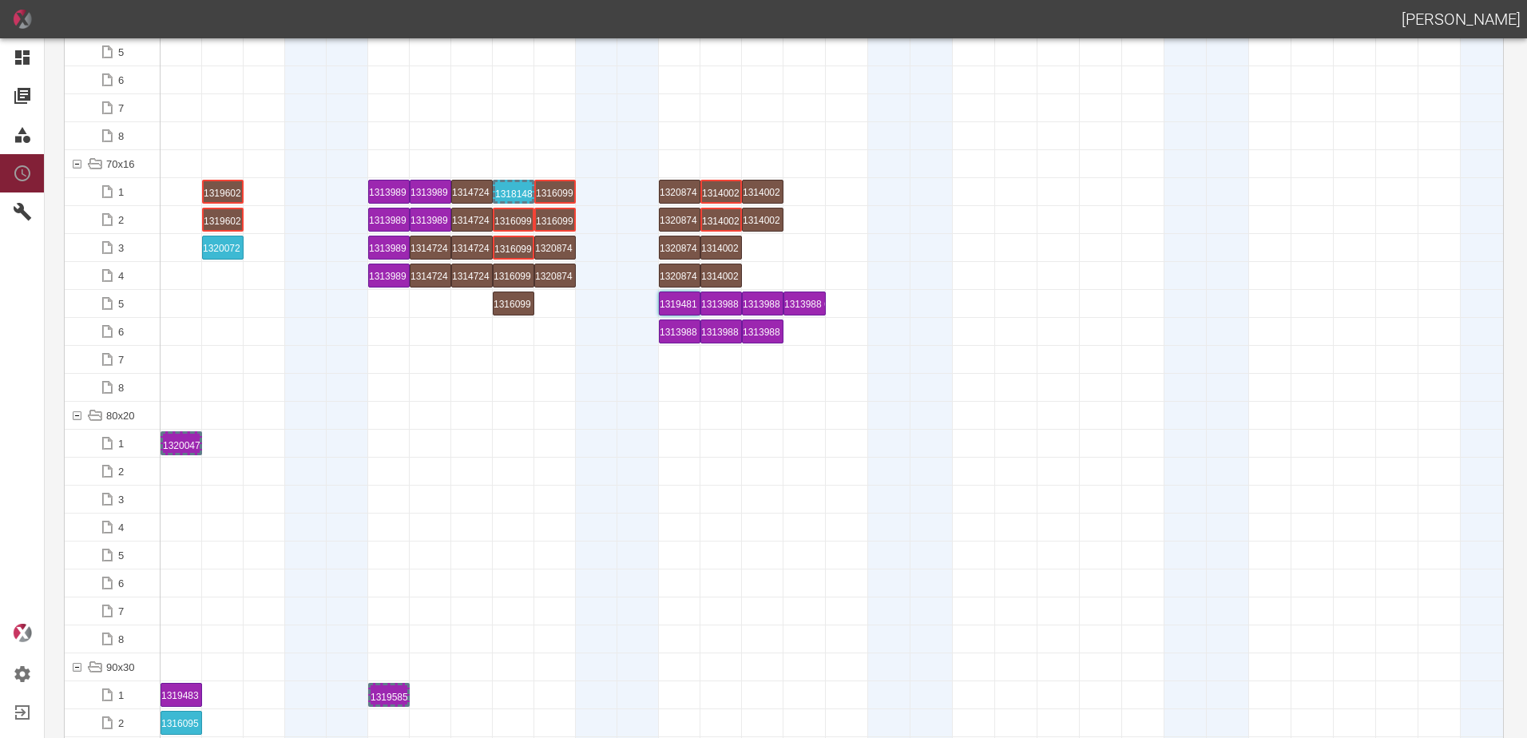
scroll to position [1597, 0]
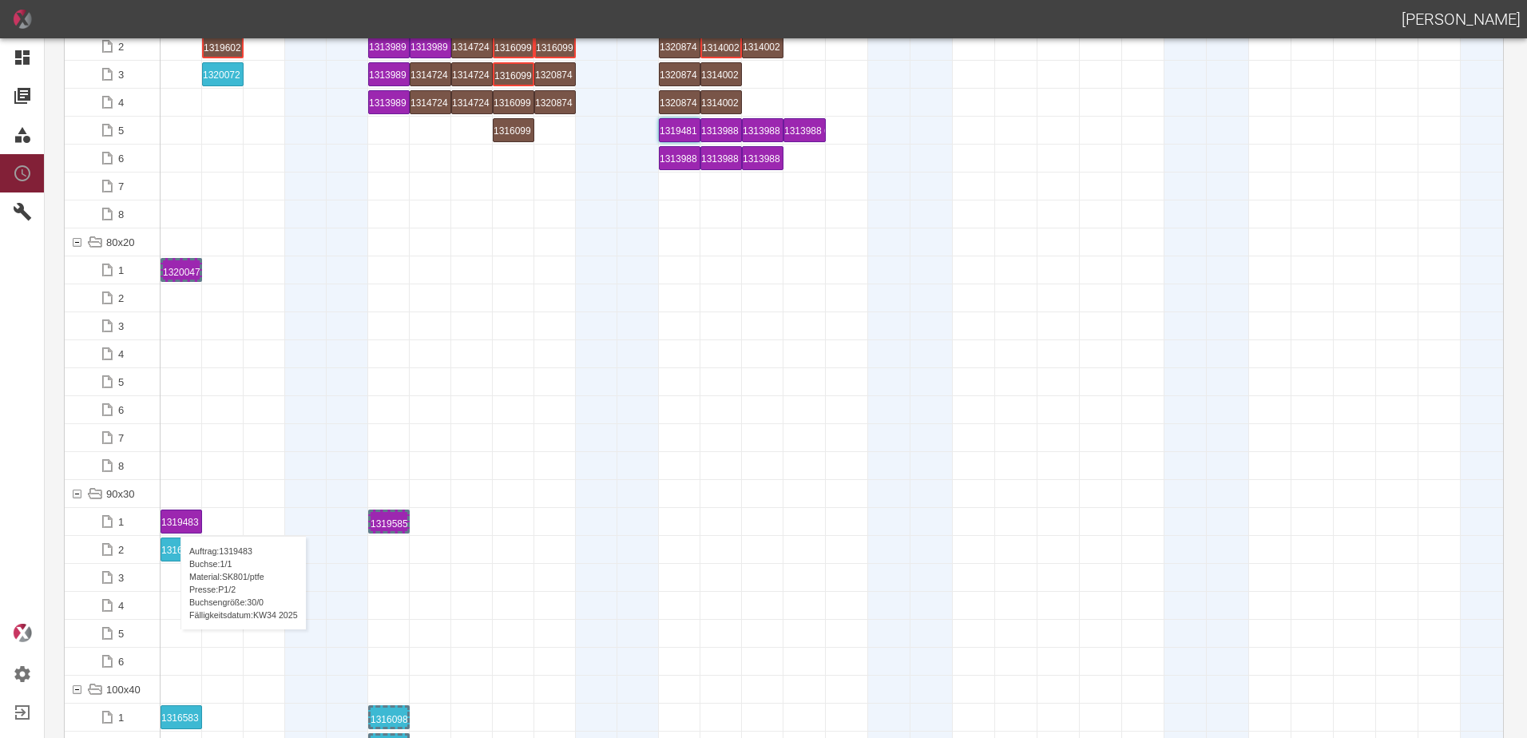
click at [173, 520] on div "1319483 1 P1/2" at bounding box center [181, 521] width 40 height 22
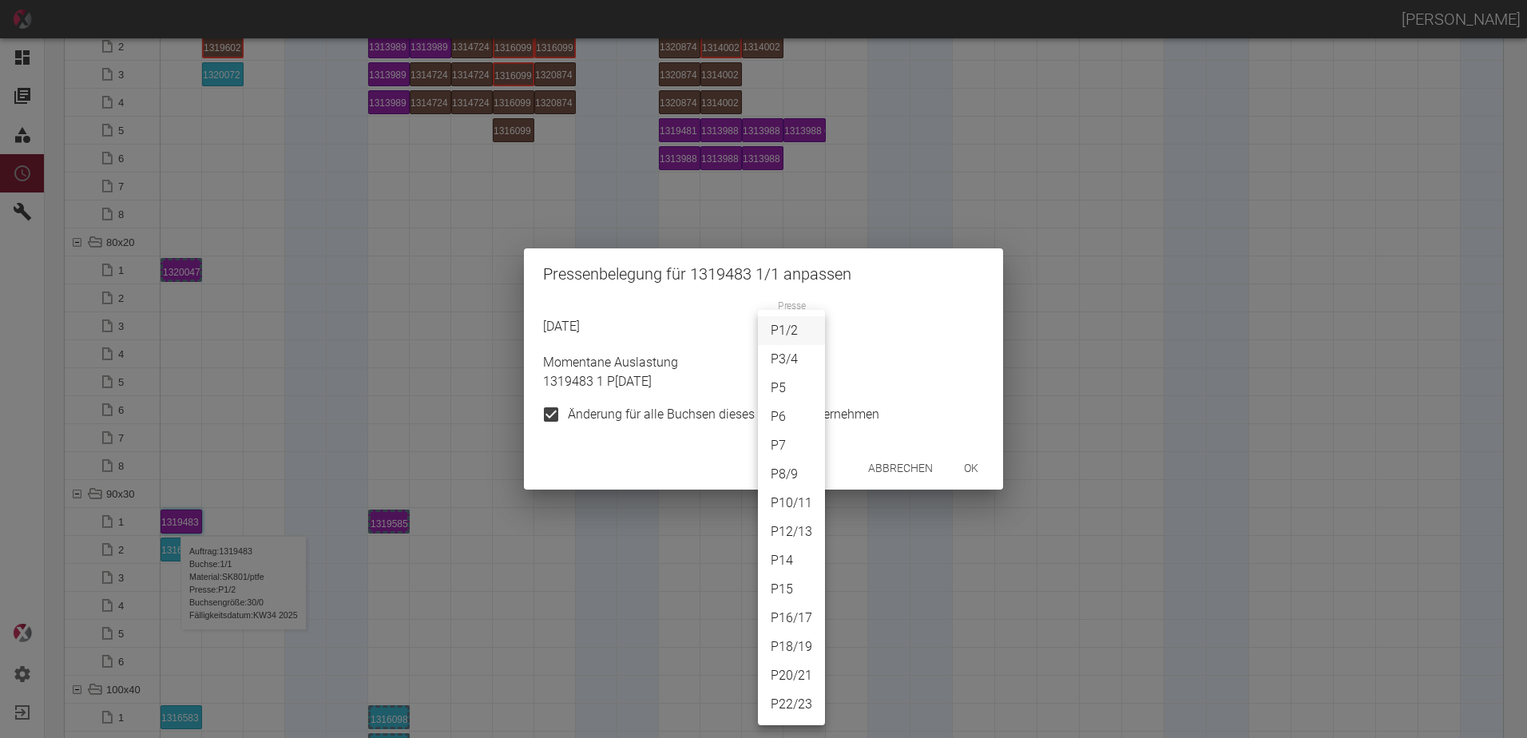
click at [795, 343] on body "[PERSON_NAME] Dashboard Aufträge Materialien Planung Maschinen Einstellungen Au…" at bounding box center [763, 369] width 1527 height 738
click at [797, 502] on li "P10/11" at bounding box center [791, 503] width 67 height 29
type input "P10/11"
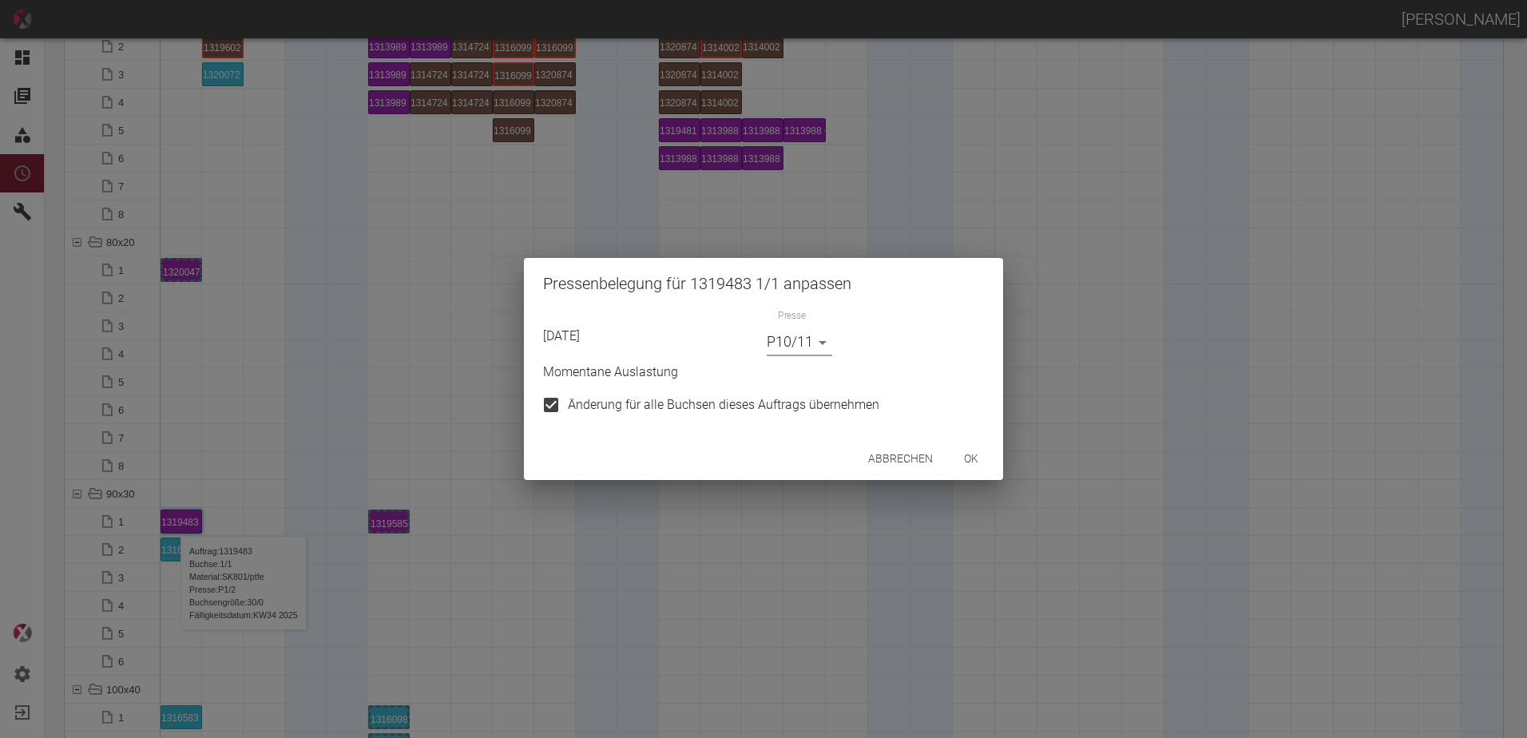
click at [978, 458] on button "ok" at bounding box center [971, 459] width 51 height 30
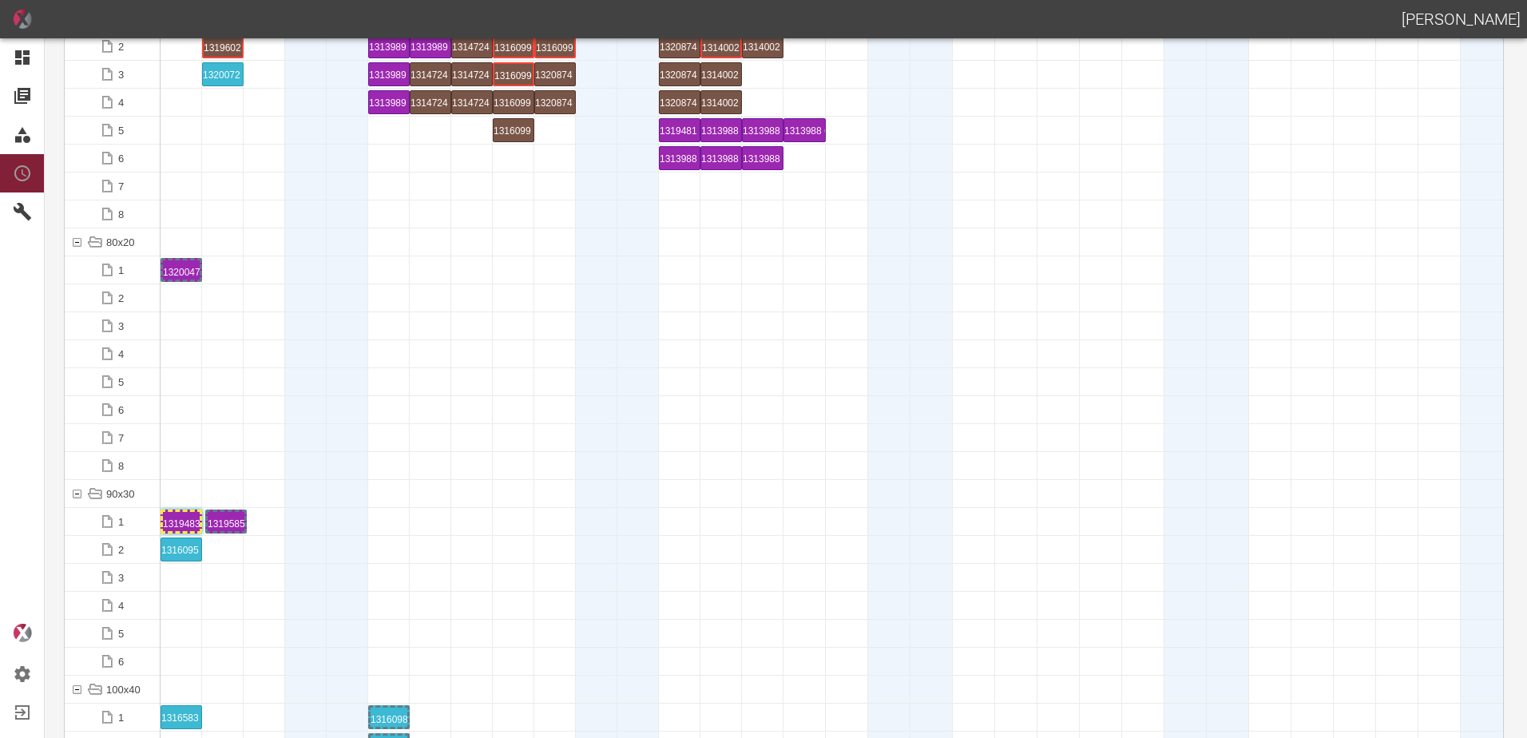
drag, startPoint x: 379, startPoint y: 518, endPoint x: 238, endPoint y: 503, distance: 142.1
click at [230, 521] on div "1319585 1 P1/2" at bounding box center [222, 521] width 37 height 19
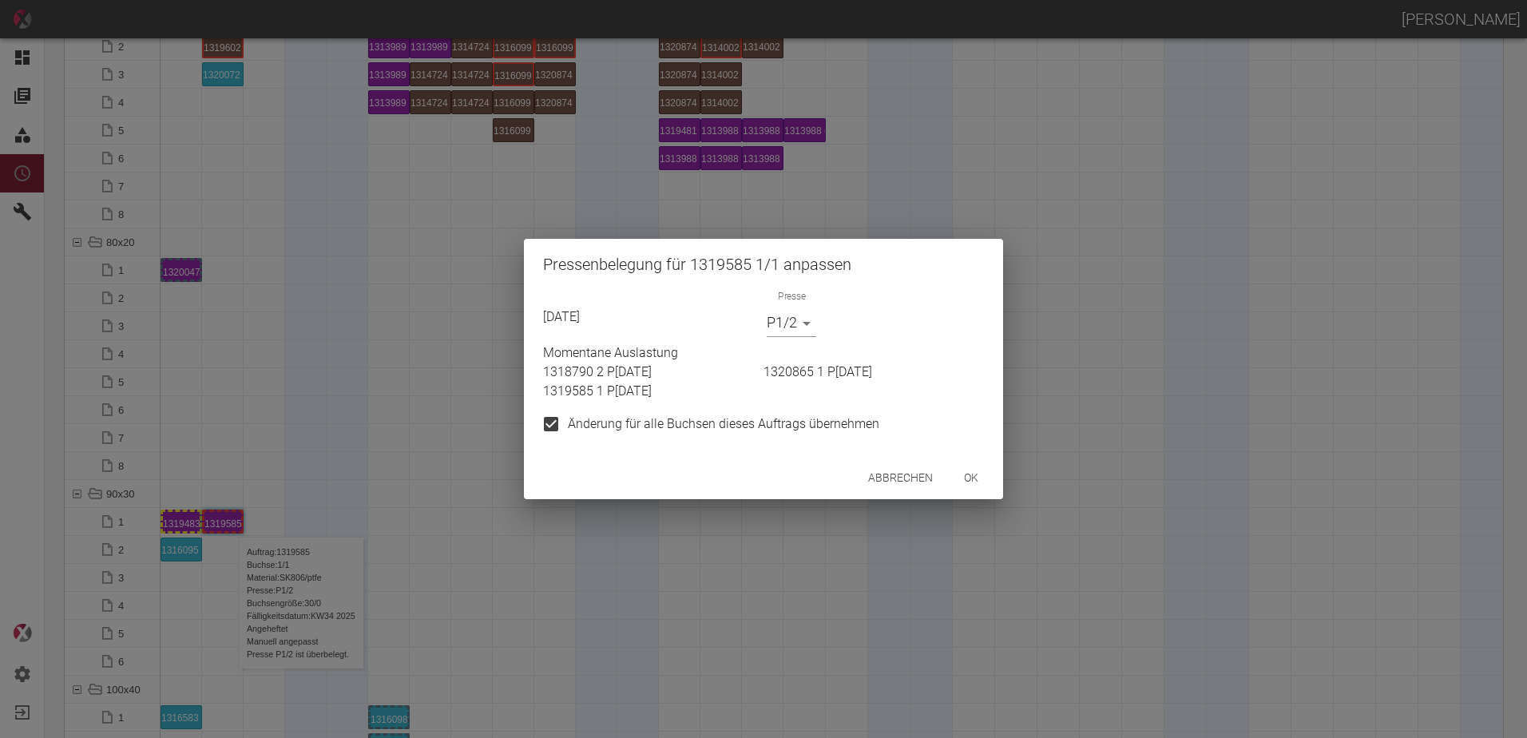
click at [810, 315] on body "[PERSON_NAME] Dashboard Aufträge Materialien Planung Maschinen Einstellungen Au…" at bounding box center [763, 369] width 1527 height 738
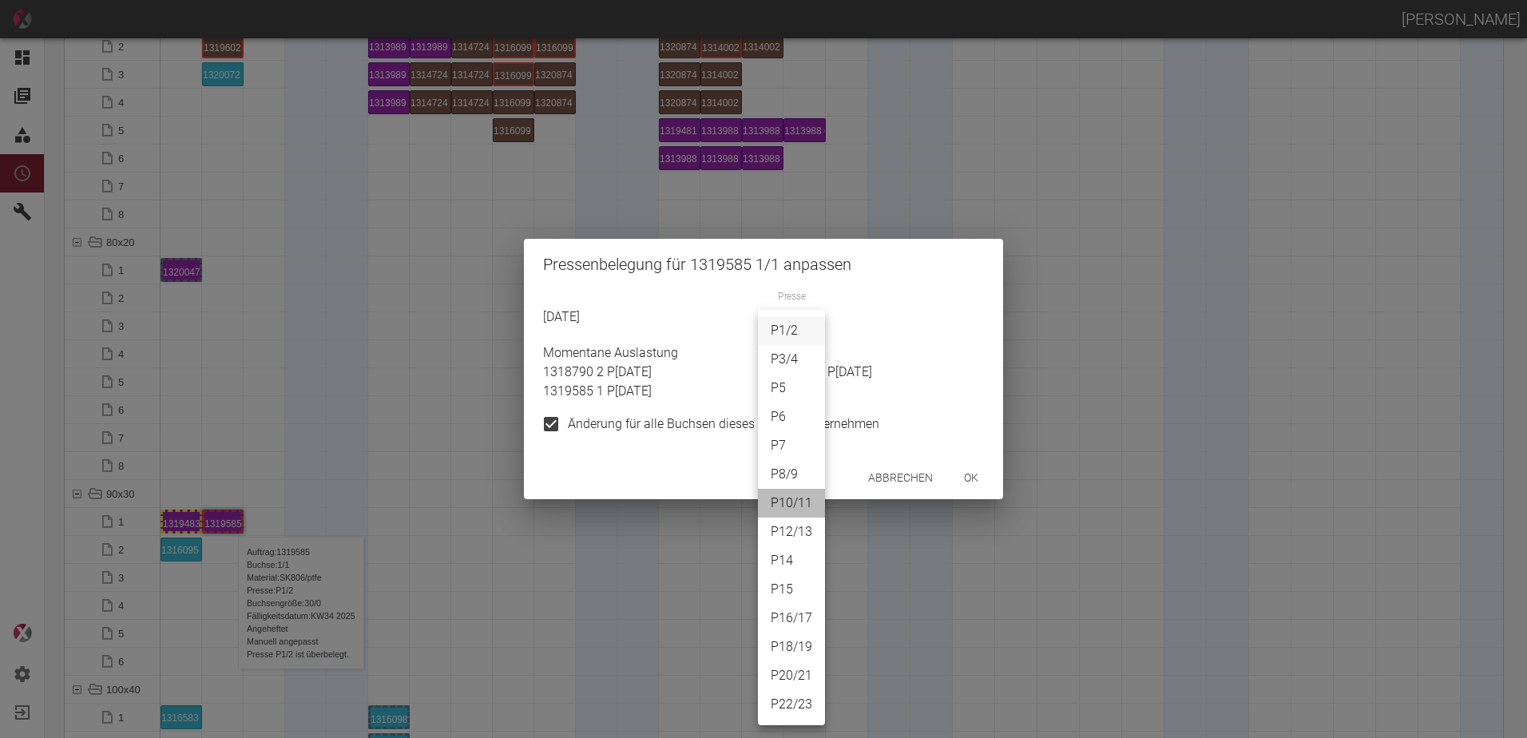
click at [787, 510] on li "P10/11" at bounding box center [791, 503] width 67 height 29
type input "P10/11"
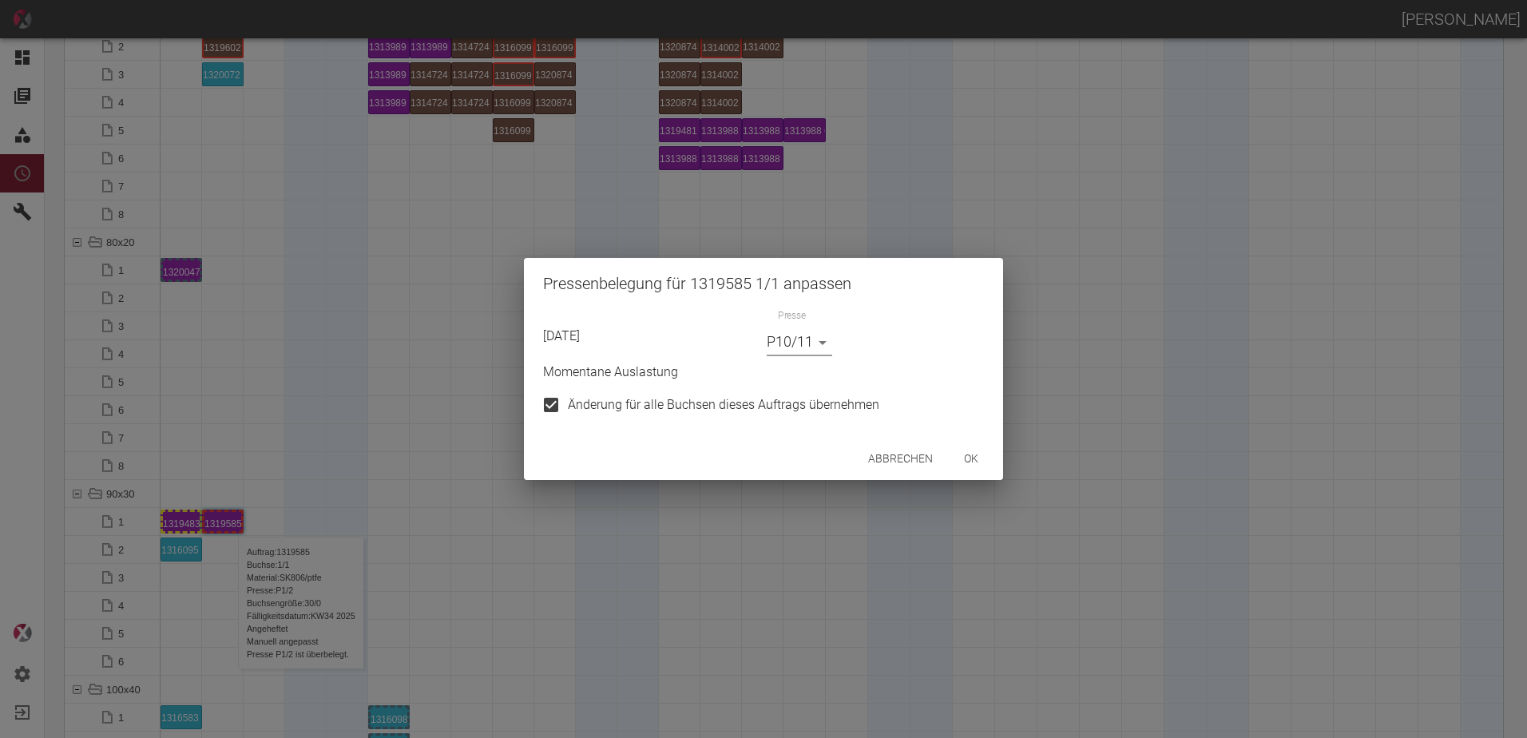
click at [979, 459] on button "ok" at bounding box center [971, 459] width 51 height 30
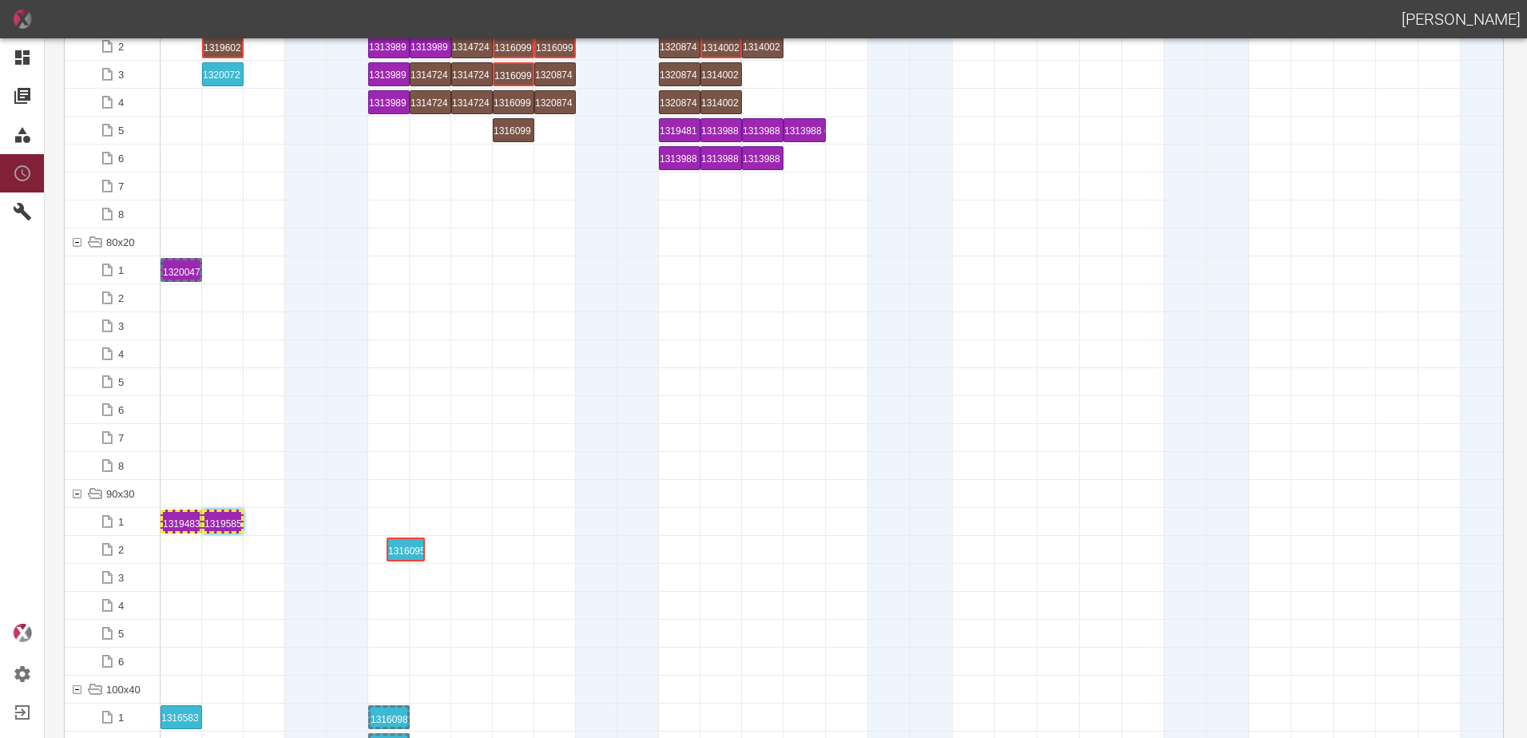
drag, startPoint x: 183, startPoint y: 555, endPoint x: 407, endPoint y: 532, distance: 224.8
click at [393, 548] on div "1316095 1 P16/17" at bounding box center [389, 549] width 37 height 19
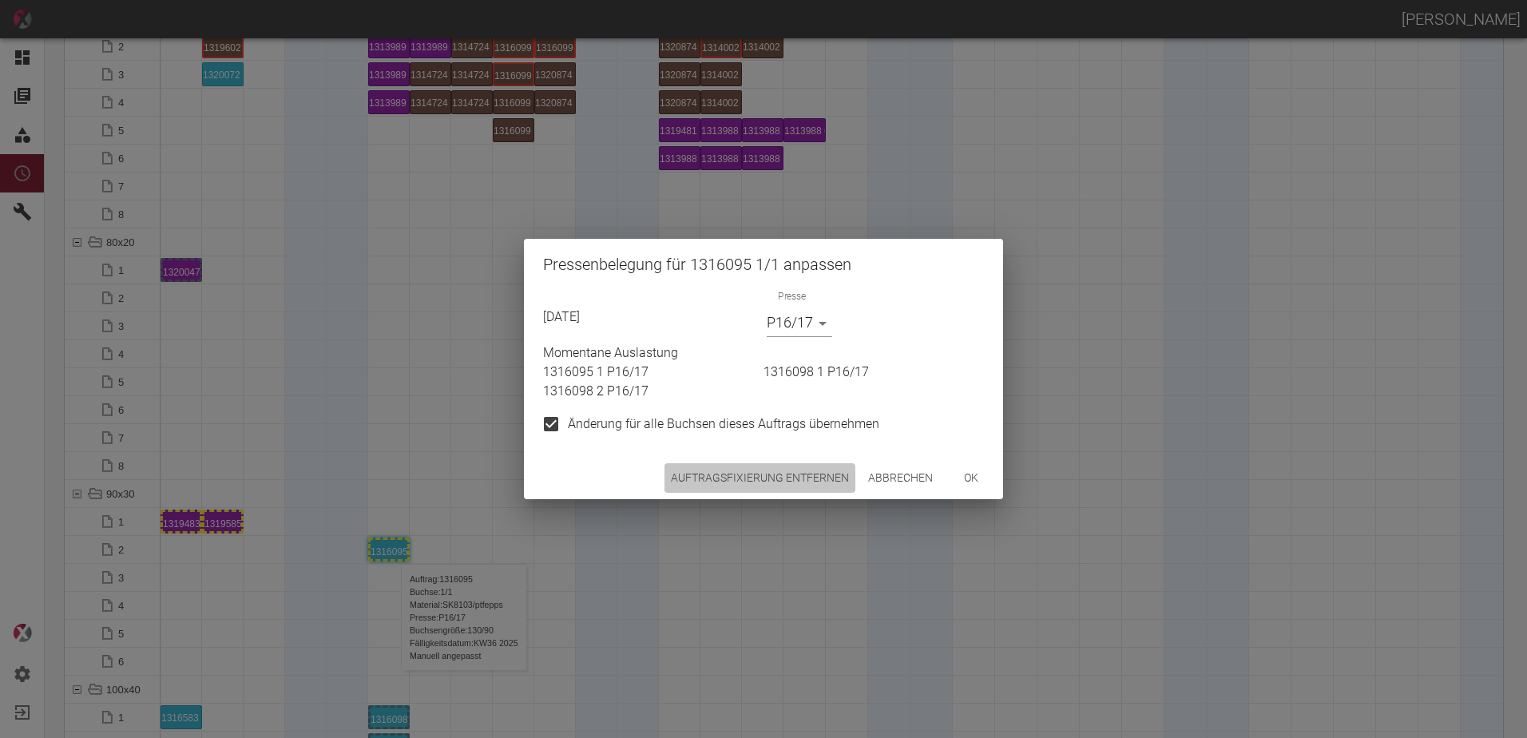
click at [754, 480] on button "Auftragsfixierung entfernen" at bounding box center [759, 478] width 191 height 30
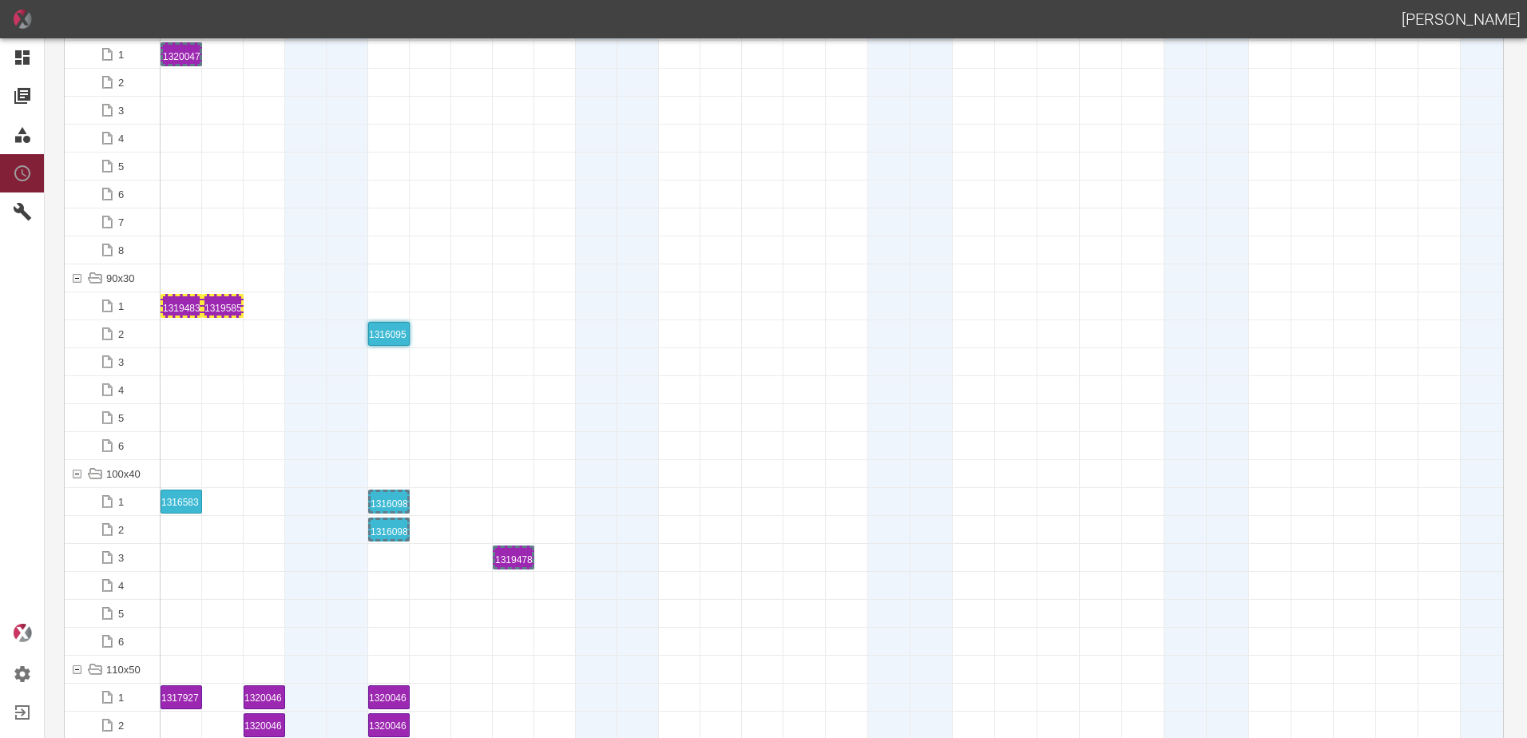
scroll to position [1997, 0]
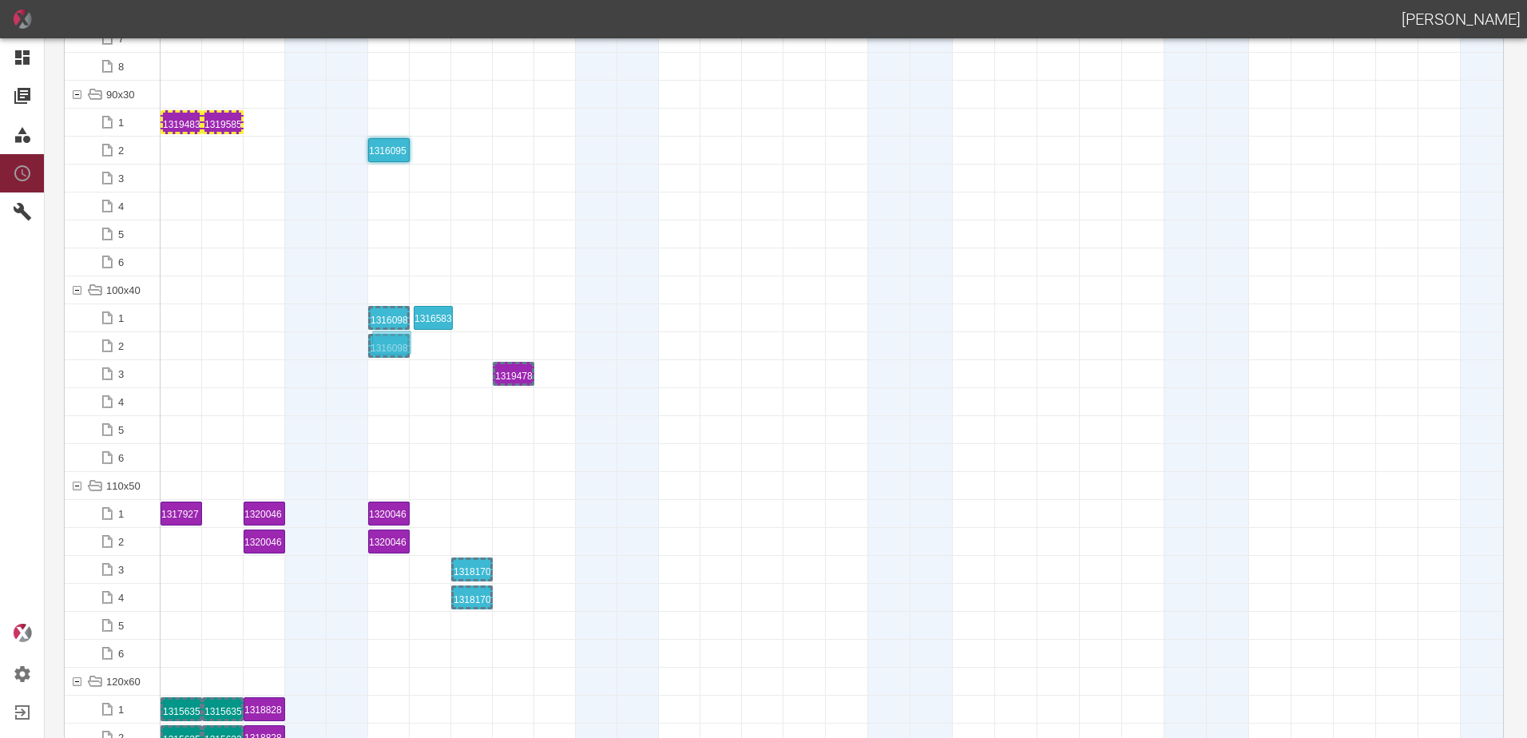
drag, startPoint x: 186, startPoint y: 326, endPoint x: 445, endPoint y: 307, distance: 259.4
click at [426, 322] on div "1316583 1 P[DATE]" at bounding box center [430, 317] width 37 height 19
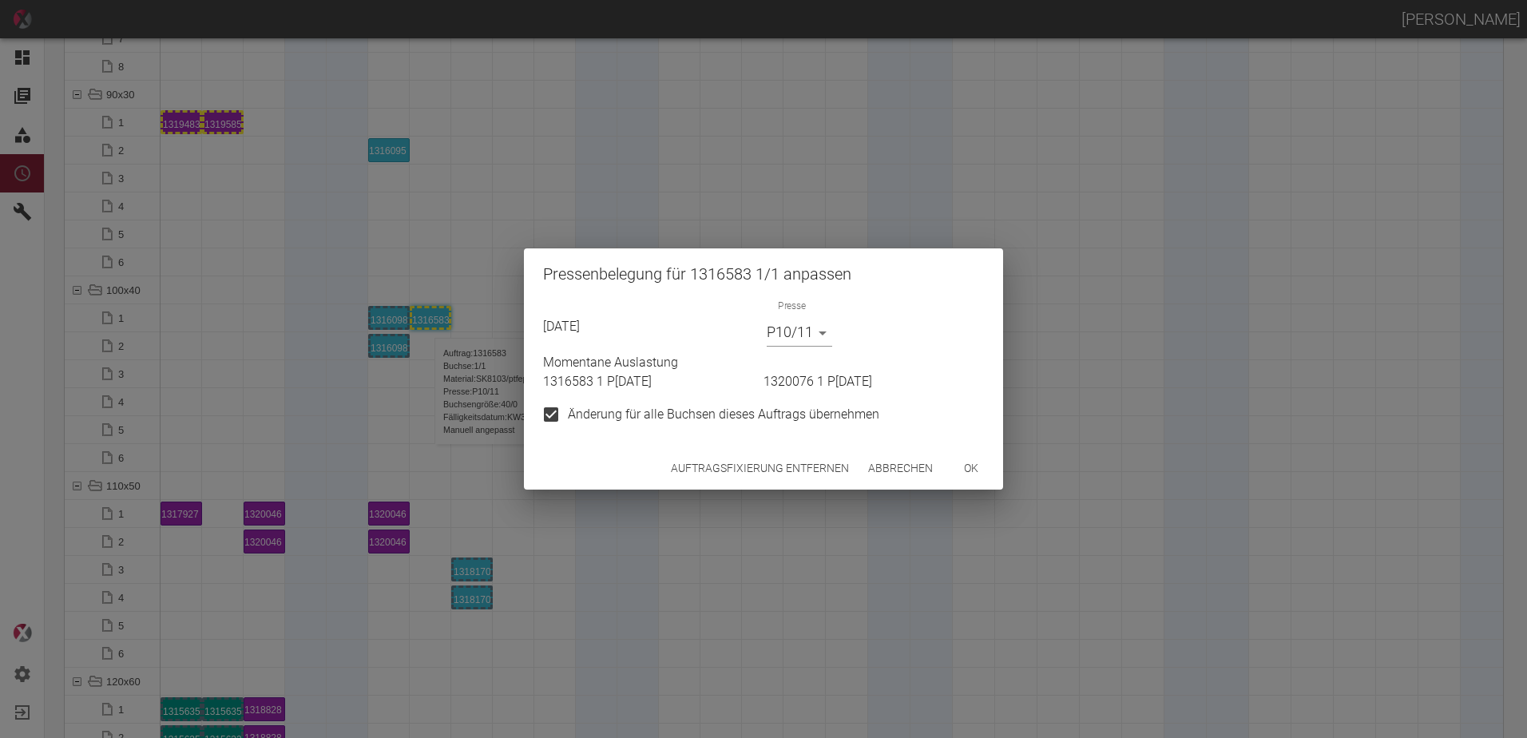
click at [761, 462] on button "Auftragsfixierung entfernen" at bounding box center [759, 469] width 191 height 30
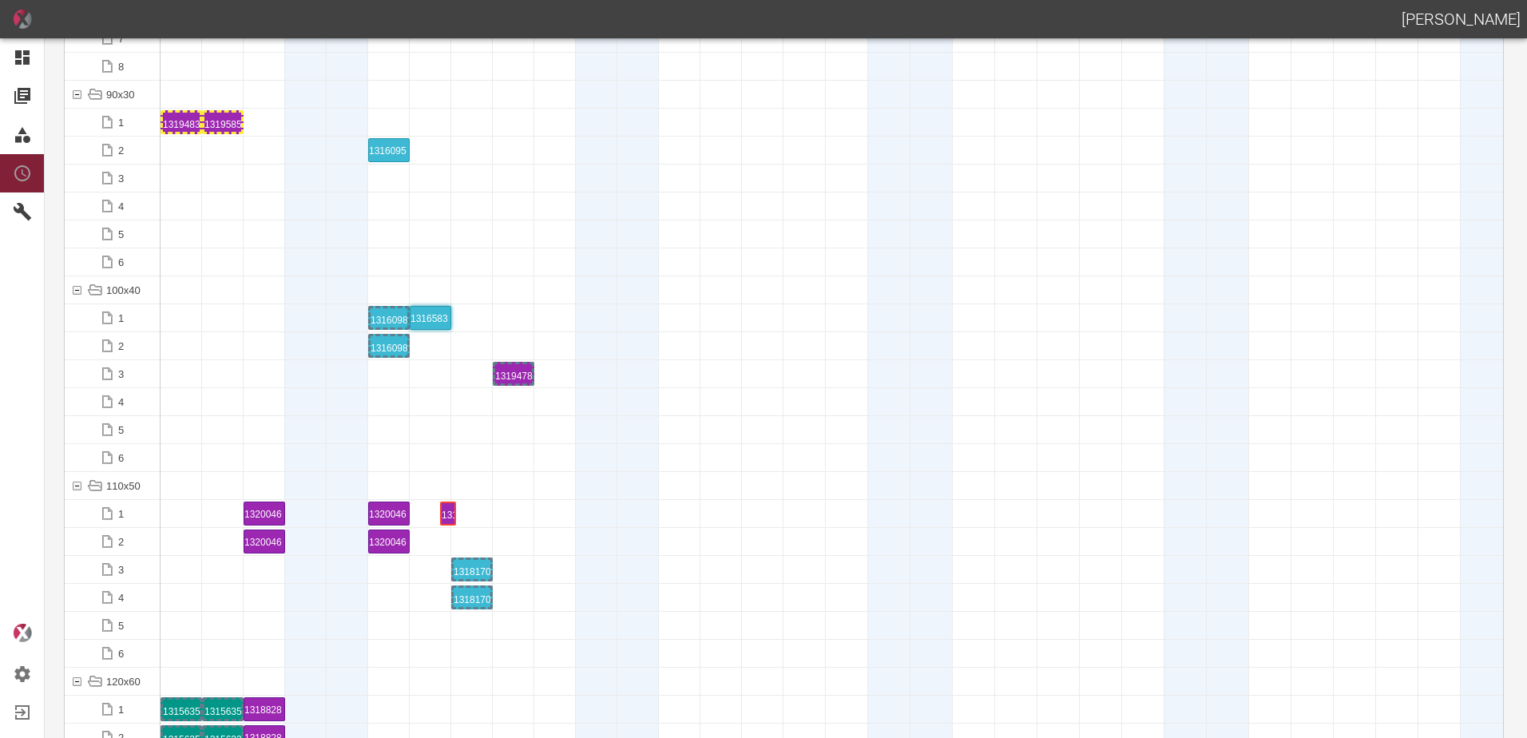
drag, startPoint x: 191, startPoint y: 518, endPoint x: 412, endPoint y: 505, distance: 221.6
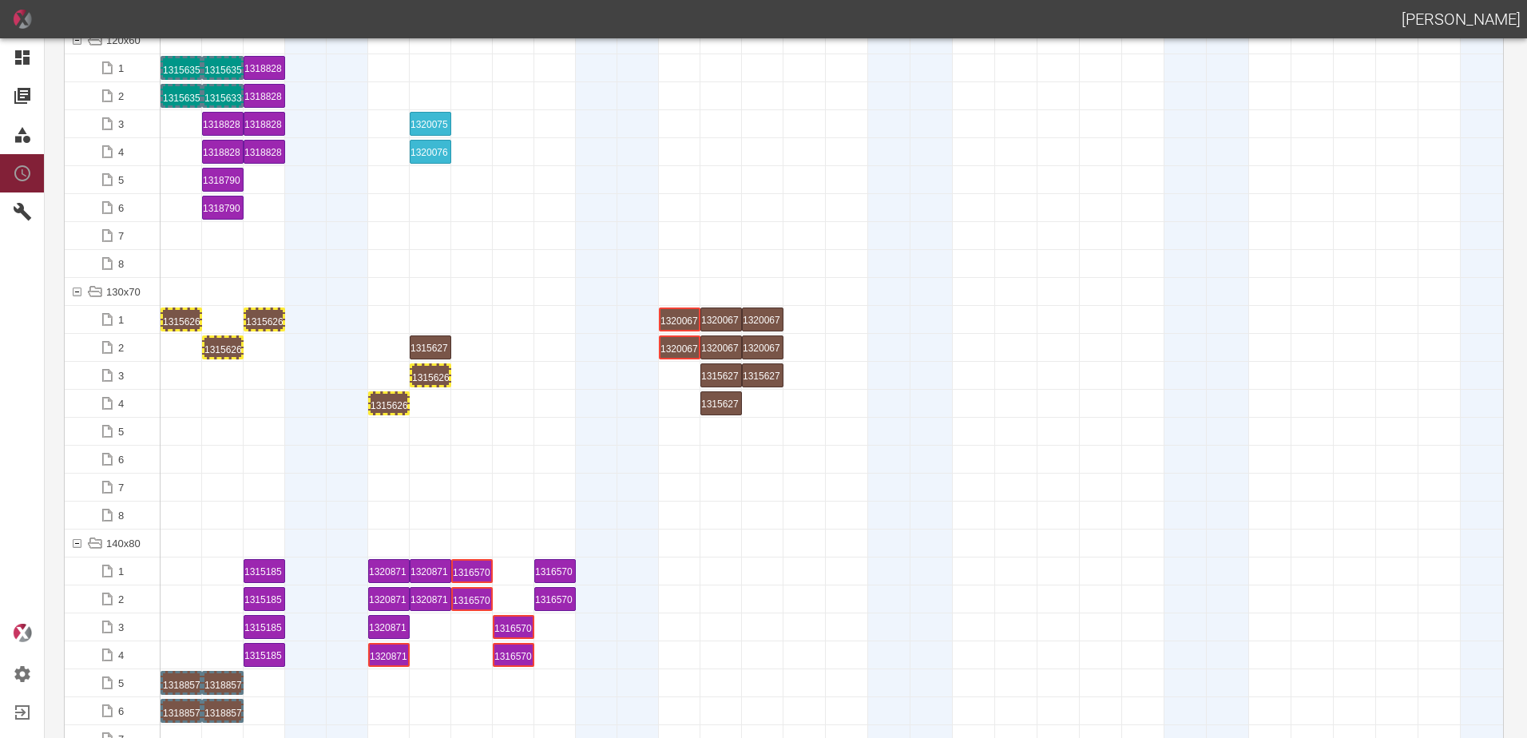
scroll to position [2556, 0]
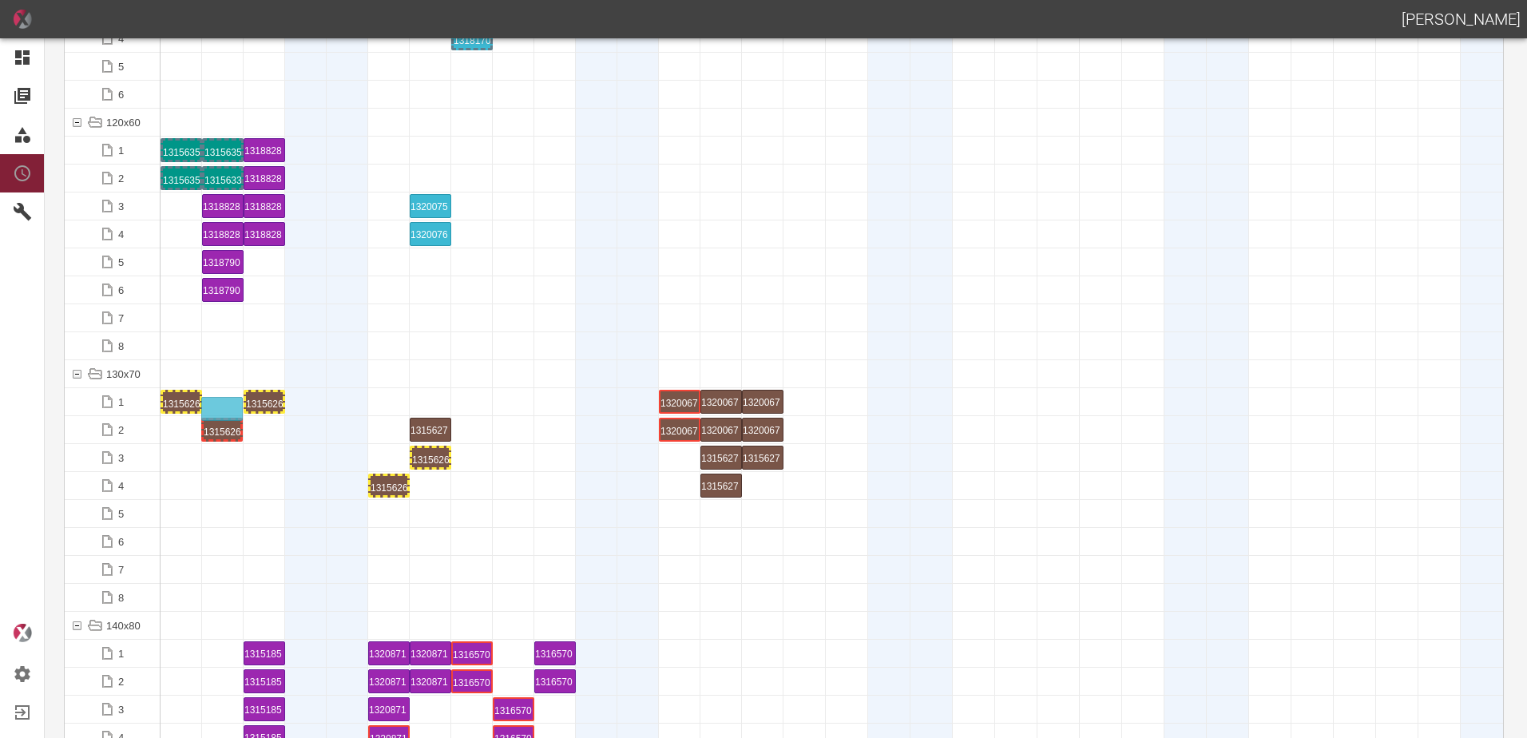
drag, startPoint x: 224, startPoint y: 428, endPoint x: 223, endPoint y: 399, distance: 29.6
drag, startPoint x: 390, startPoint y: 484, endPoint x: 384, endPoint y: 395, distance: 88.8
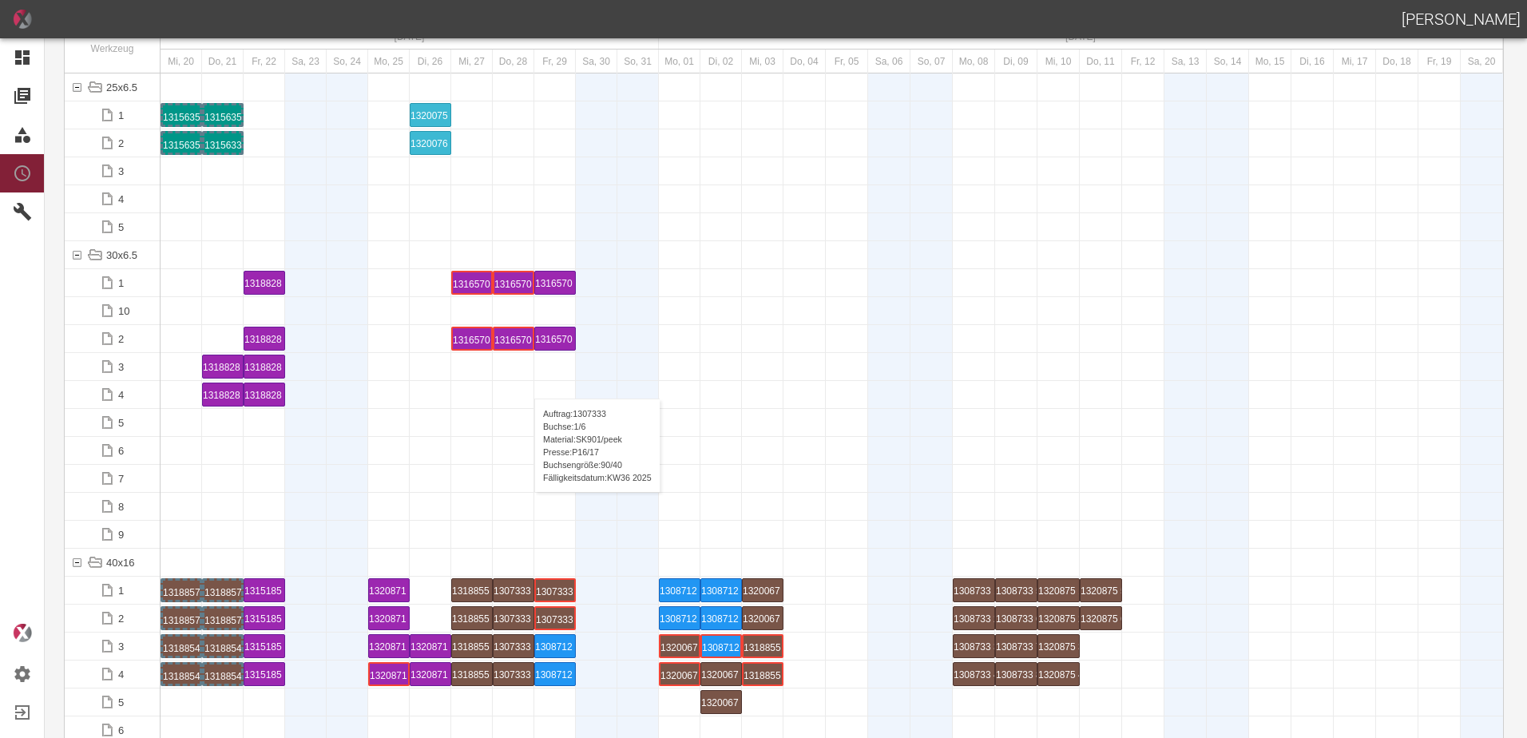
scroll to position [0, 0]
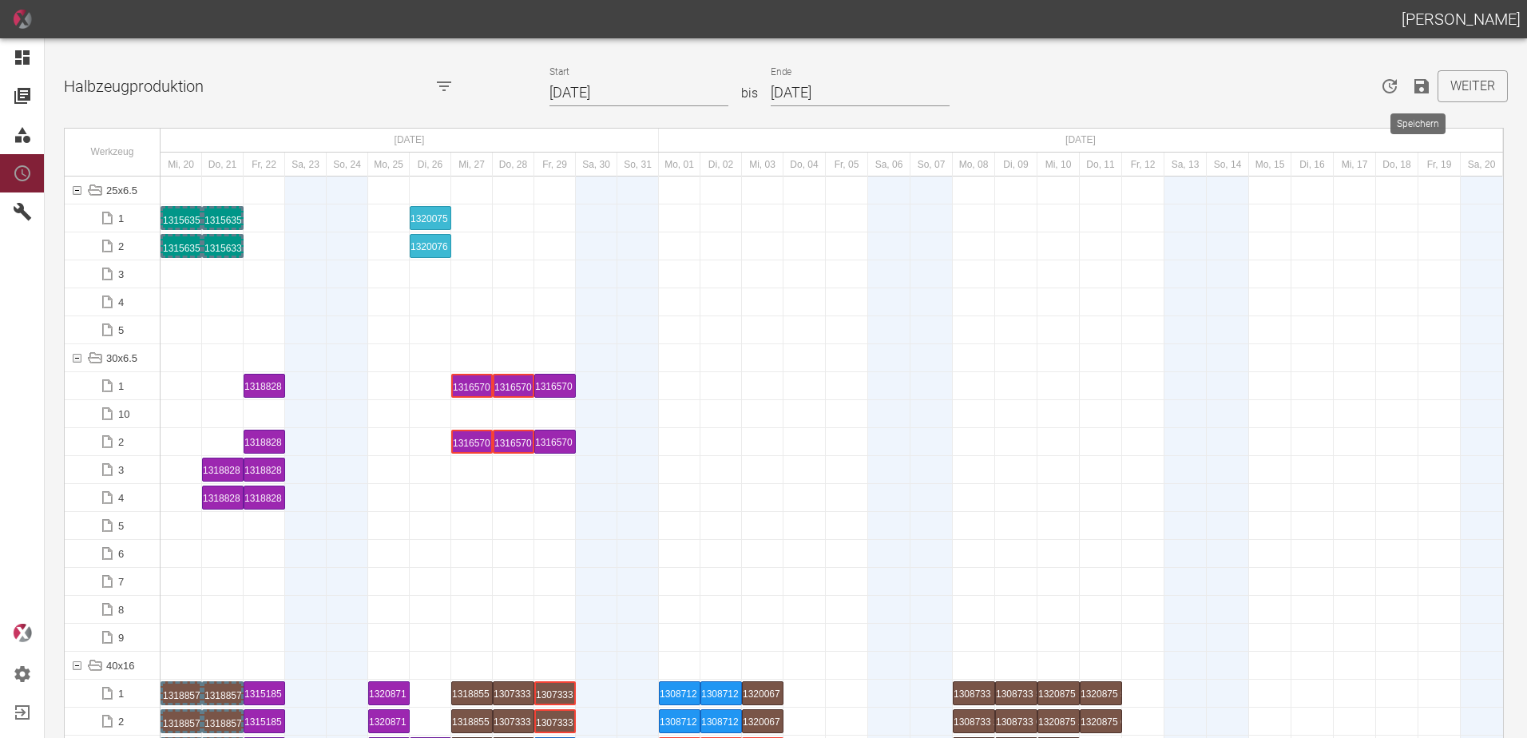
click at [1421, 82] on icon "Speichern" at bounding box center [1421, 86] width 14 height 14
click at [376, 468] on div at bounding box center [389, 469] width 42 height 27
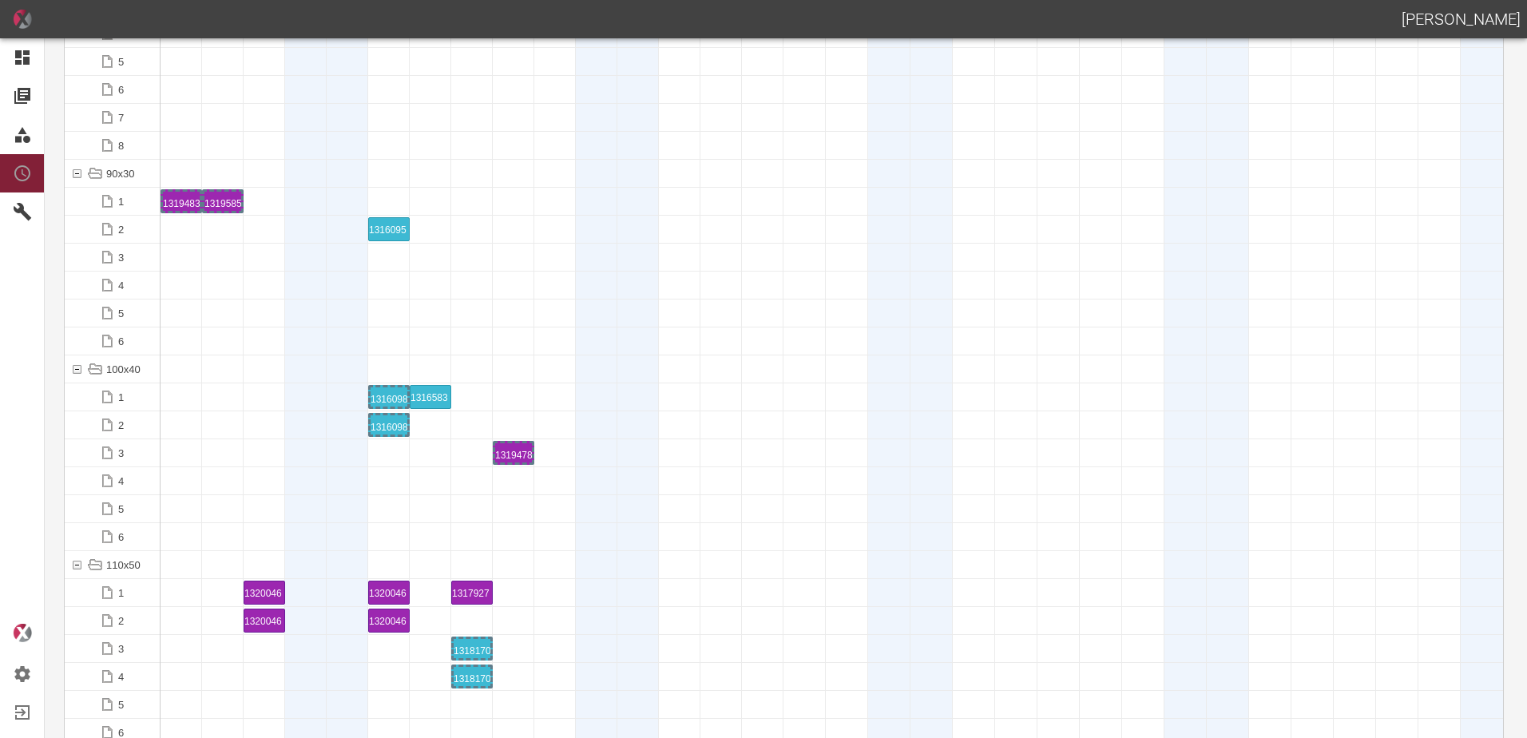
scroll to position [2316, 0]
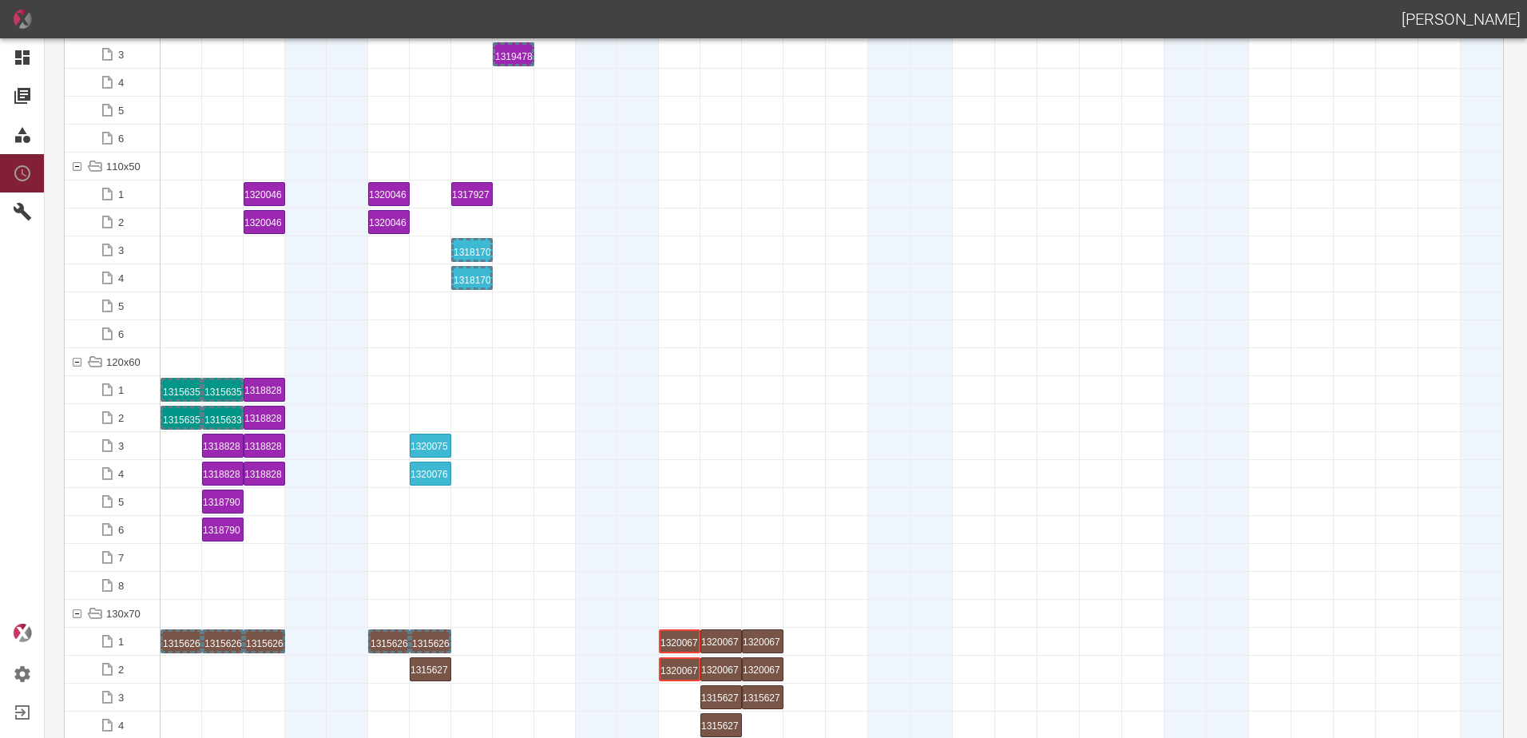
drag, startPoint x: 360, startPoint y: 443, endPoint x: 356, endPoint y: 436, distance: 8.2
click at [356, 436] on div at bounding box center [348, 445] width 42 height 27
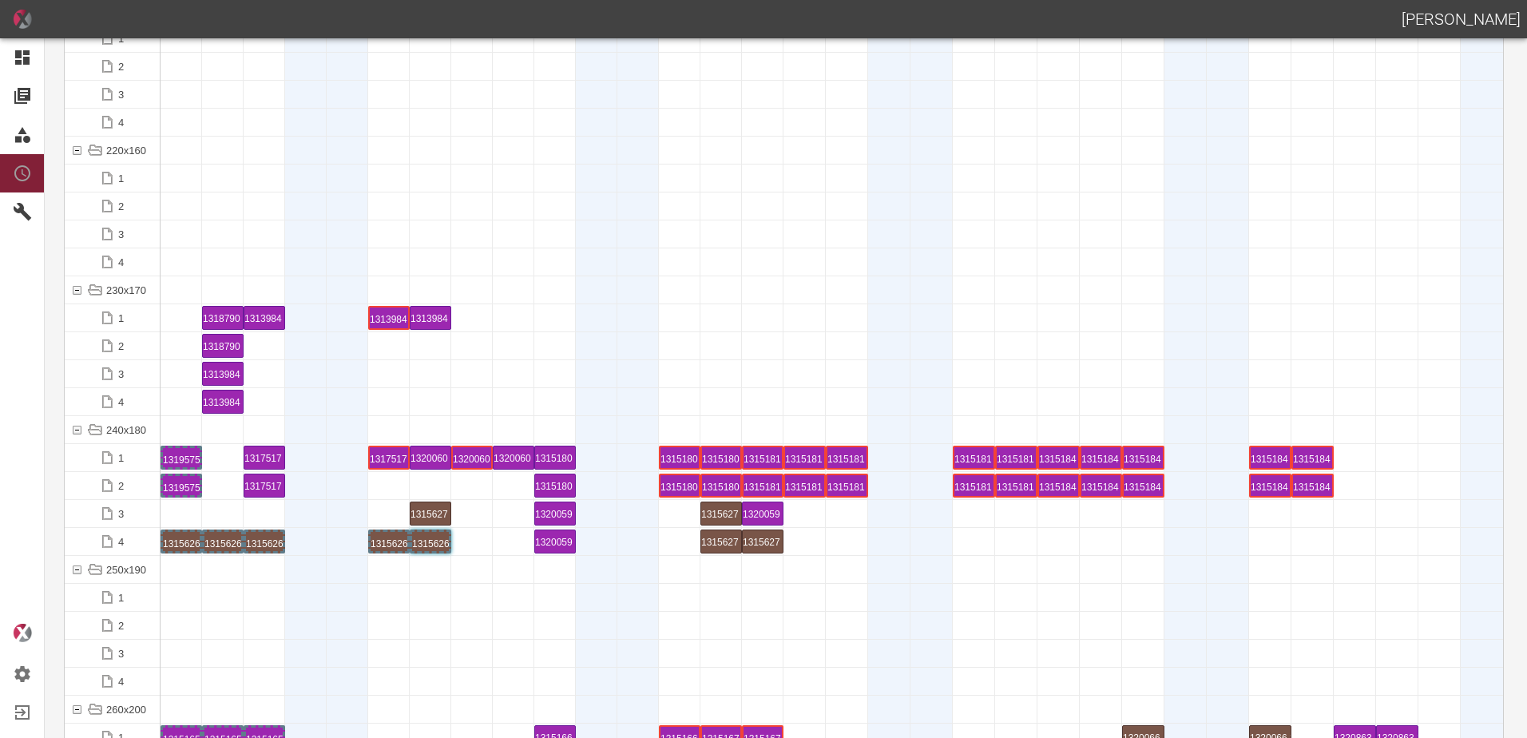
scroll to position [5111, 0]
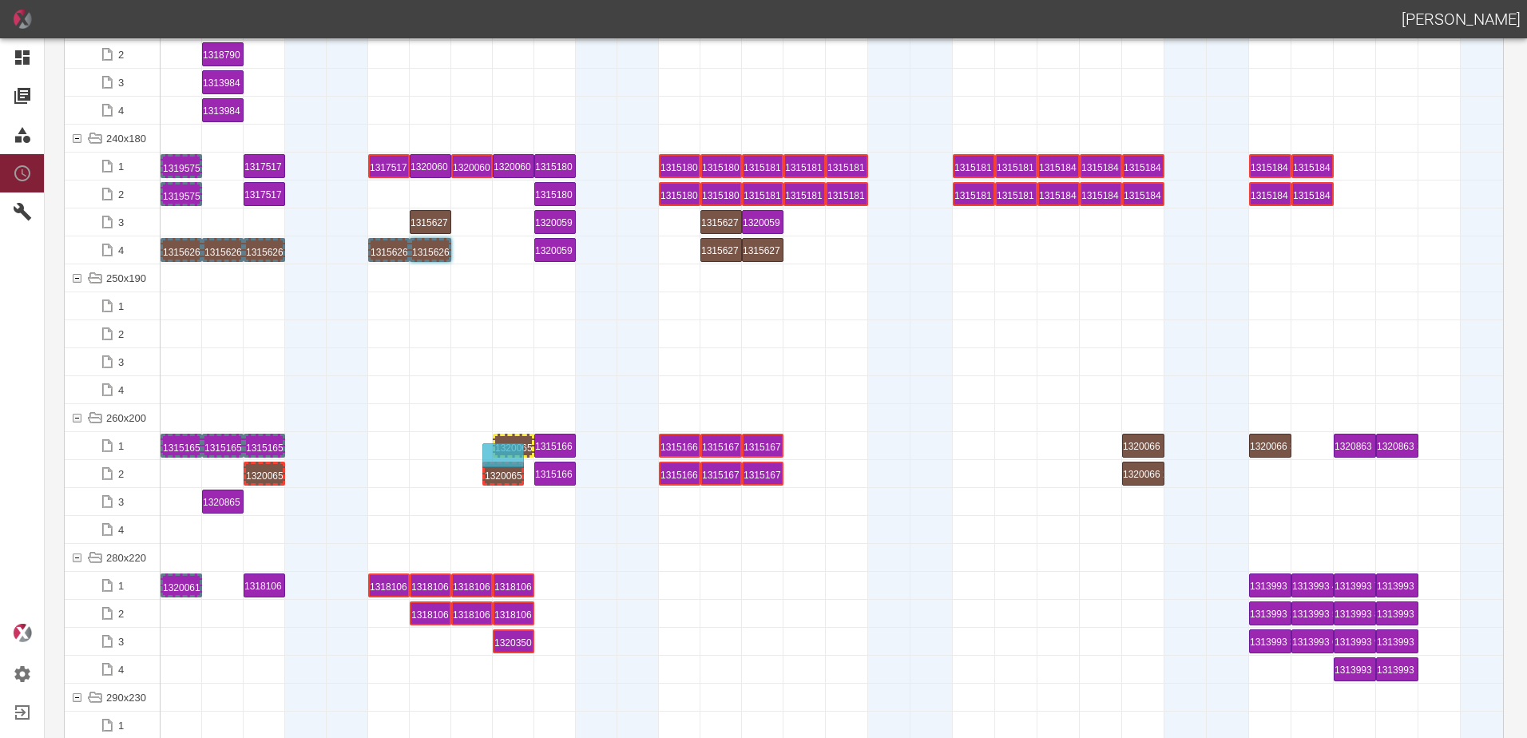
drag, startPoint x: 220, startPoint y: 467, endPoint x: 505, endPoint y: 459, distance: 285.2
click at [501, 447] on div "1320065 1 P5" at bounding box center [513, 445] width 37 height 19
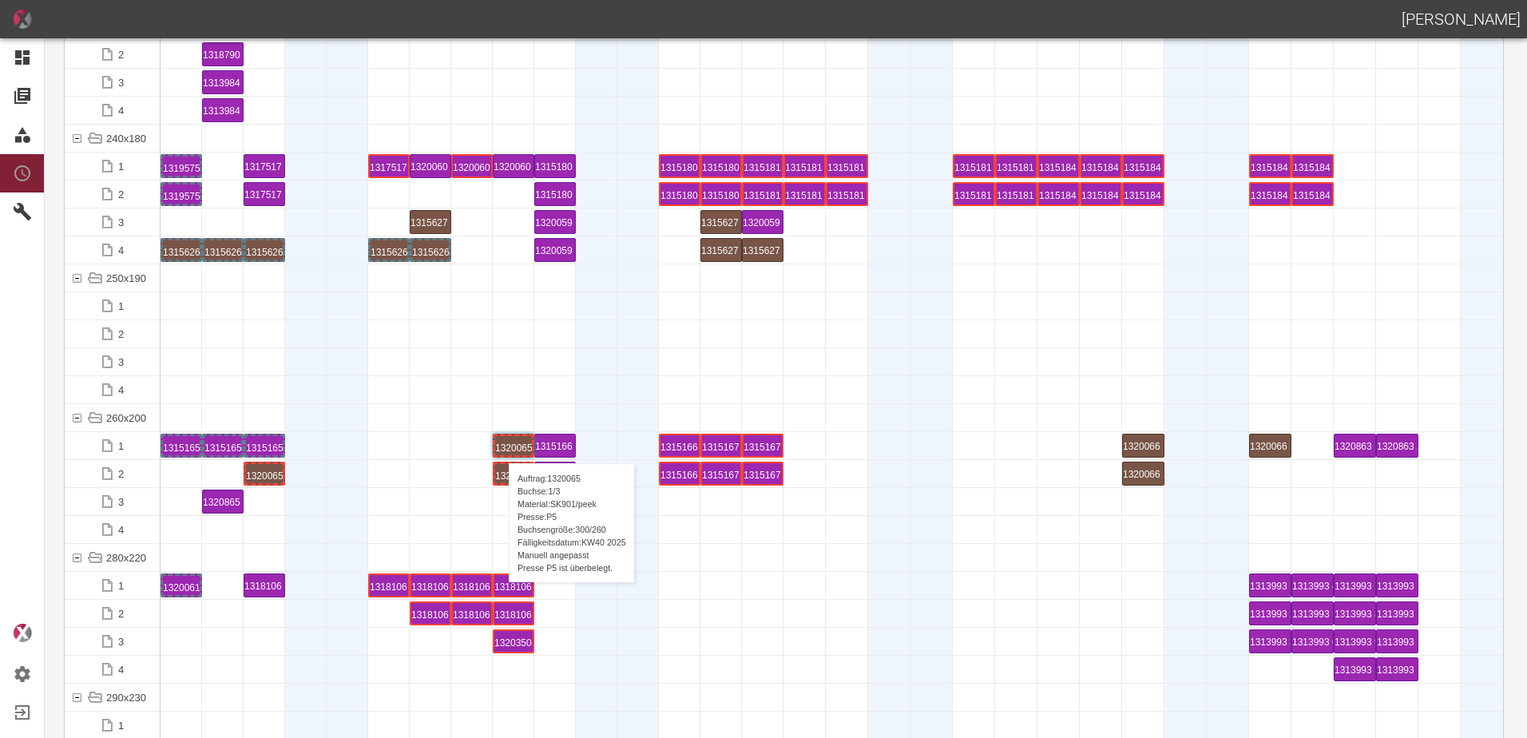
click at [501, 447] on div "1320065 1 P5" at bounding box center [513, 445] width 37 height 19
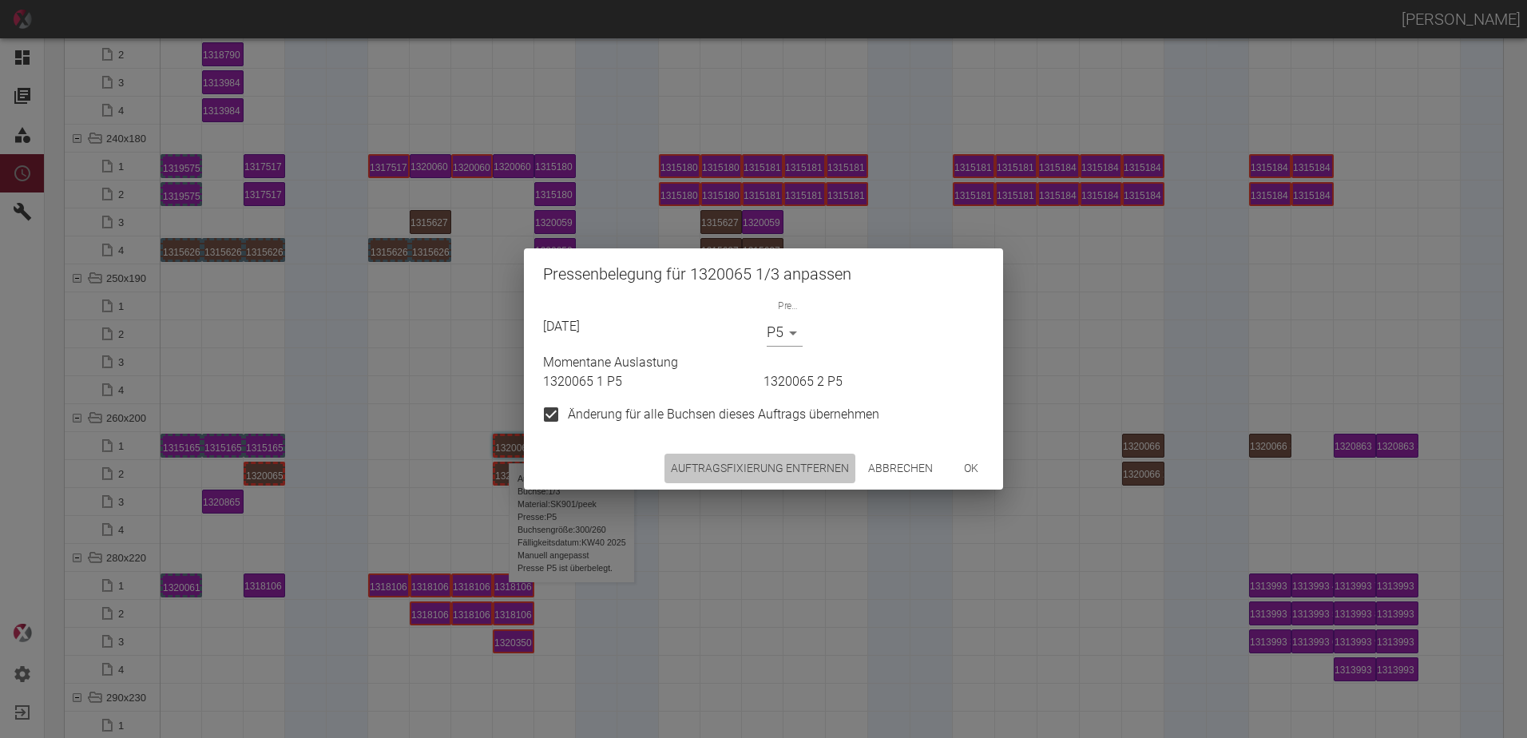
click at [732, 460] on button "Auftragsfixierung entfernen" at bounding box center [759, 469] width 191 height 30
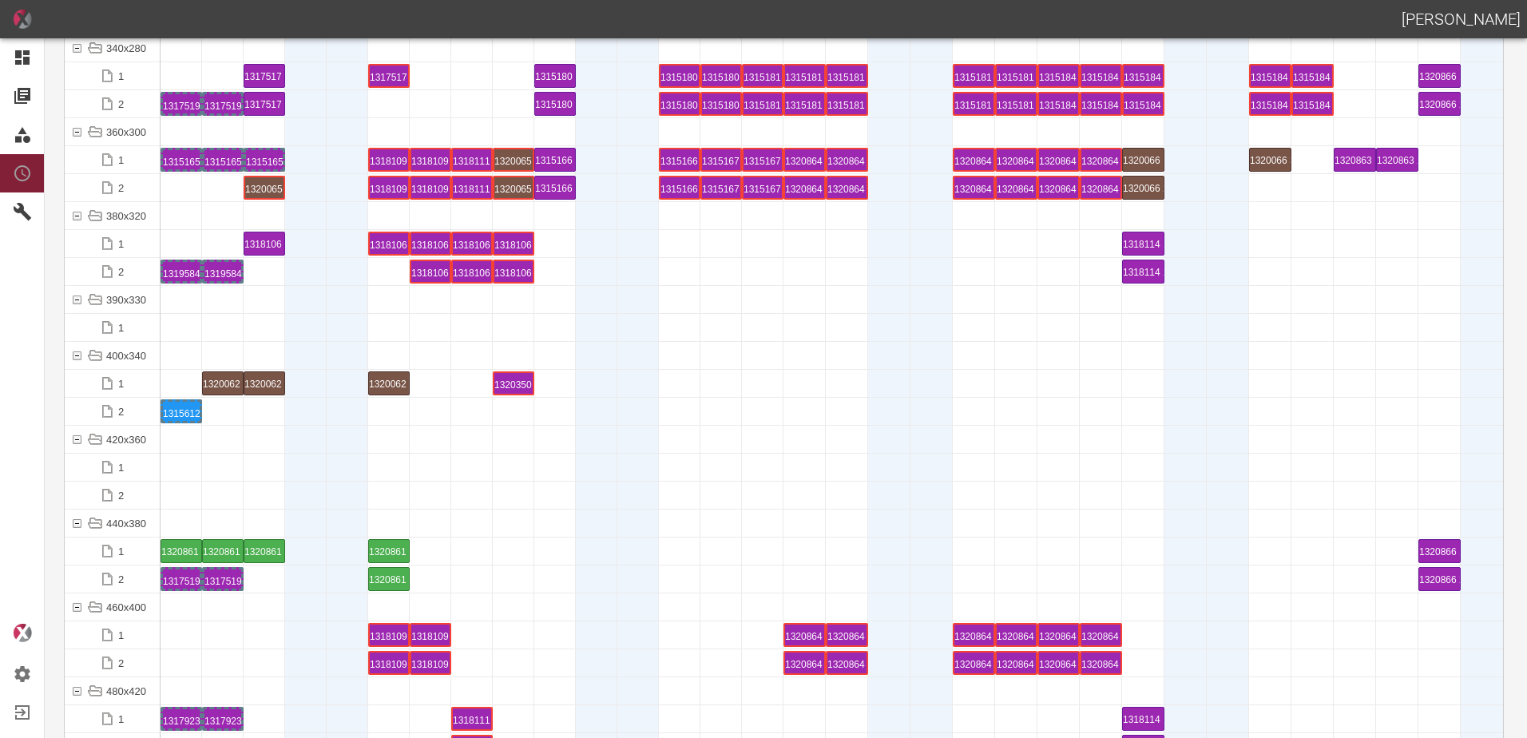
scroll to position [6070, 0]
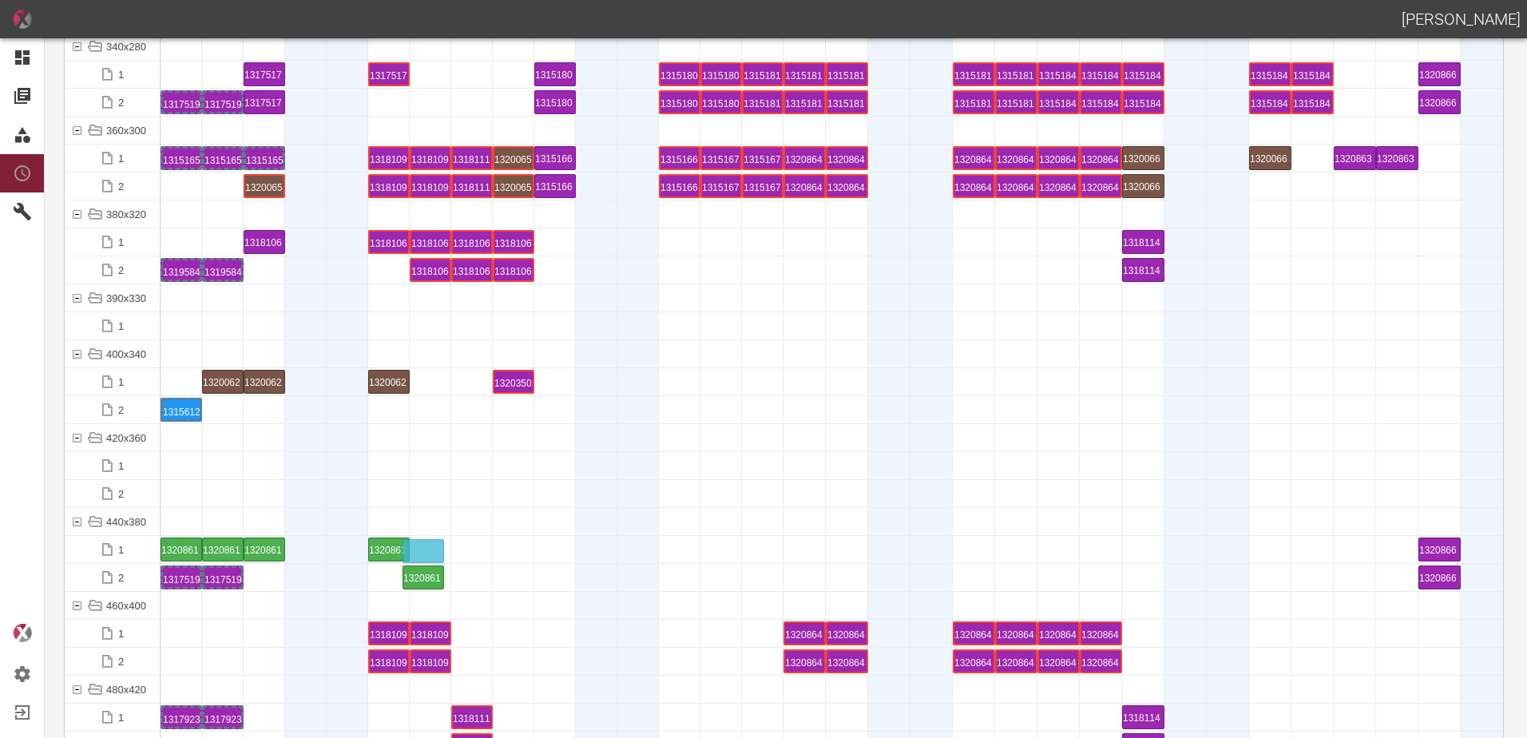
drag, startPoint x: 384, startPoint y: 574, endPoint x: 415, endPoint y: 540, distance: 46.4
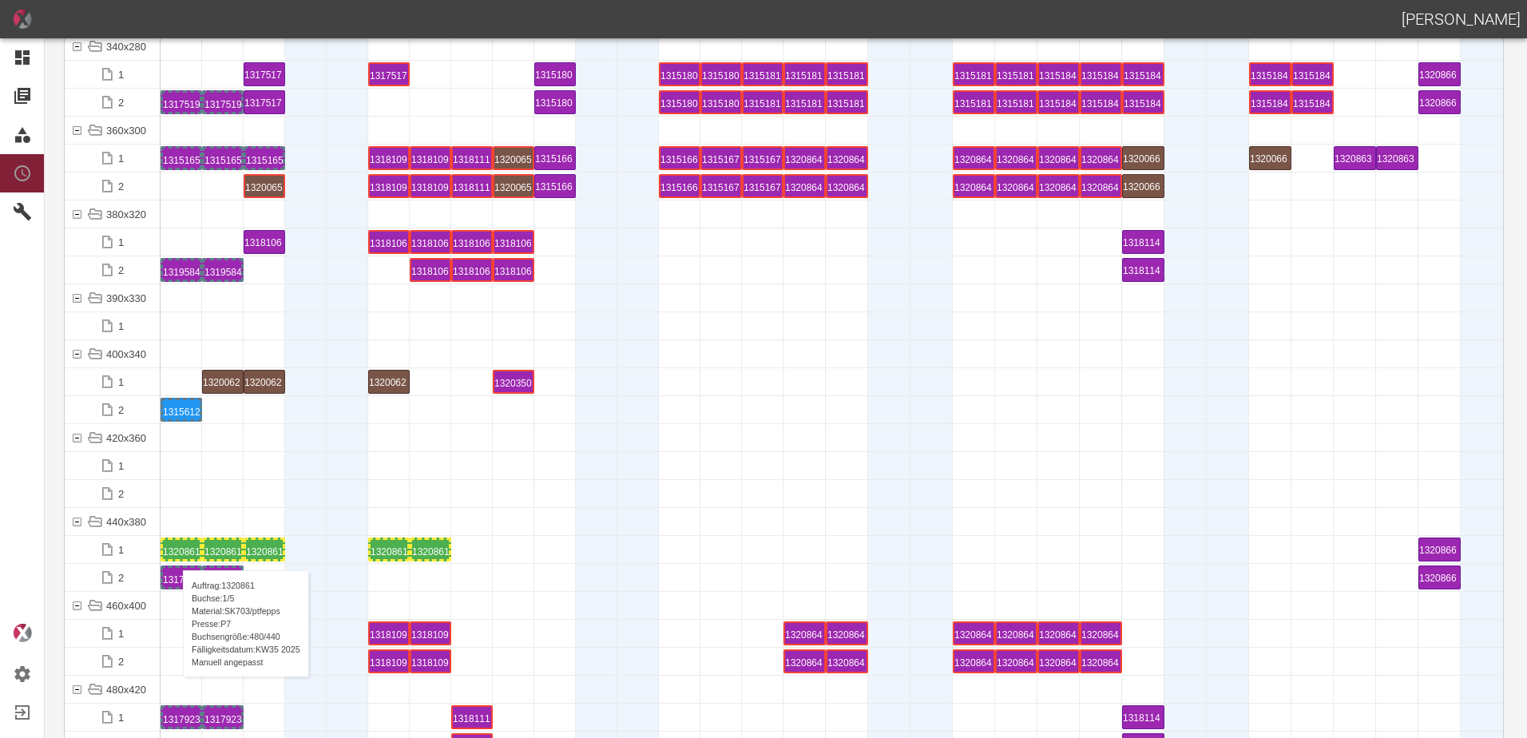
click at [175, 554] on div "1320861 1 P7" at bounding box center [181, 549] width 37 height 19
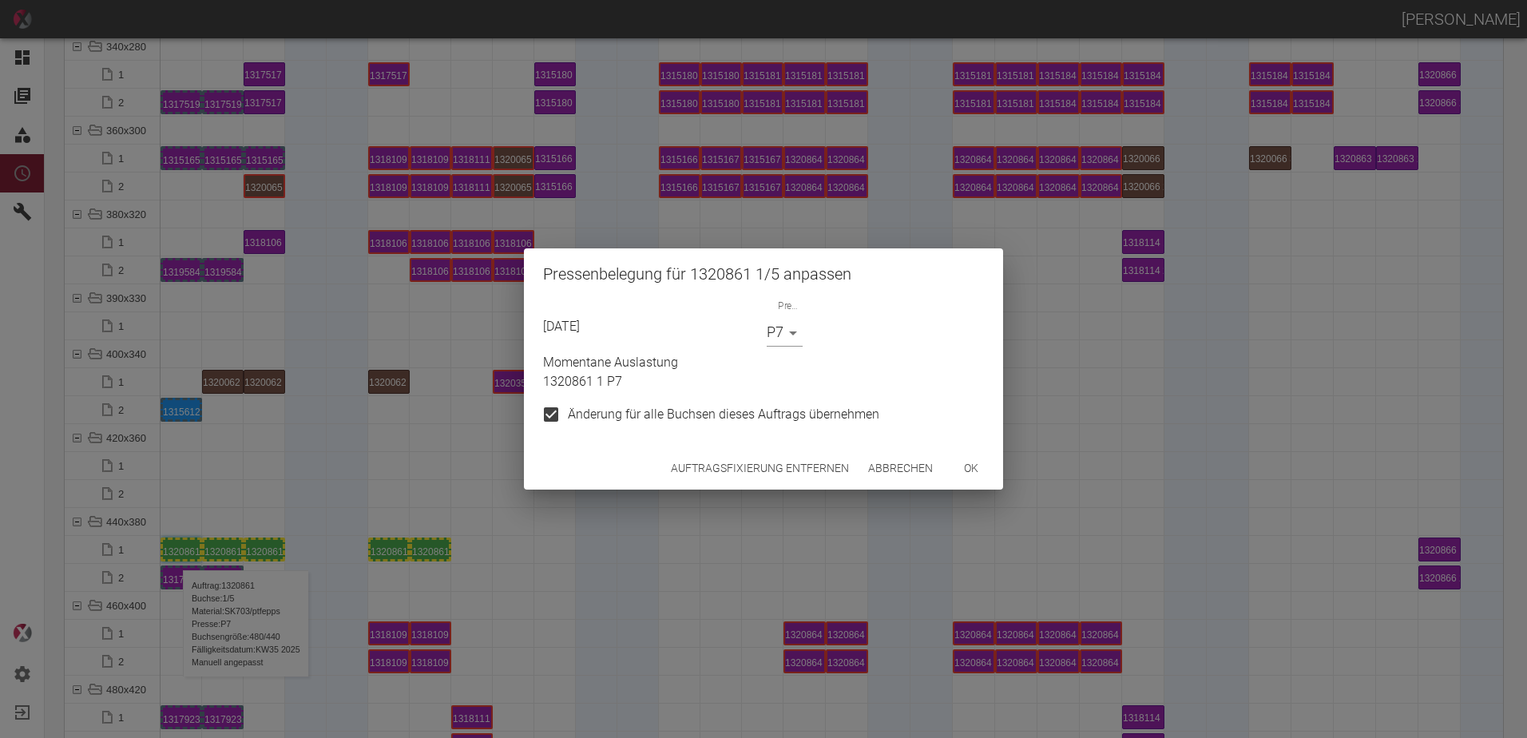
click at [788, 325] on body "[PERSON_NAME] Dashboard Aufträge Materialien Planung Maschinen Einstellungen Au…" at bounding box center [763, 369] width 1527 height 738
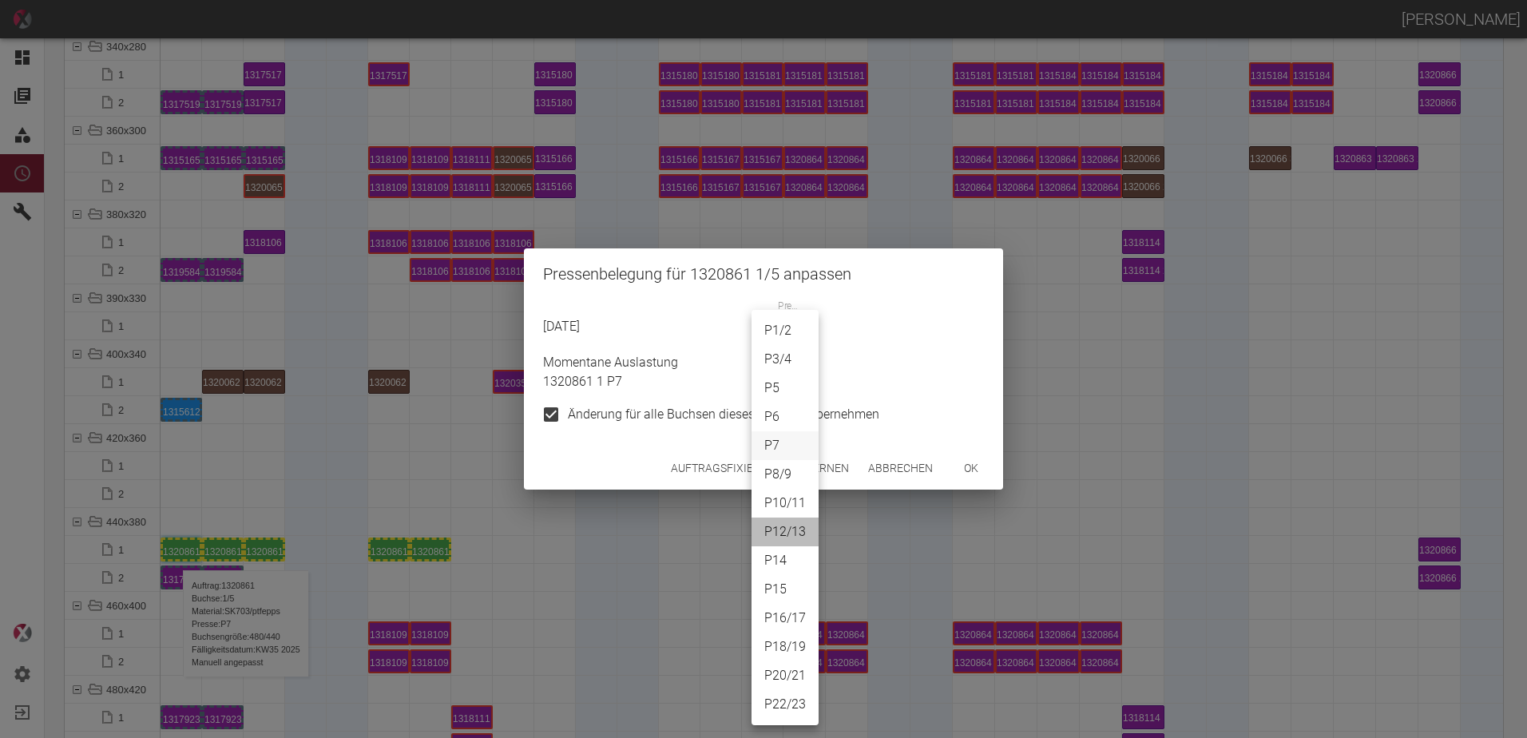
click at [785, 545] on li "P12/13" at bounding box center [785, 532] width 67 height 29
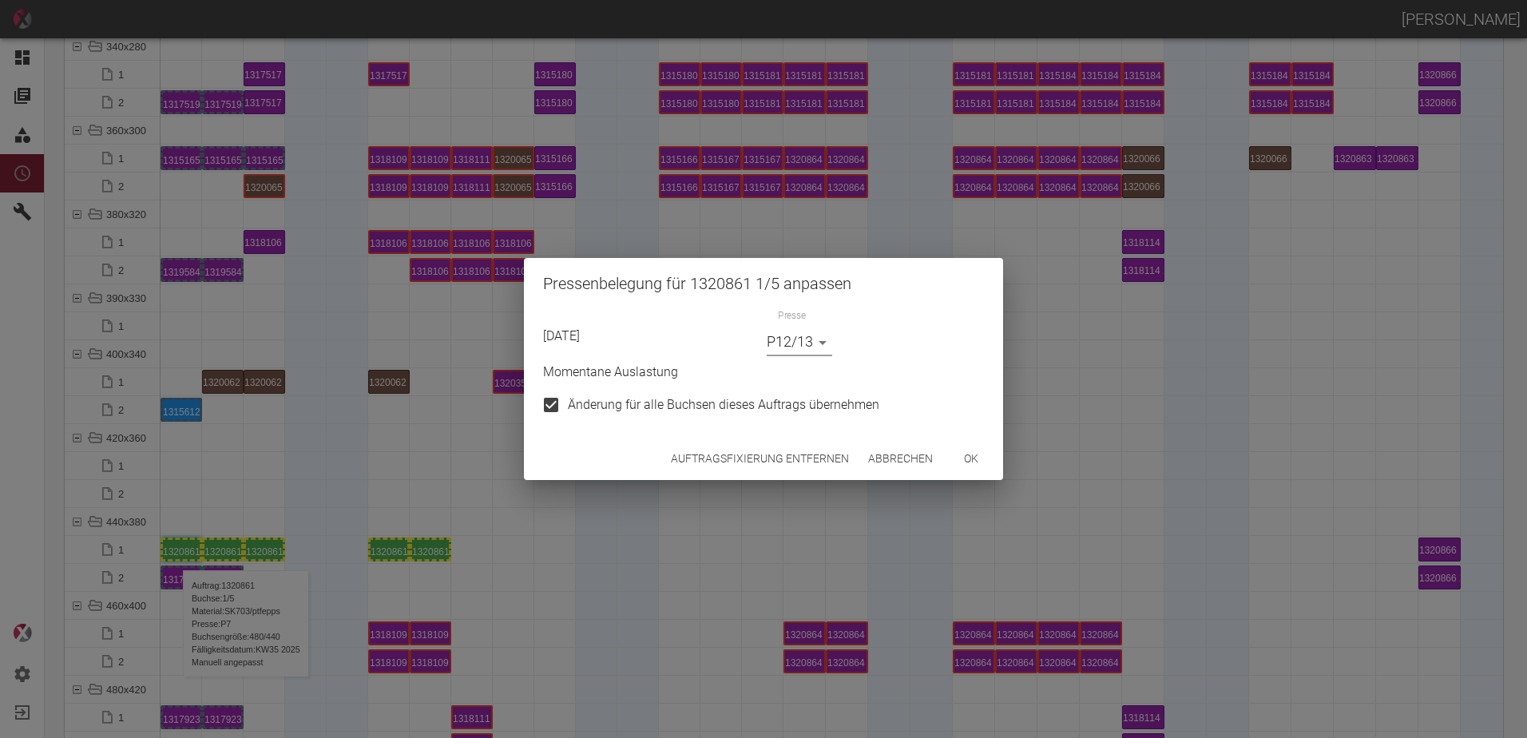
click at [800, 339] on body "[PERSON_NAME] Dashboard Aufträge Materialien Planung Maschinen Einstellungen Au…" at bounding box center [763, 369] width 1527 height 738
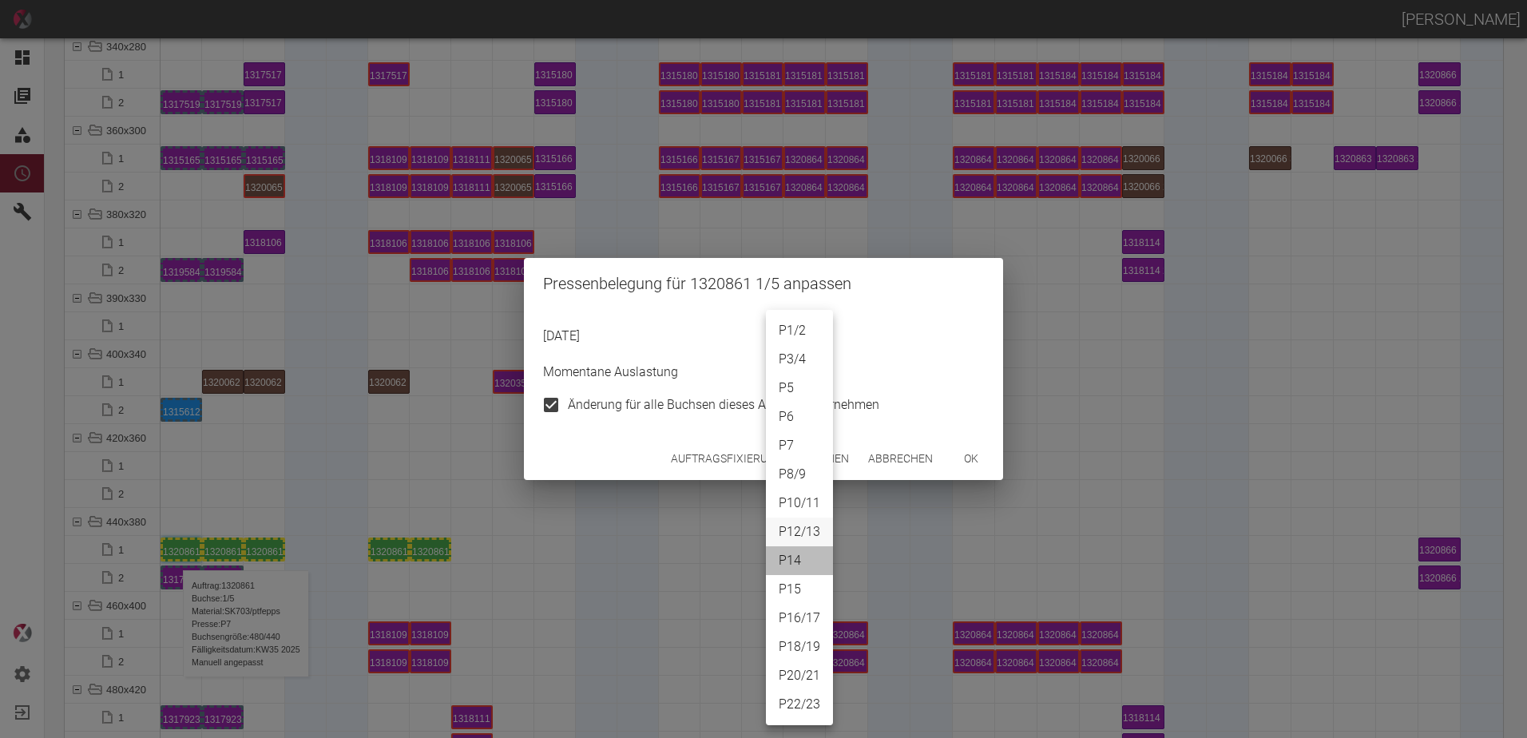
click at [800, 557] on li "P14" at bounding box center [799, 560] width 67 height 29
type input "P14"
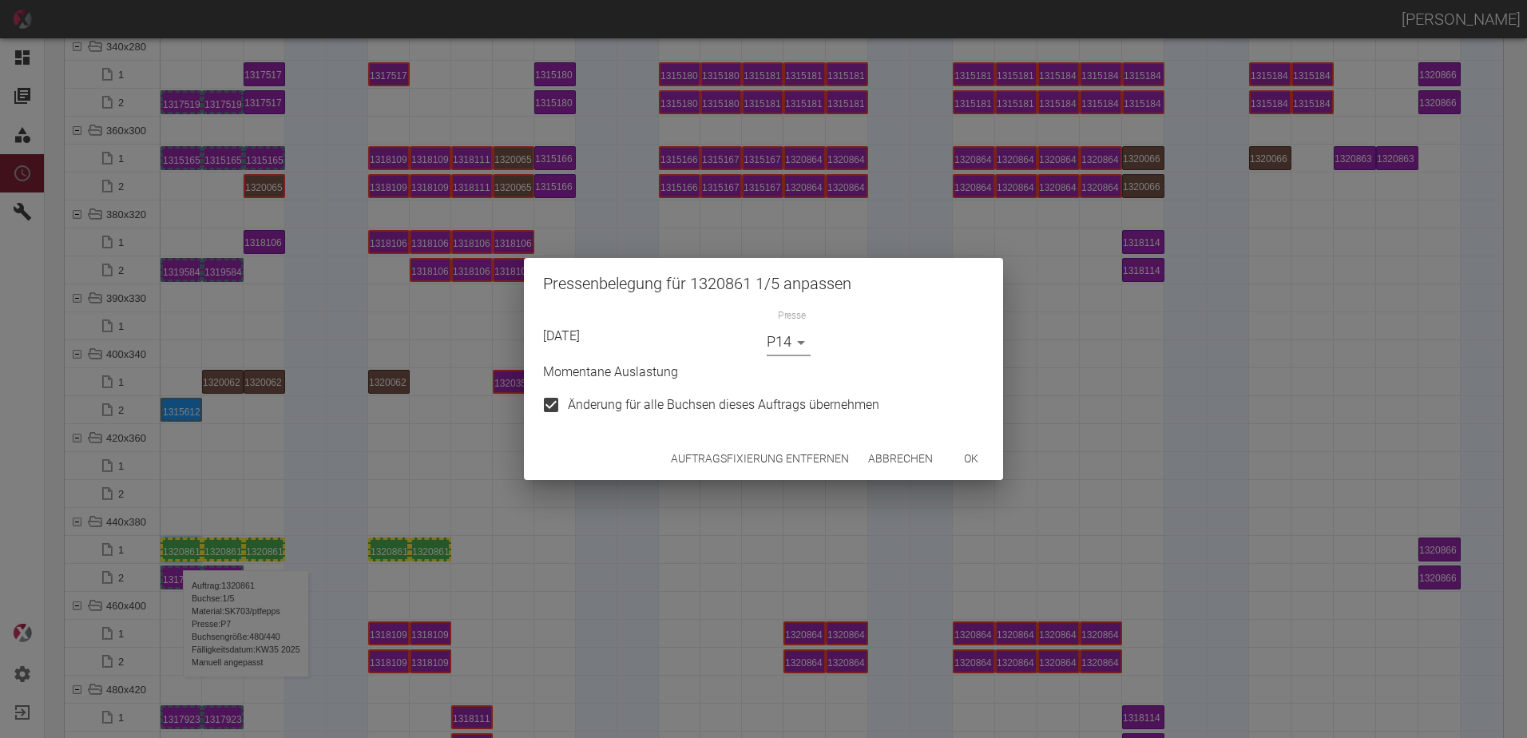
click at [957, 461] on button "ok" at bounding box center [971, 459] width 51 height 30
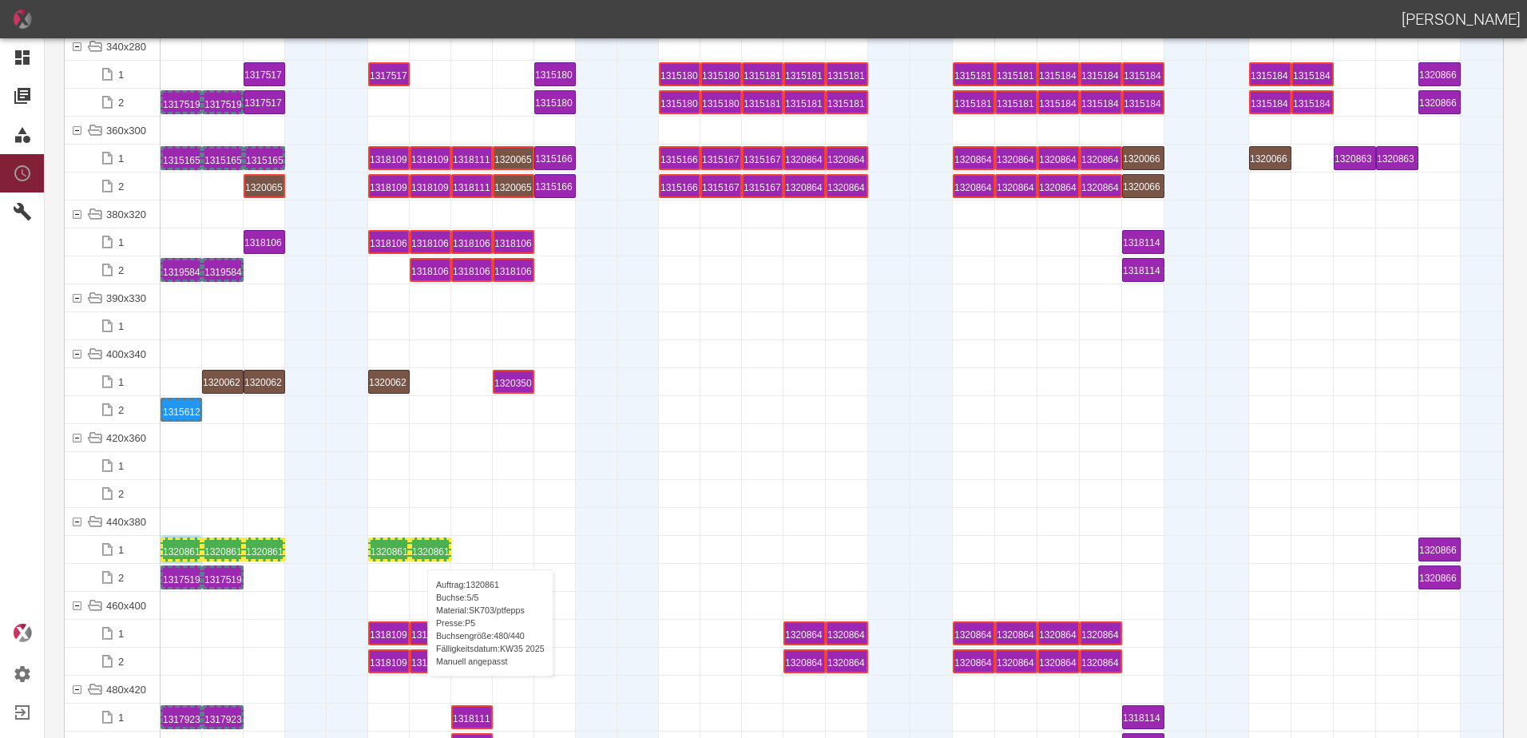
click at [419, 553] on div "1320861 5 P5" at bounding box center [430, 549] width 37 height 19
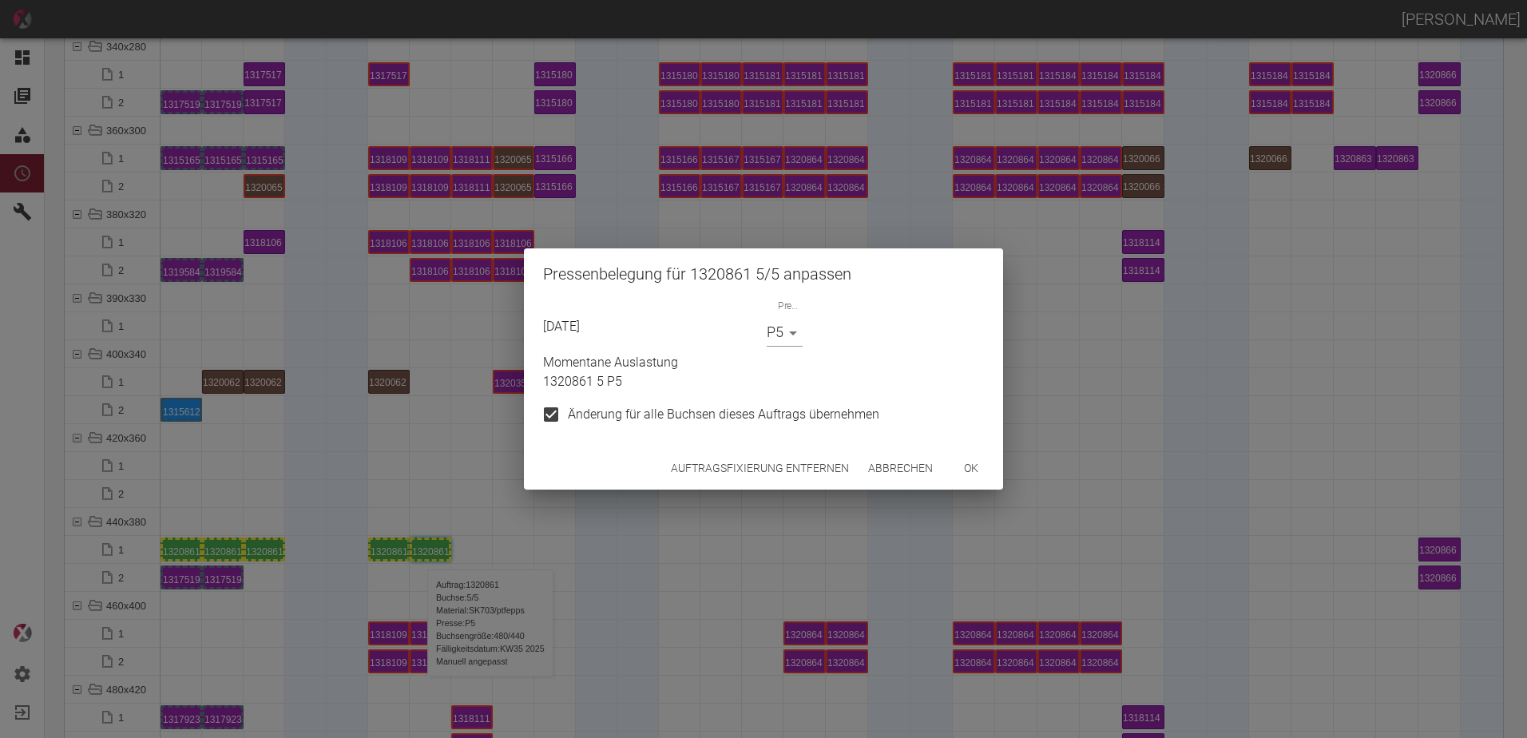
click at [783, 332] on body "[PERSON_NAME] Dashboard Aufträge Materialien Planung Maschinen Einstellungen Au…" at bounding box center [763, 369] width 1527 height 738
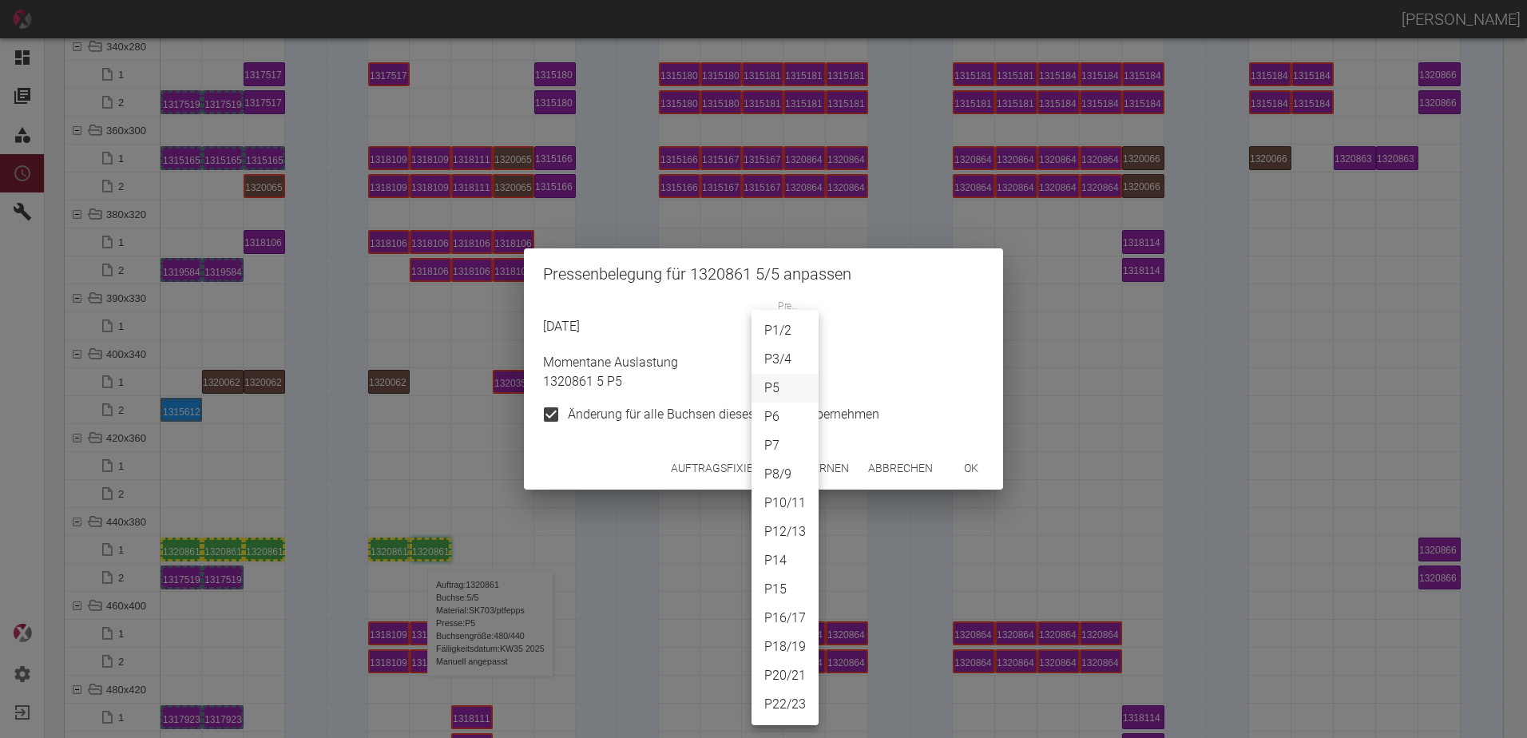
click at [780, 567] on li "P14" at bounding box center [785, 560] width 67 height 29
type input "P14"
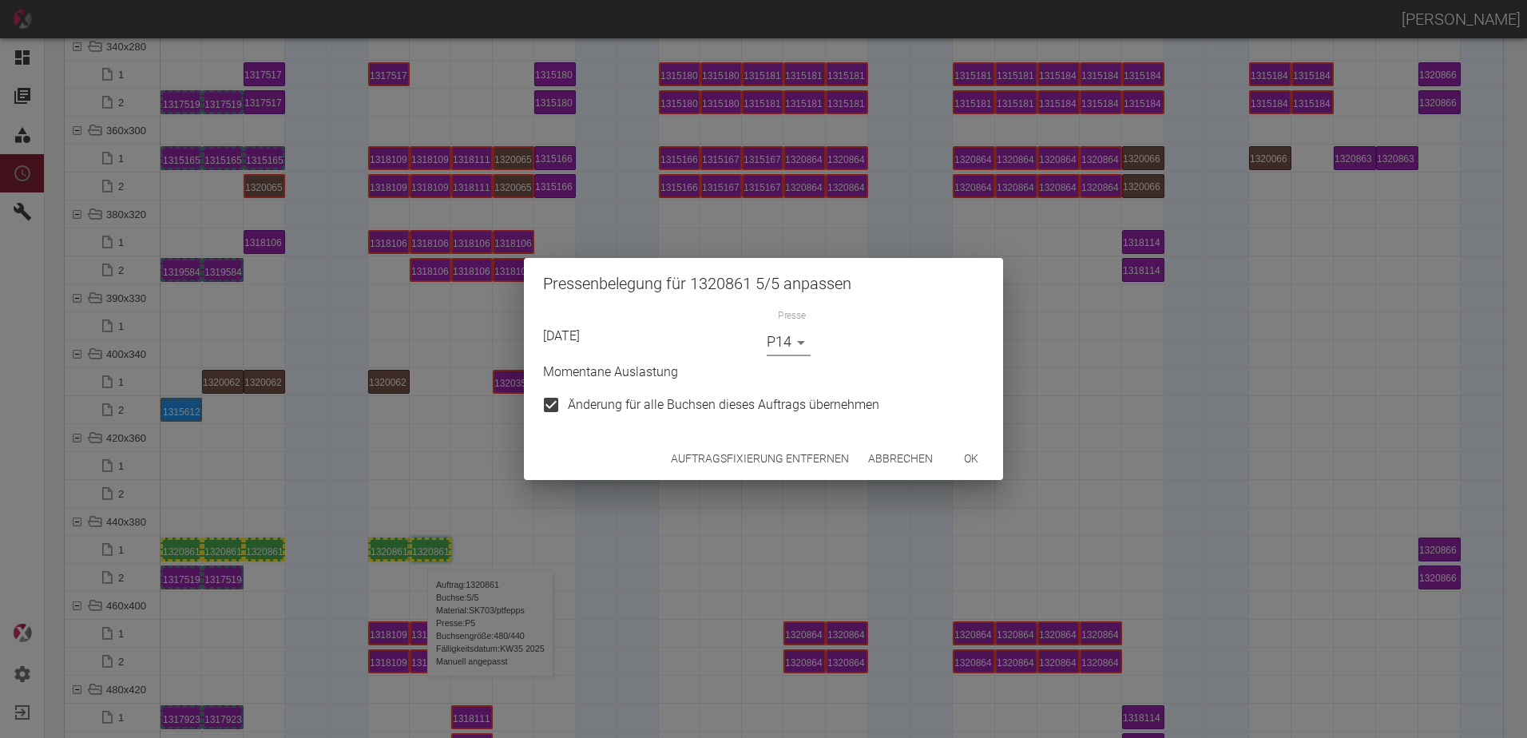
click at [990, 463] on button "ok" at bounding box center [971, 459] width 51 height 30
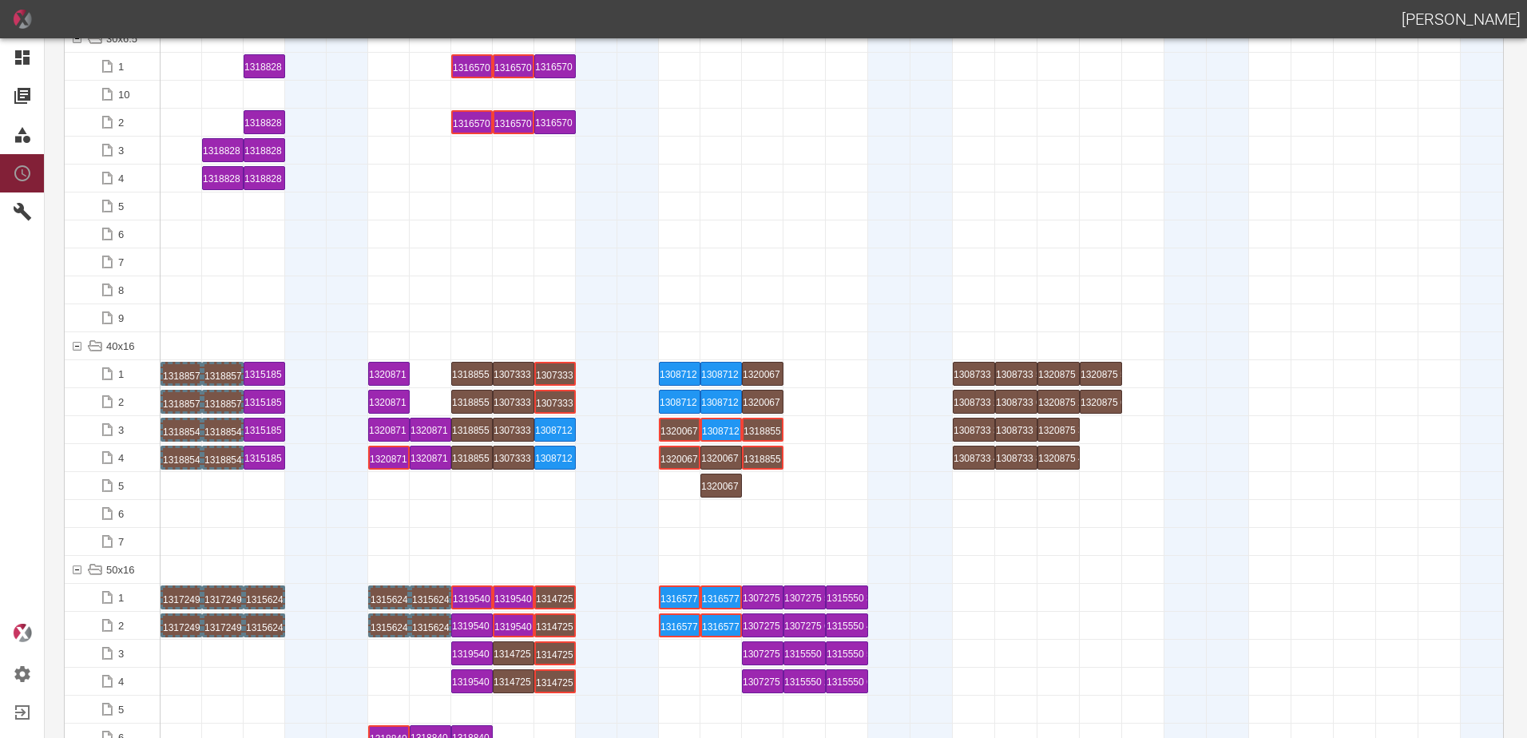
scroll to position [0, 0]
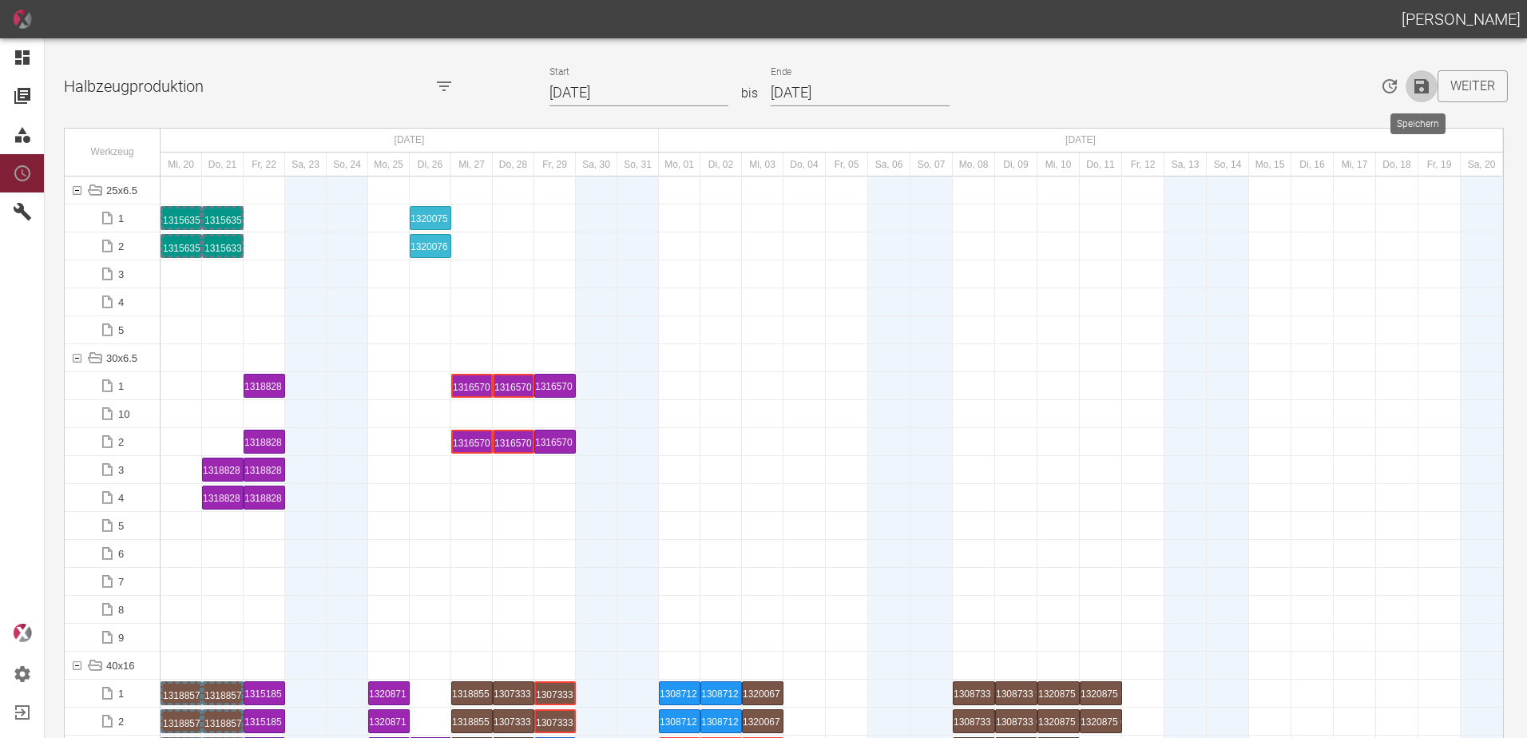
click at [1420, 90] on icon "Speichern" at bounding box center [1421, 86] width 14 height 14
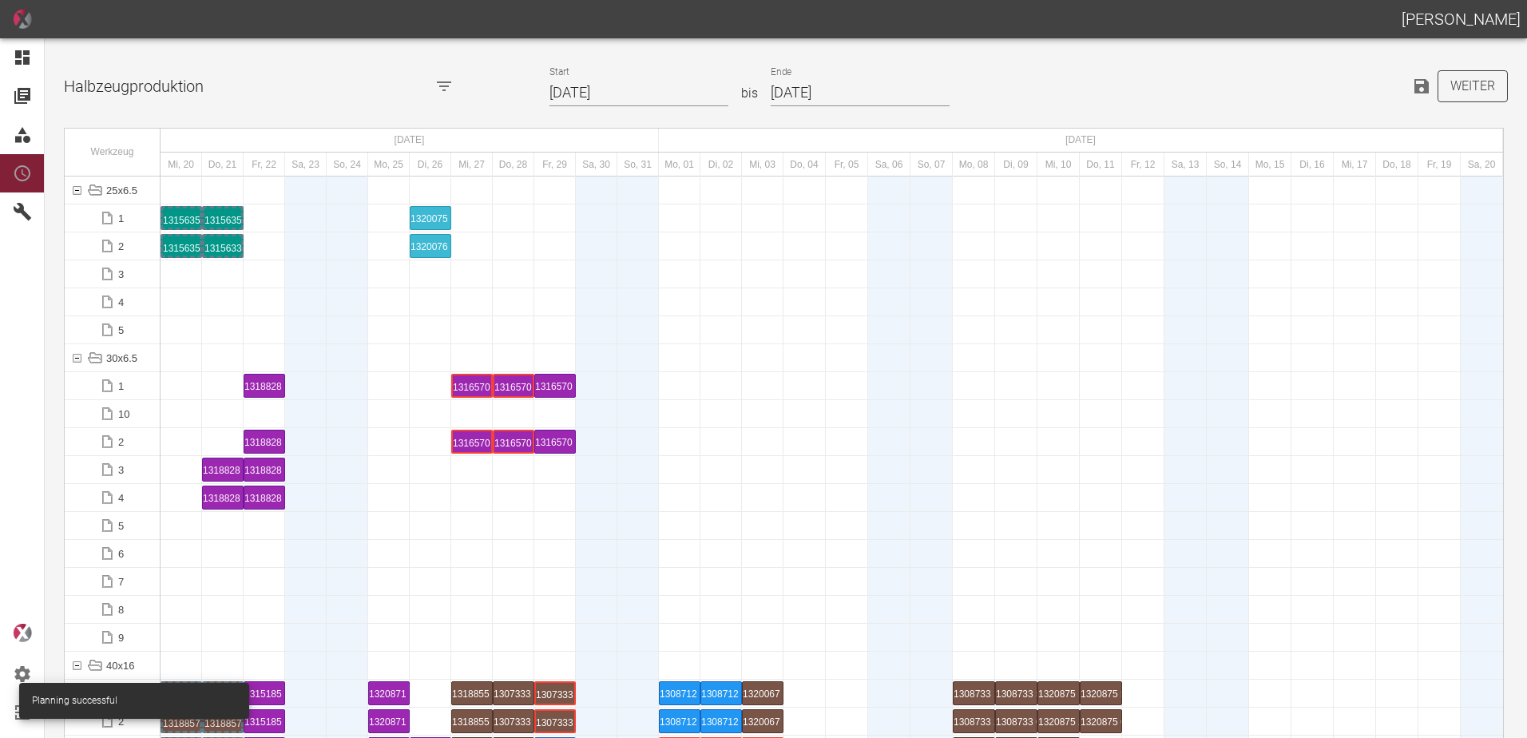
click at [1472, 79] on button "Weiter" at bounding box center [1473, 86] width 70 height 32
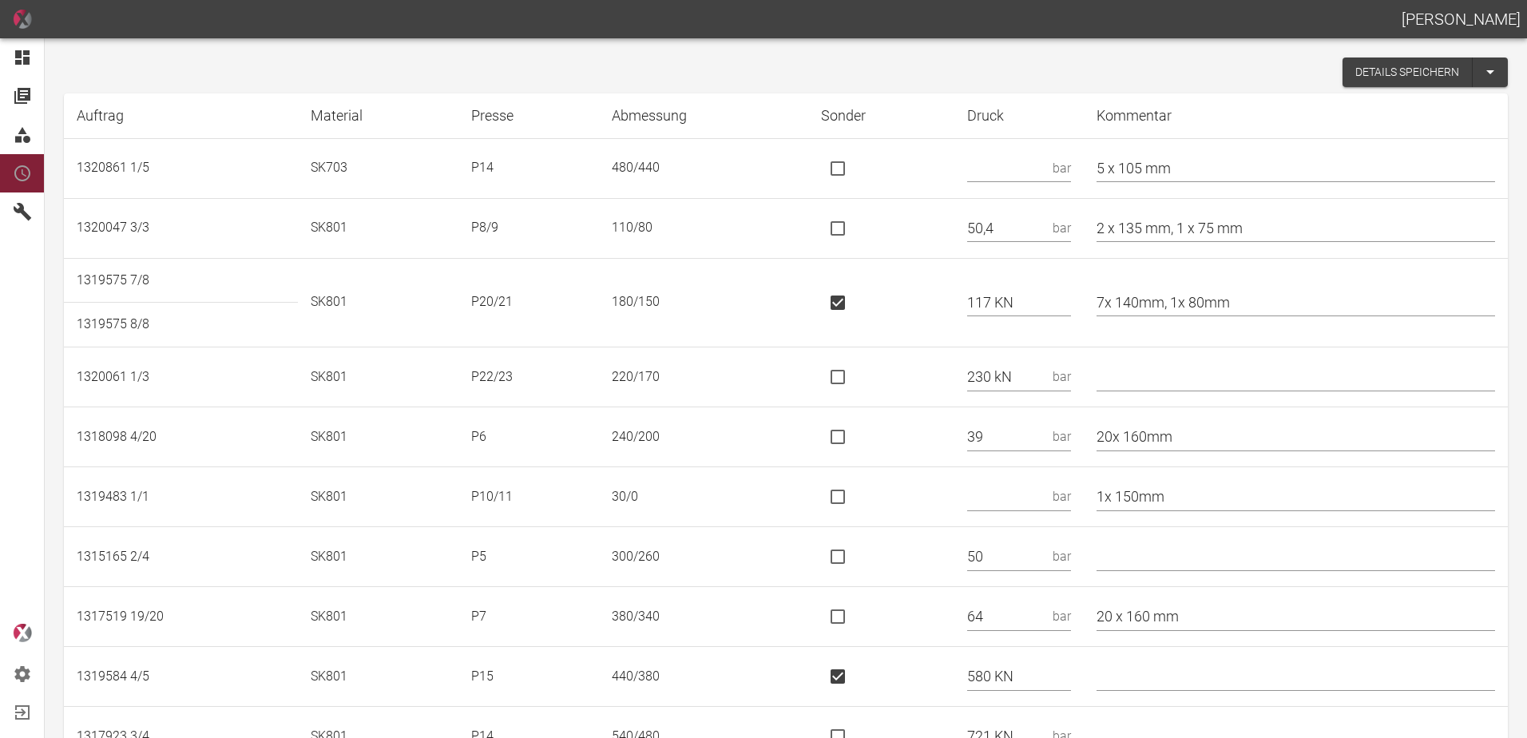
click at [1027, 165] on input "text" at bounding box center [1006, 168] width 79 height 28
type input "435 KN"
click at [855, 166] on input "is socket special" at bounding box center [838, 169] width 34 height 34
checkbox input "true"
drag, startPoint x: 1015, startPoint y: 232, endPoint x: 947, endPoint y: 247, distance: 69.4
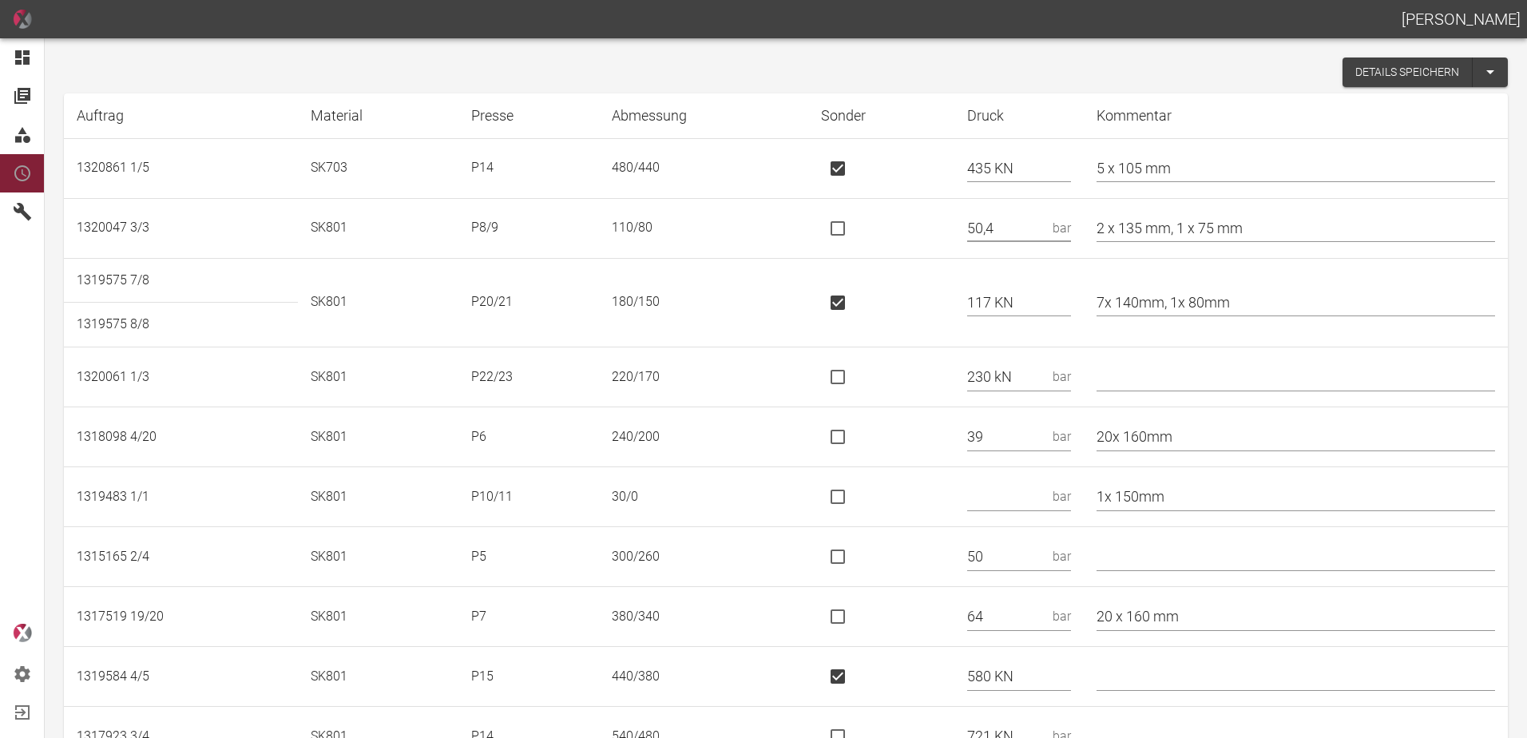
click at [945, 245] on tr "1320047 3/3 SK801 P8/9 110/80 50,4 bar 2 x 135 mm, 1 x 75 mm" at bounding box center [786, 228] width 1444 height 60
type input "51"
click at [842, 383] on input "is socket special" at bounding box center [838, 377] width 34 height 34
checkbox input "true"
click at [888, 469] on td at bounding box center [881, 497] width 146 height 60
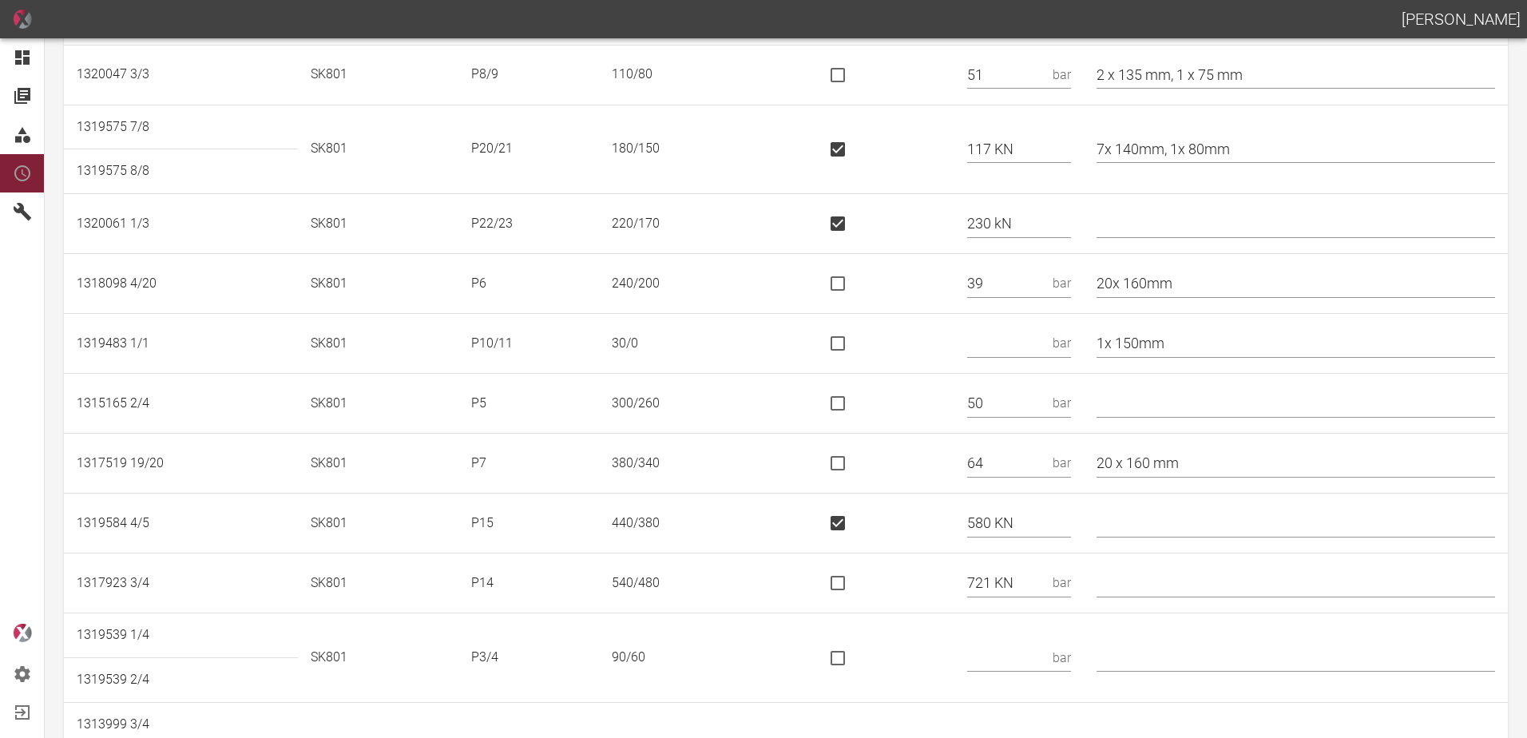
scroll to position [160, 0]
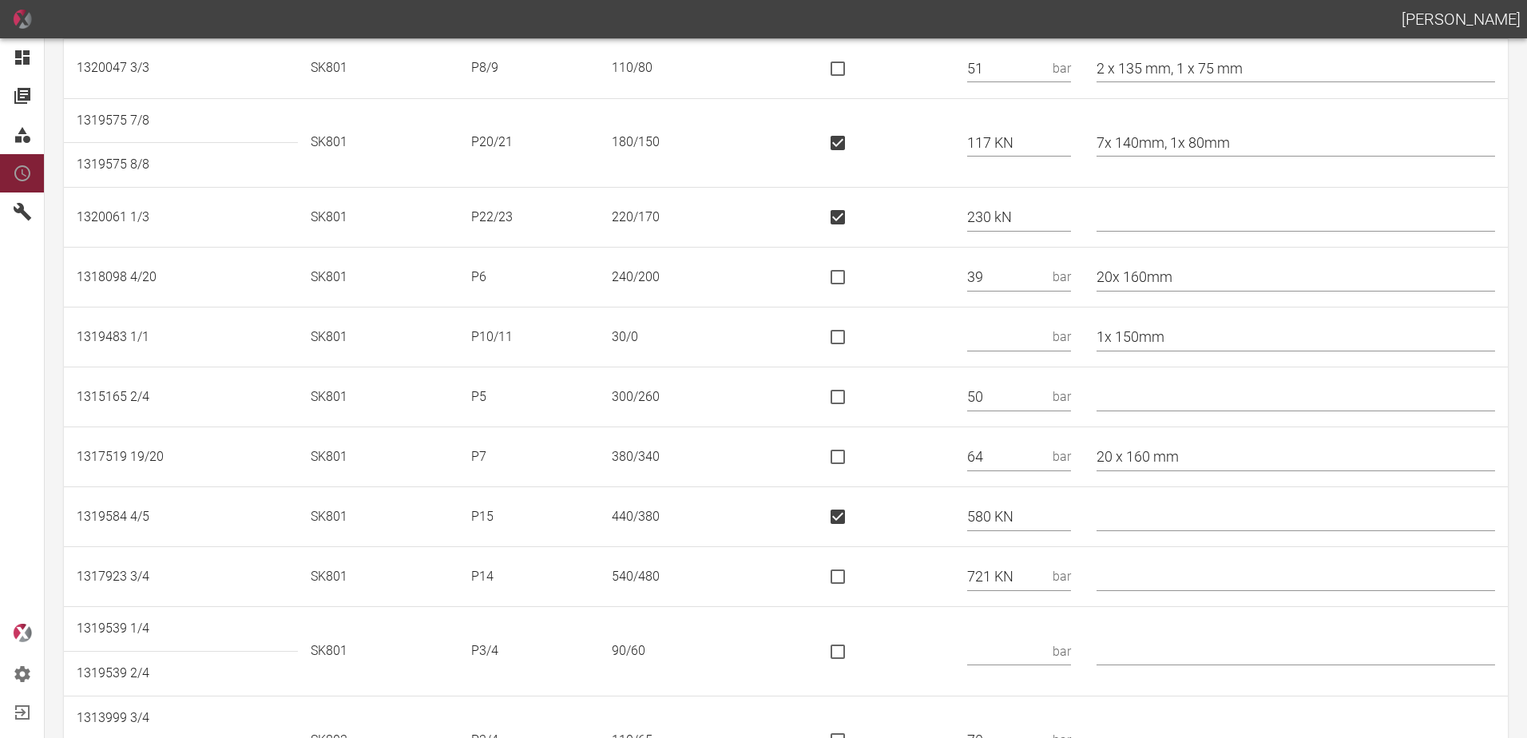
click at [1013, 343] on input "text" at bounding box center [1006, 337] width 79 height 28
type input "15"
click at [1115, 332] on input "1x 150mm" at bounding box center [1296, 337] width 399 height 28
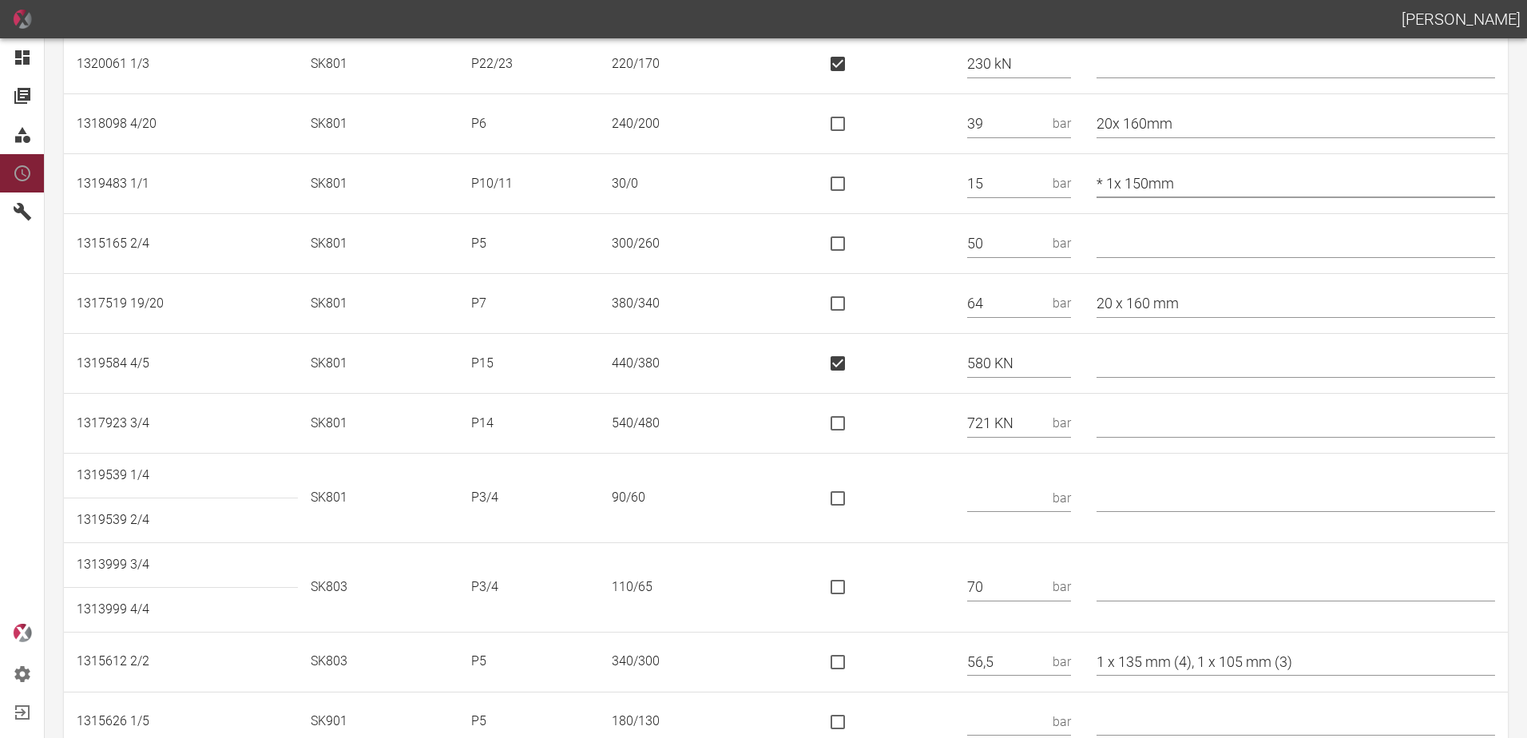
scroll to position [319, 0]
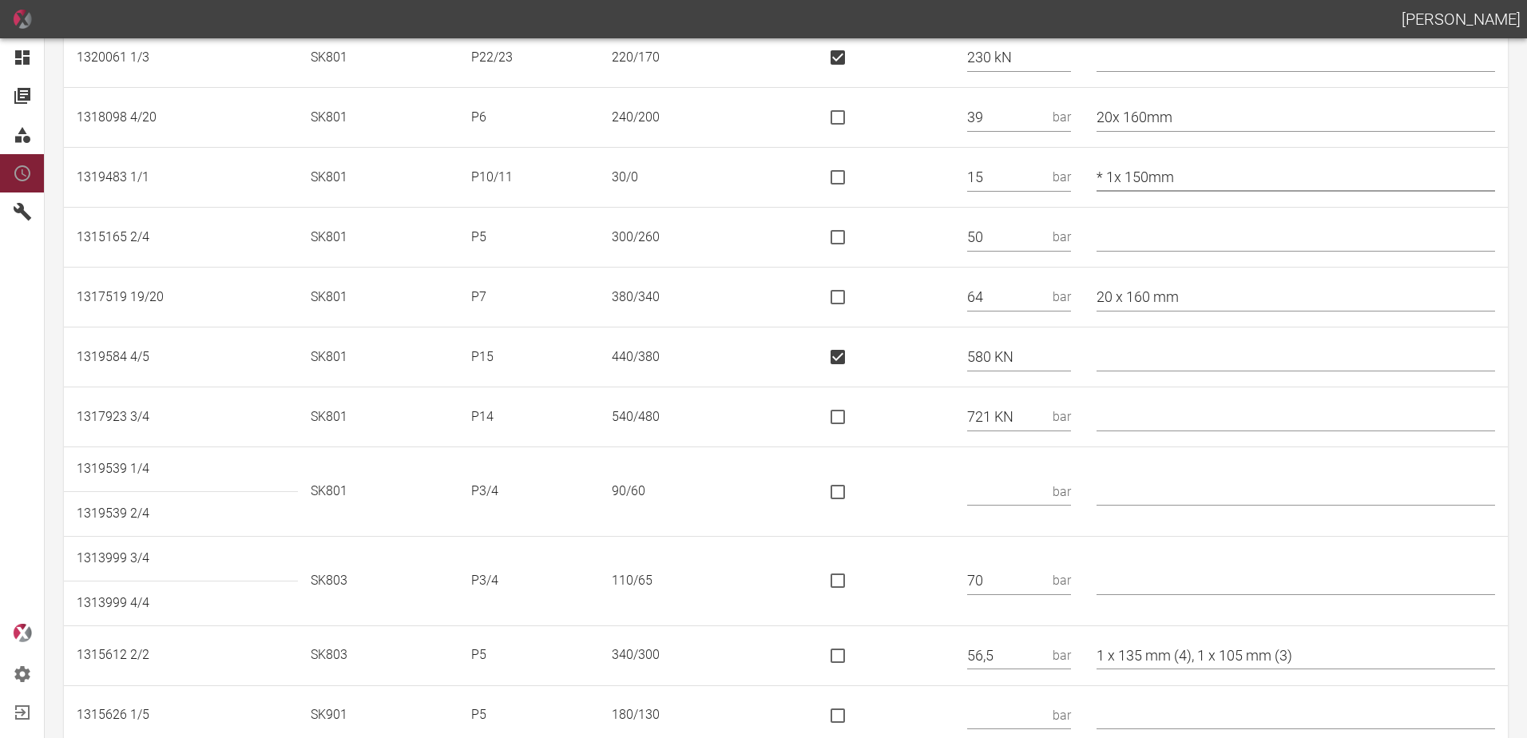
type input "* 1x 150mm"
click at [855, 406] on input "is socket special" at bounding box center [838, 417] width 34 height 34
click at [851, 413] on input "is socket special" at bounding box center [838, 417] width 34 height 34
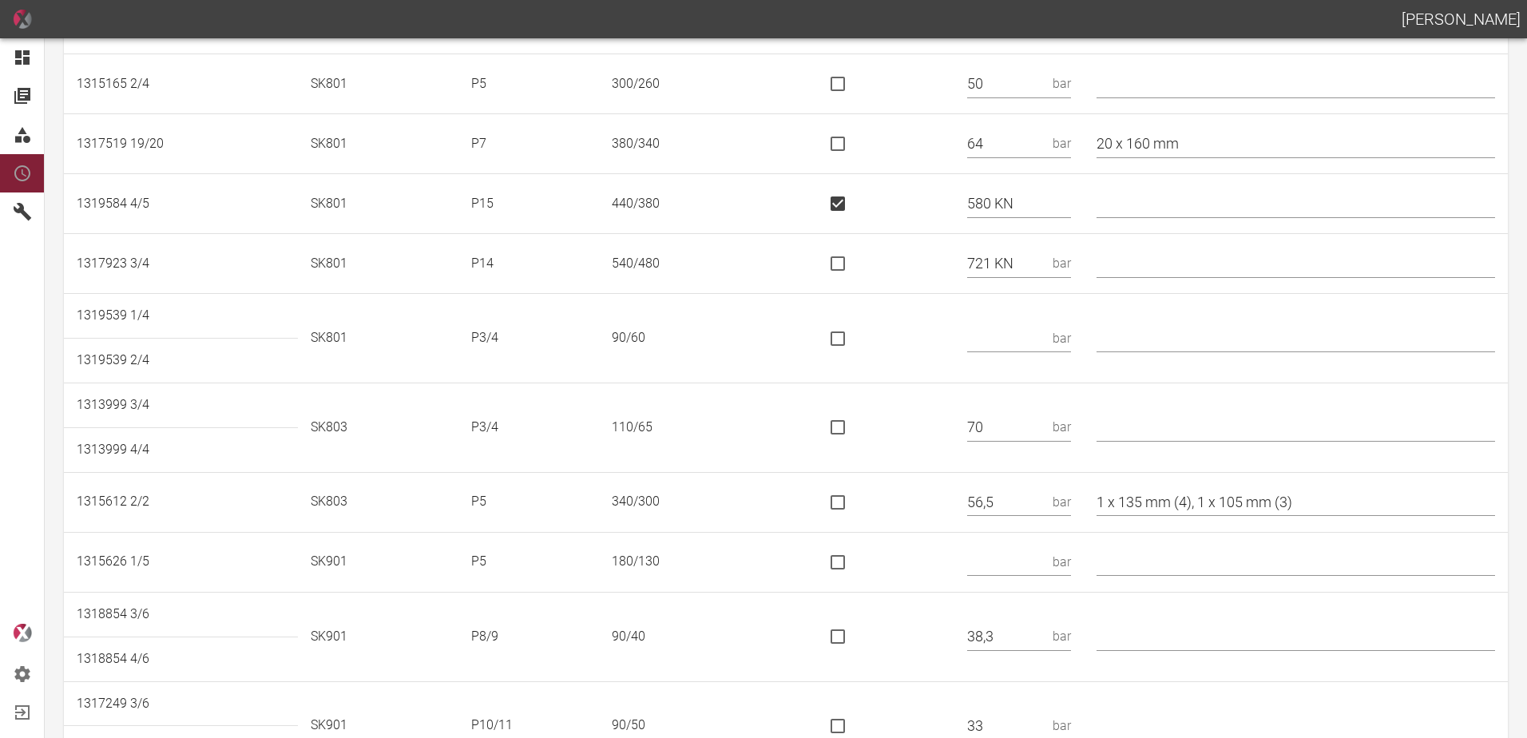
scroll to position [479, 0]
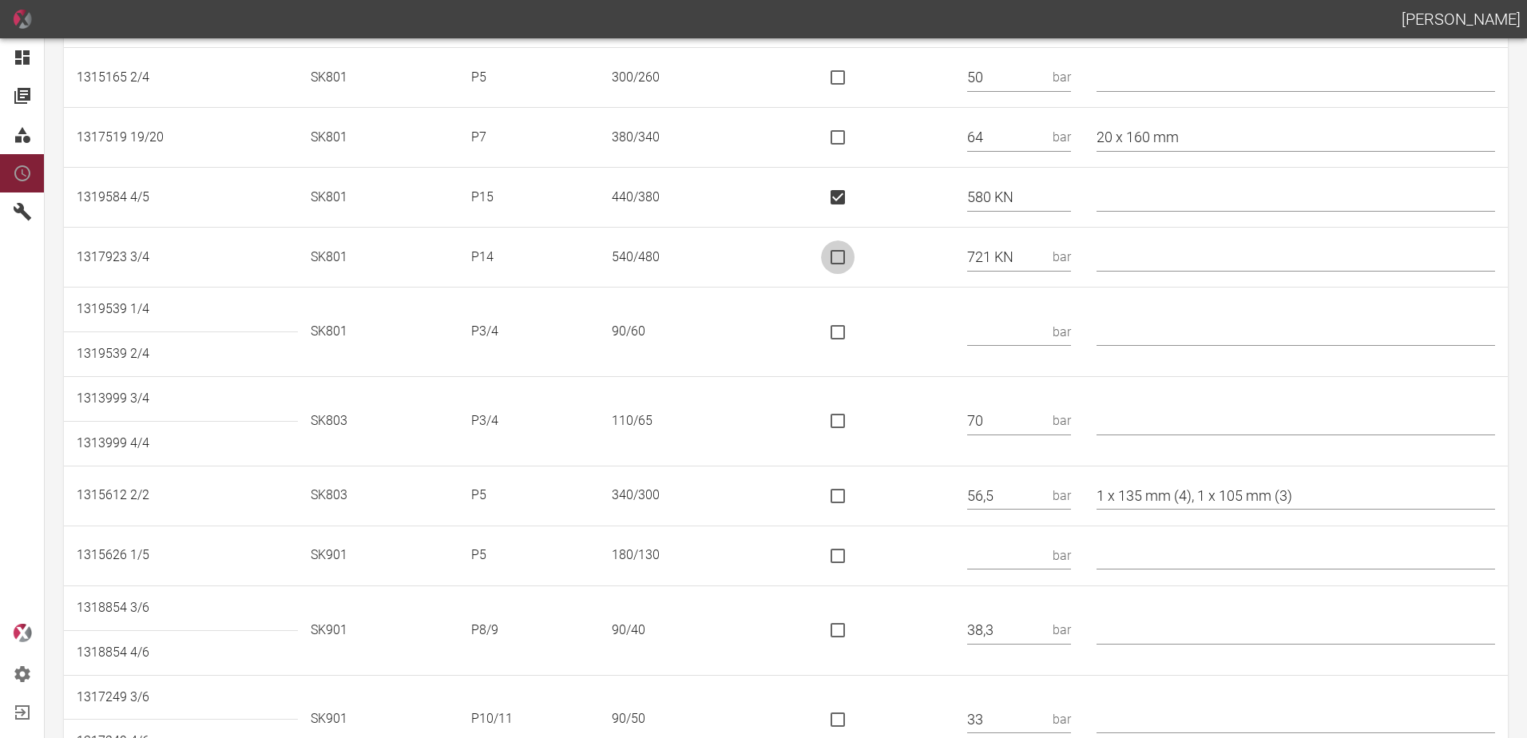
click at [849, 256] on input "is socket special" at bounding box center [838, 257] width 34 height 34
checkbox input "true"
click at [998, 331] on input "text" at bounding box center [1006, 332] width 79 height 28
type input "40"
click at [1143, 430] on input "text" at bounding box center [1296, 421] width 399 height 28
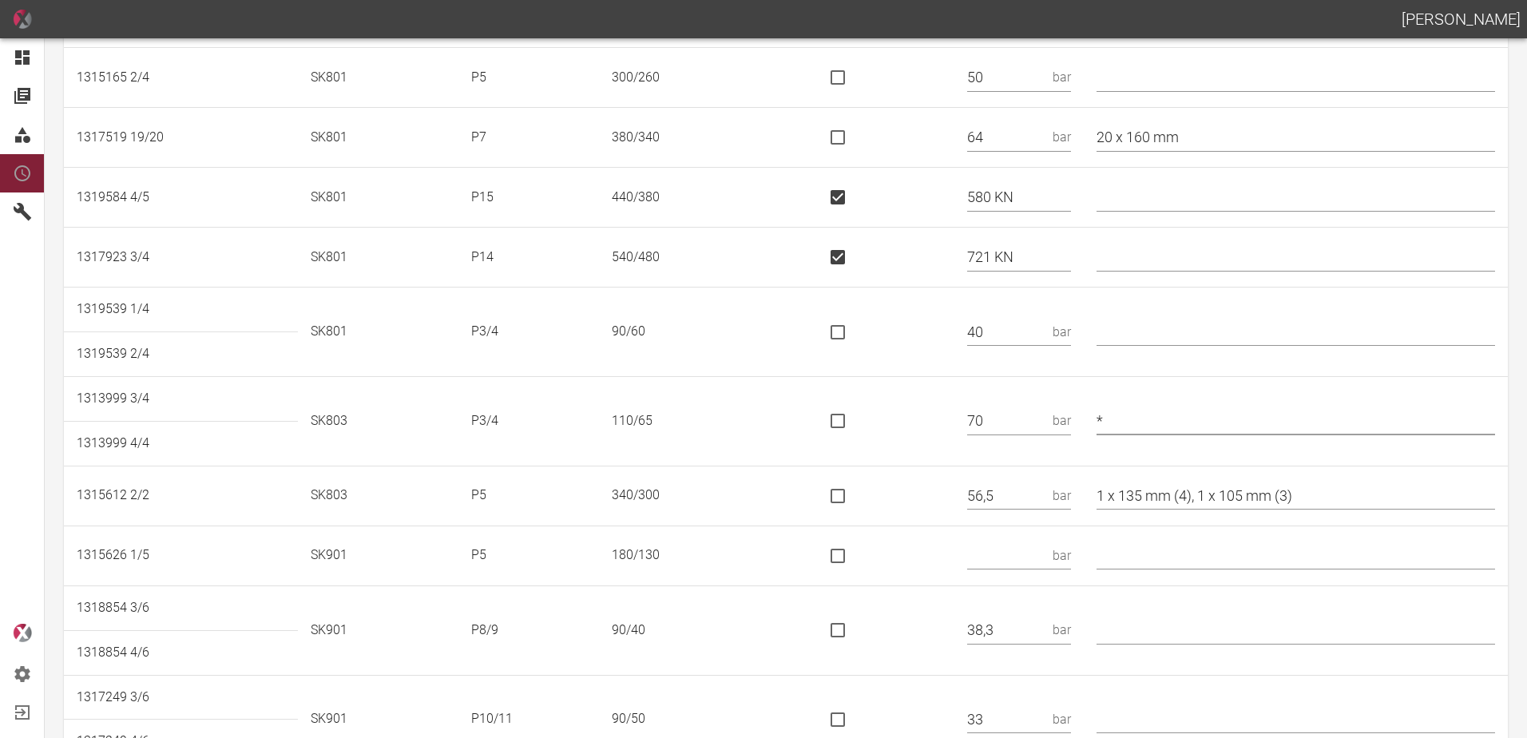
type input "*"
click at [930, 468] on td at bounding box center [881, 496] width 146 height 60
click at [1210, 494] on input "1 x 135 mm (4), 1 x 105 mm (3)" at bounding box center [1296, 496] width 399 height 28
click at [1300, 493] on input "1 x 135 mm, 1 x 105 mm (3)" at bounding box center [1296, 496] width 399 height 28
type input "1 x 135 mm, 1 x 105 mm"
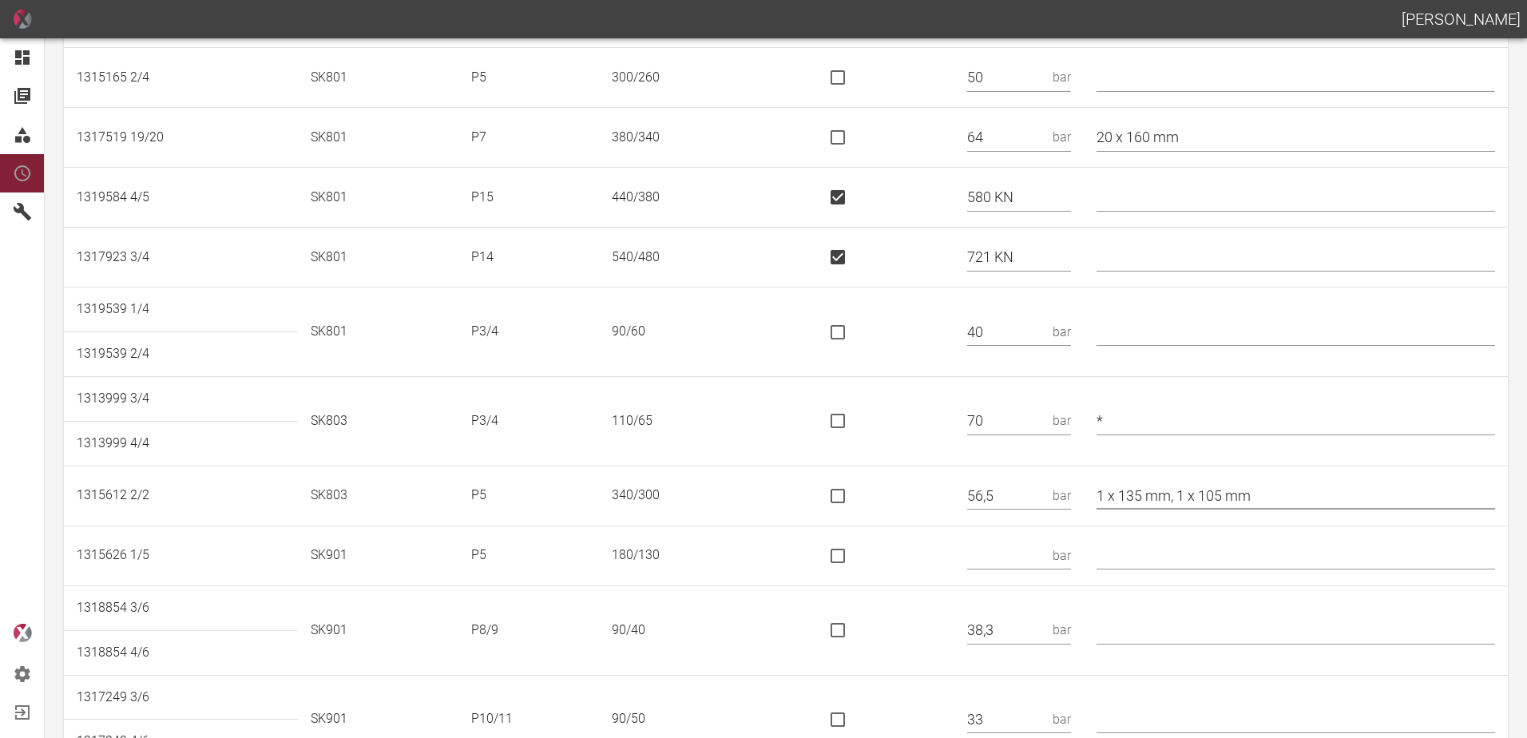
click at [929, 542] on td at bounding box center [881, 556] width 146 height 60
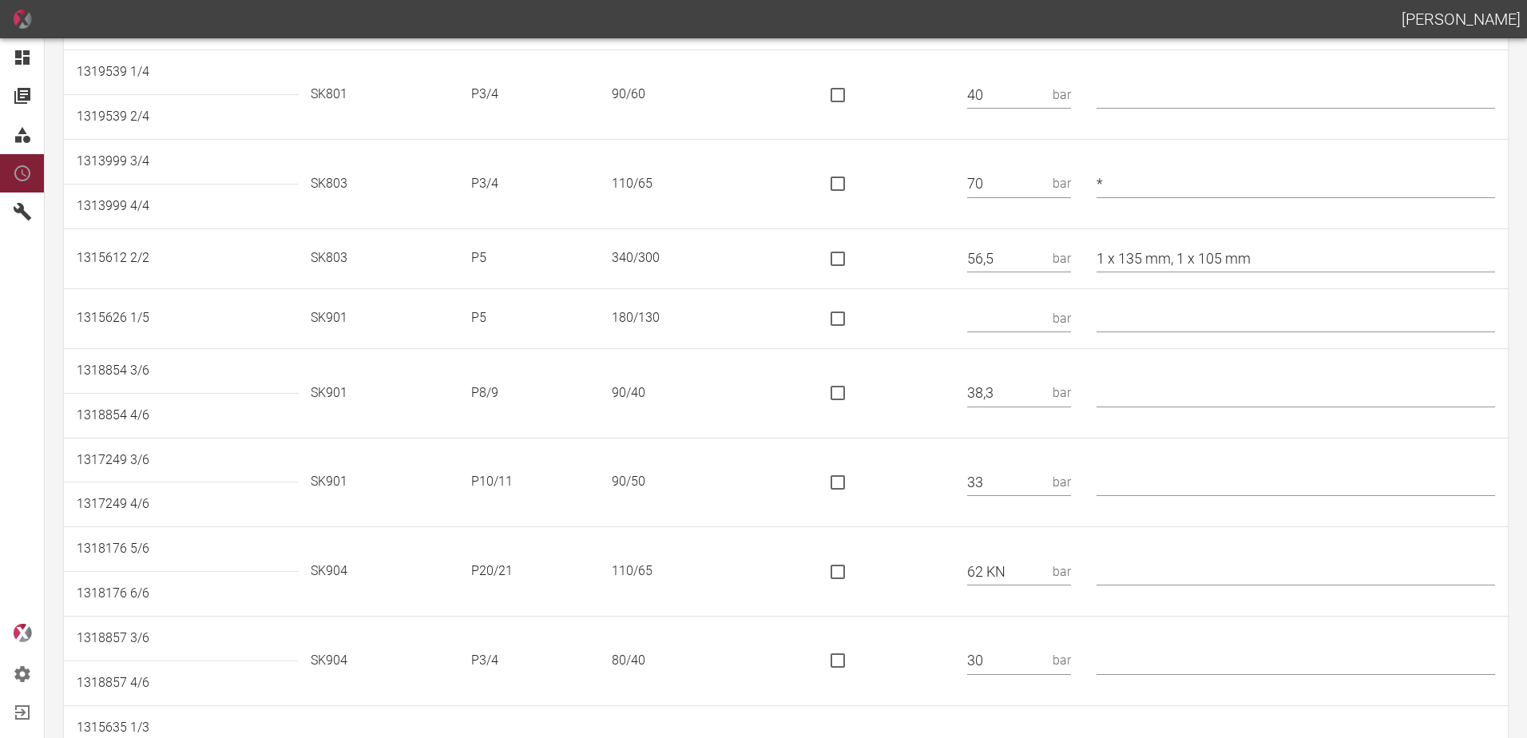
scroll to position [719, 0]
click at [1000, 318] on input "text" at bounding box center [1006, 316] width 79 height 28
type input "23"
click at [1132, 482] on input "text" at bounding box center [1296, 480] width 399 height 28
type input "*"
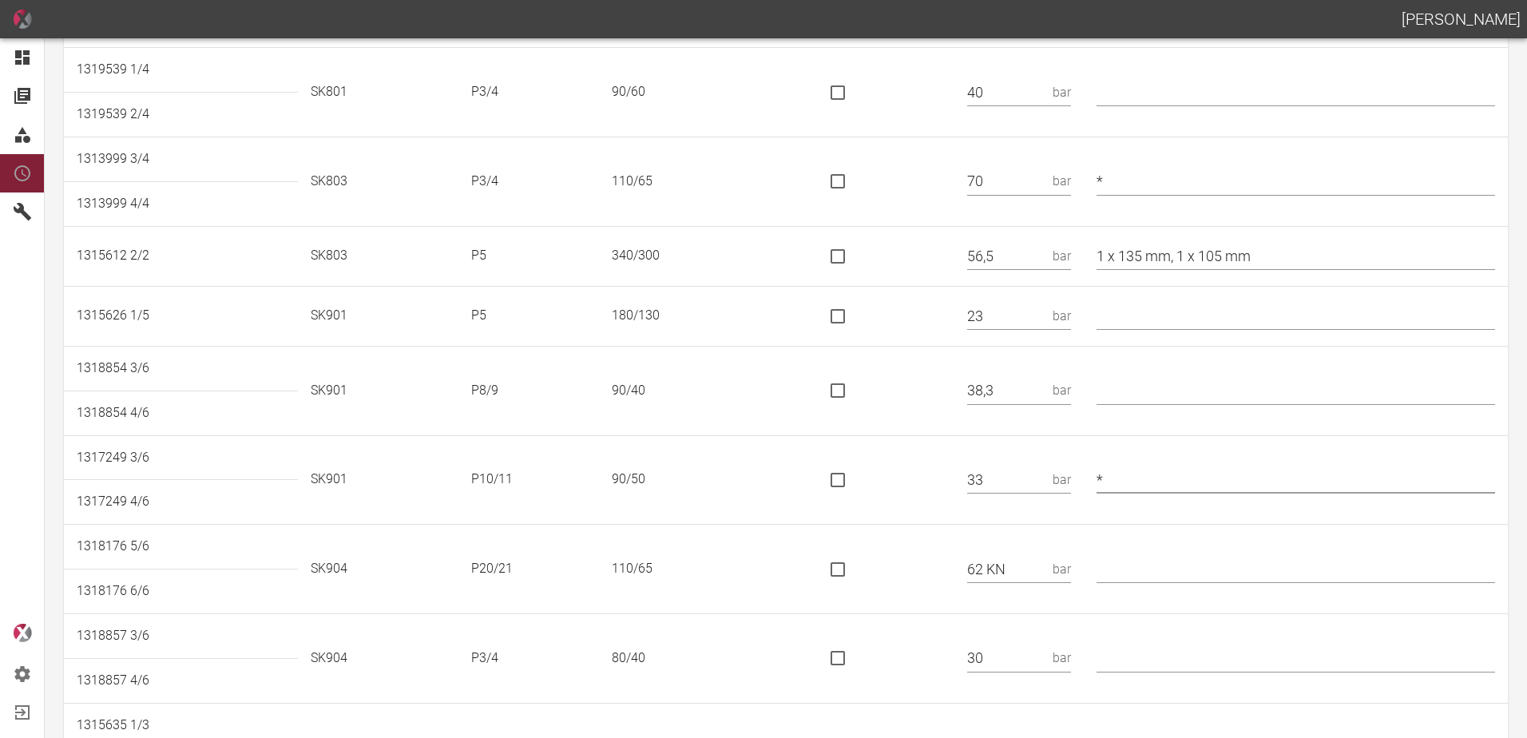
click at [943, 503] on td at bounding box center [881, 479] width 146 height 89
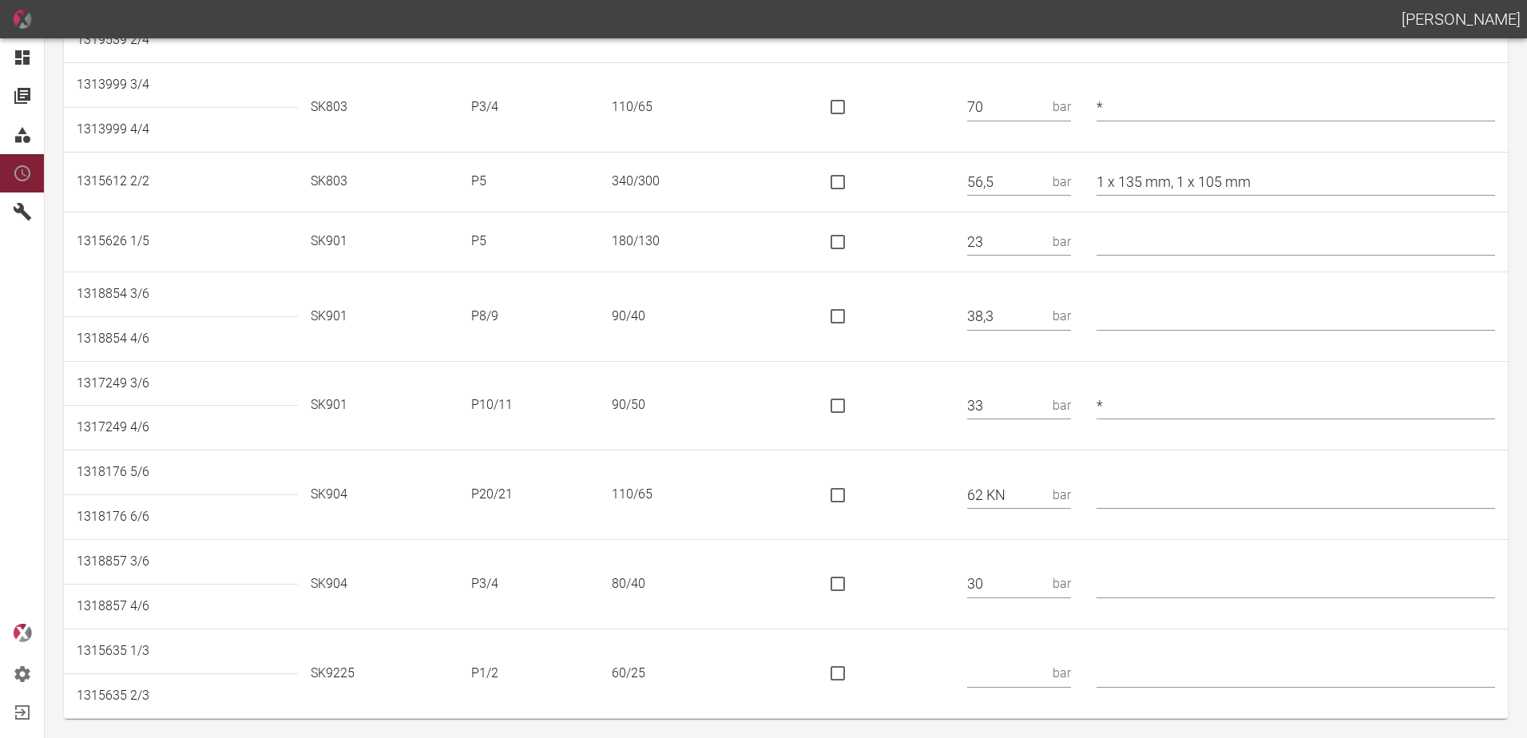
click at [849, 497] on input "is socket special" at bounding box center [838, 495] width 34 height 34
checkbox input "true"
click at [1136, 497] on input "text" at bounding box center [1296, 495] width 399 height 28
type input "*"
click at [1025, 668] on input "text" at bounding box center [1006, 674] width 79 height 28
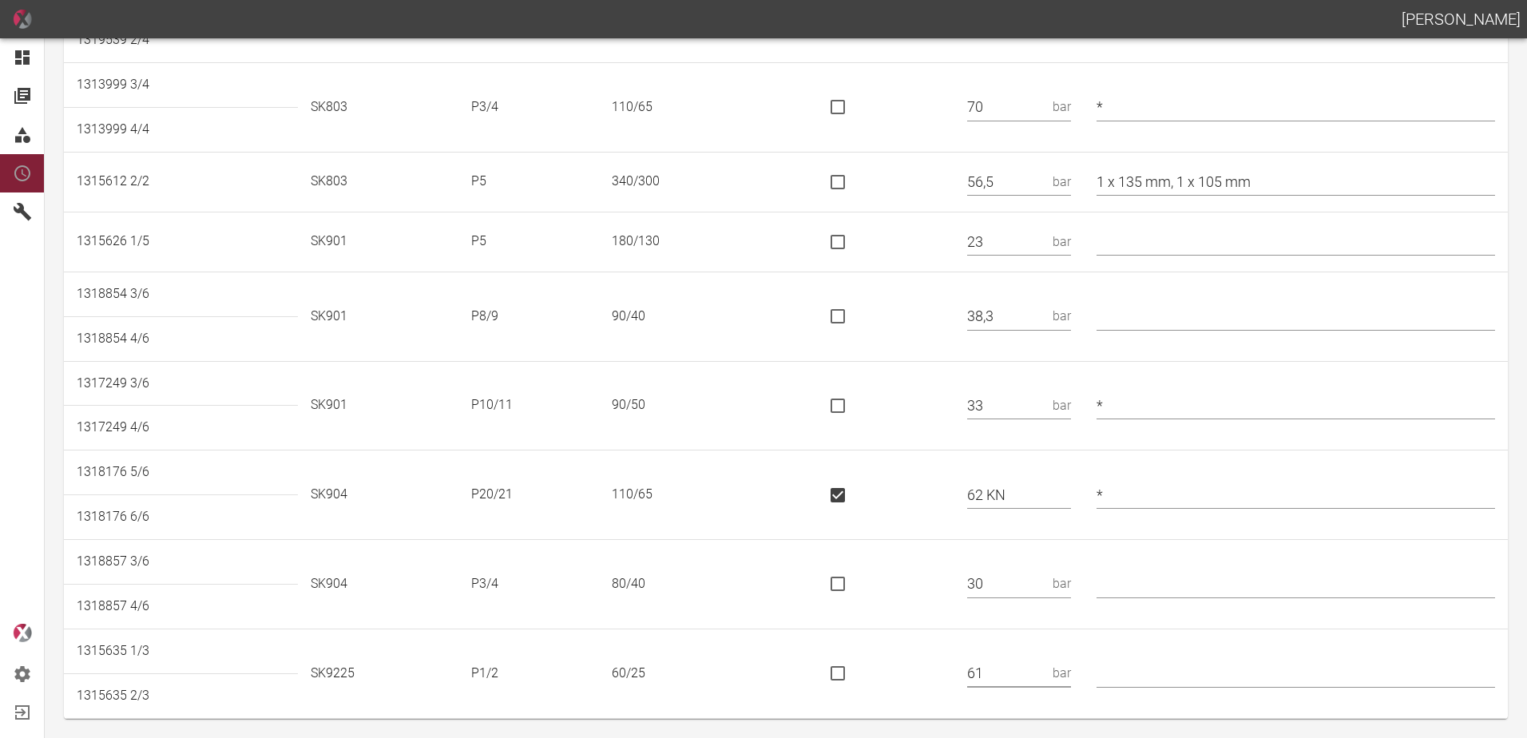
type input "61"
type input "* HPV - Biaxial"
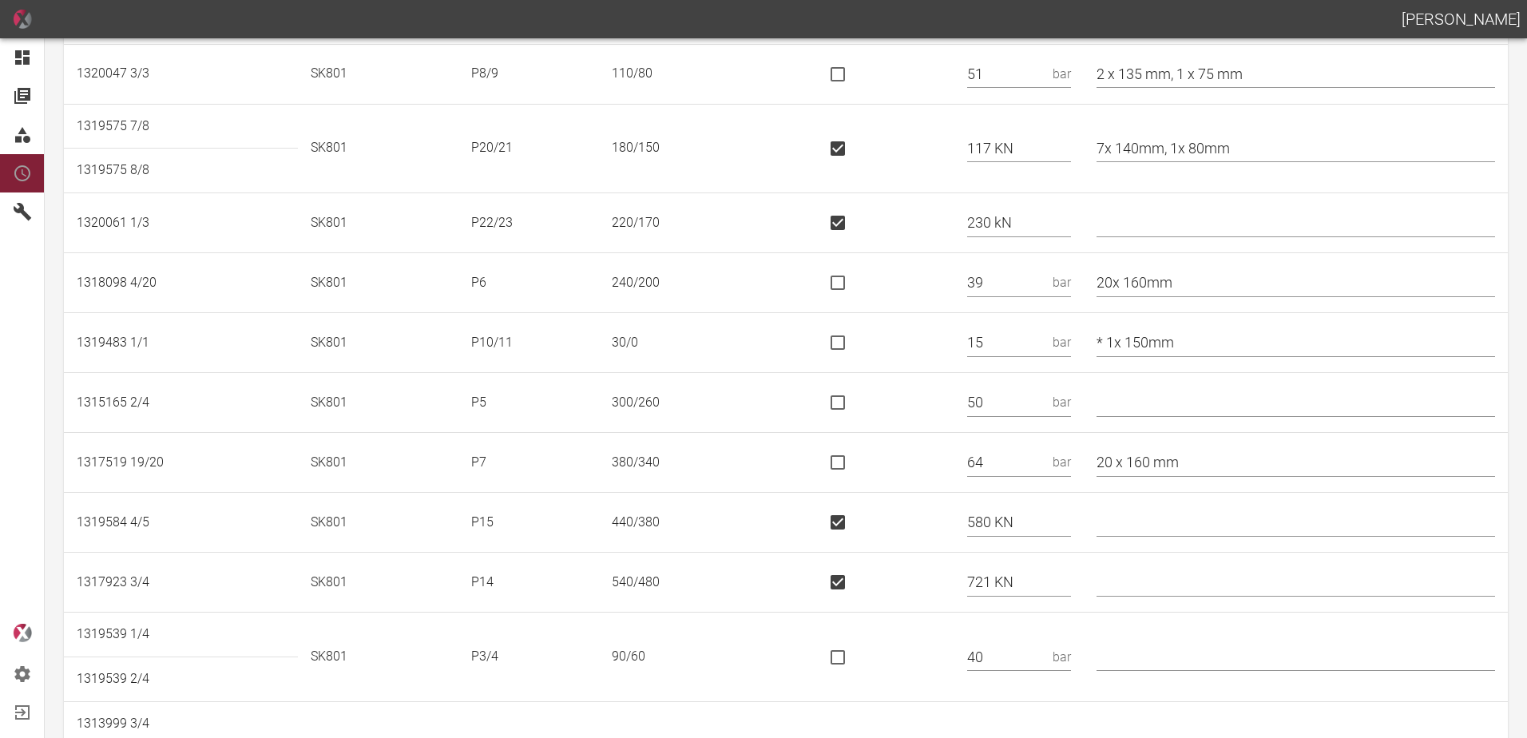
scroll to position [0, 0]
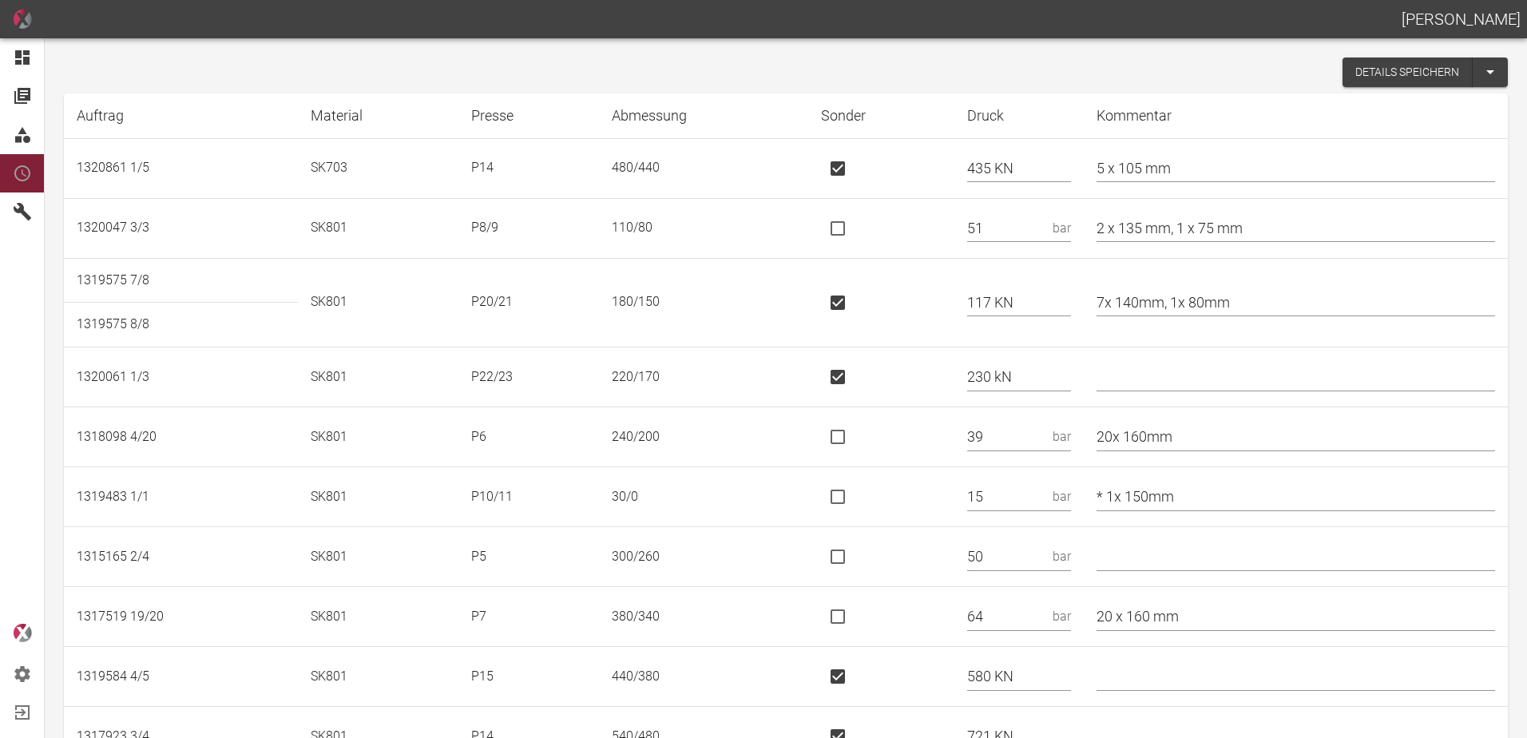
click at [1356, 74] on button "Details speichern" at bounding box center [1408, 73] width 130 height 30
